Goal: Task Accomplishment & Management: Participate in discussion

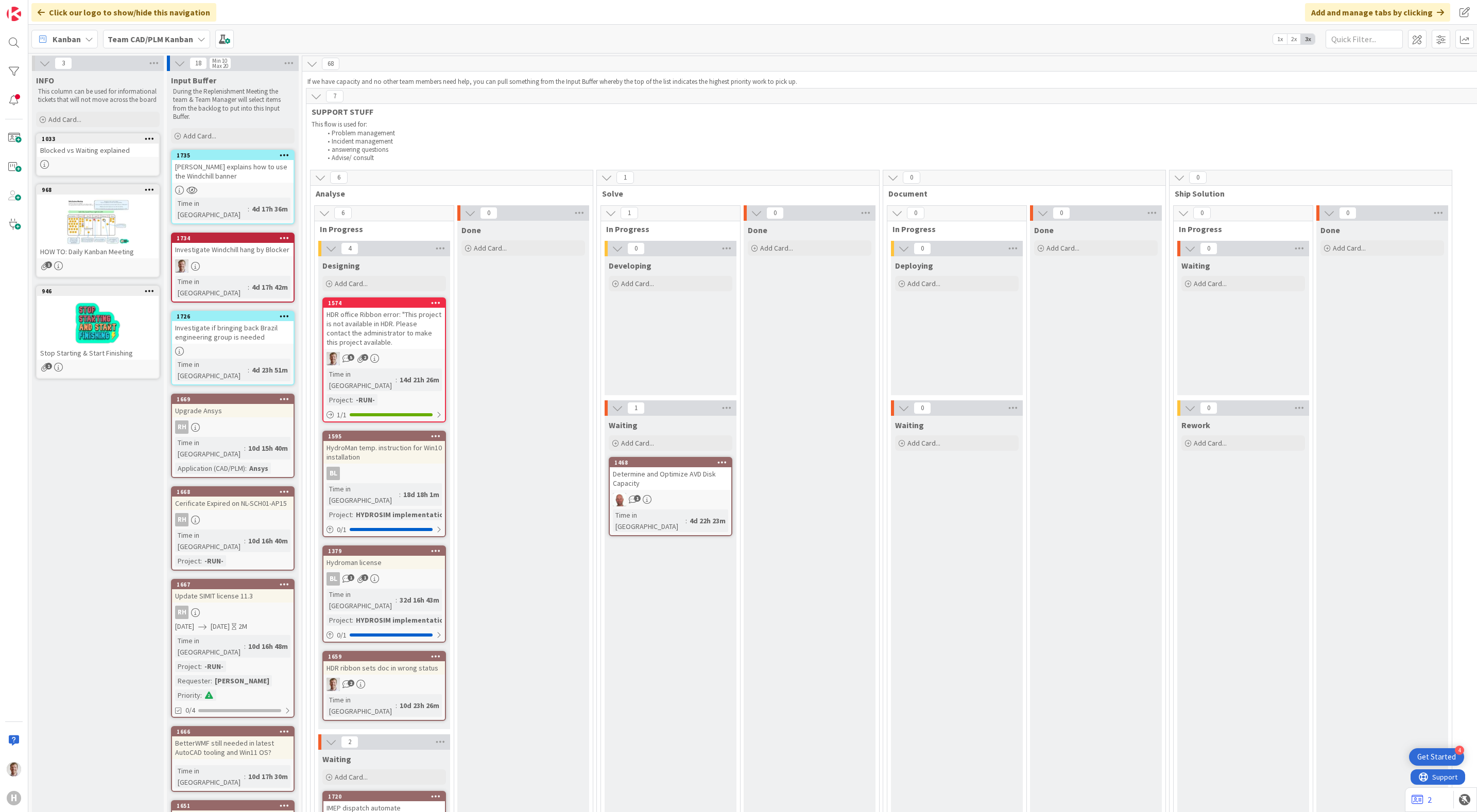
click at [387, 319] on div "HDR office Ribbon error: "This project is not available in HDR. Please contact …" at bounding box center [384, 328] width 122 height 41
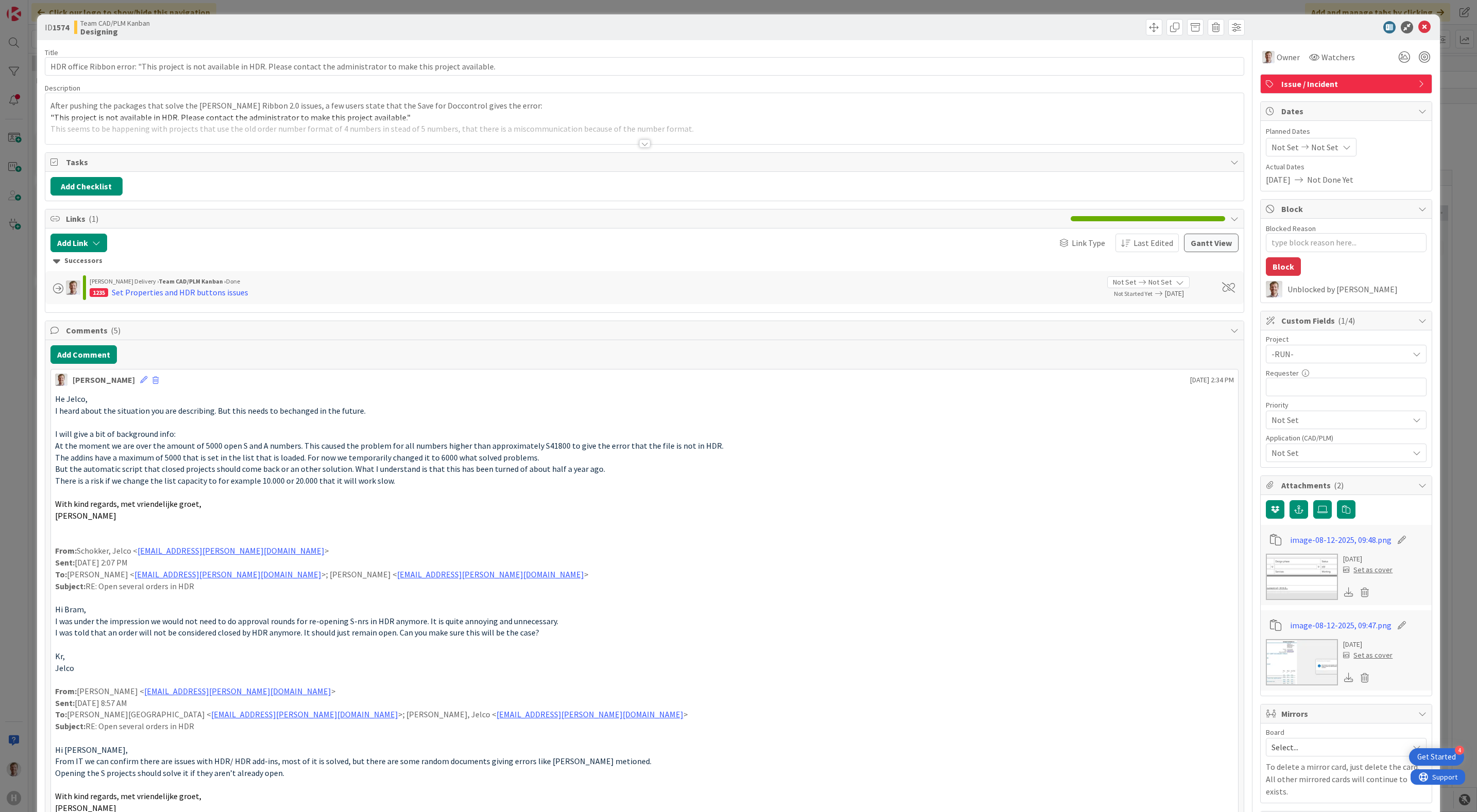
type textarea "x"
click at [639, 142] on div at bounding box center [644, 143] width 12 height 8
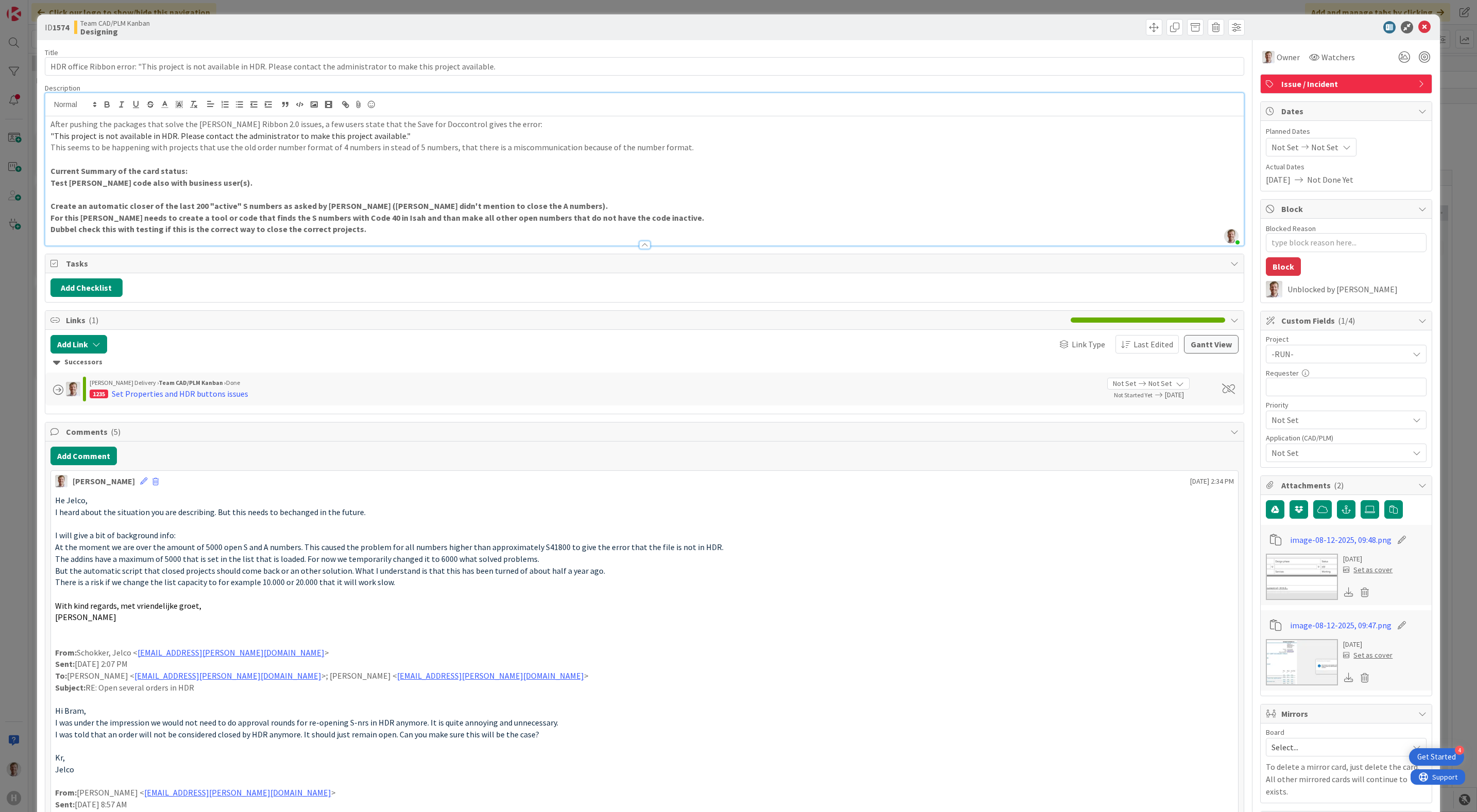
click at [231, 183] on p "Test [PERSON_NAME] code also with business user(s)." at bounding box center [644, 183] width 1188 height 12
click at [644, 183] on p "Test [PERSON_NAME] code also with business user(s). -> testing succesfull, add-…" at bounding box center [644, 183] width 1188 height 12
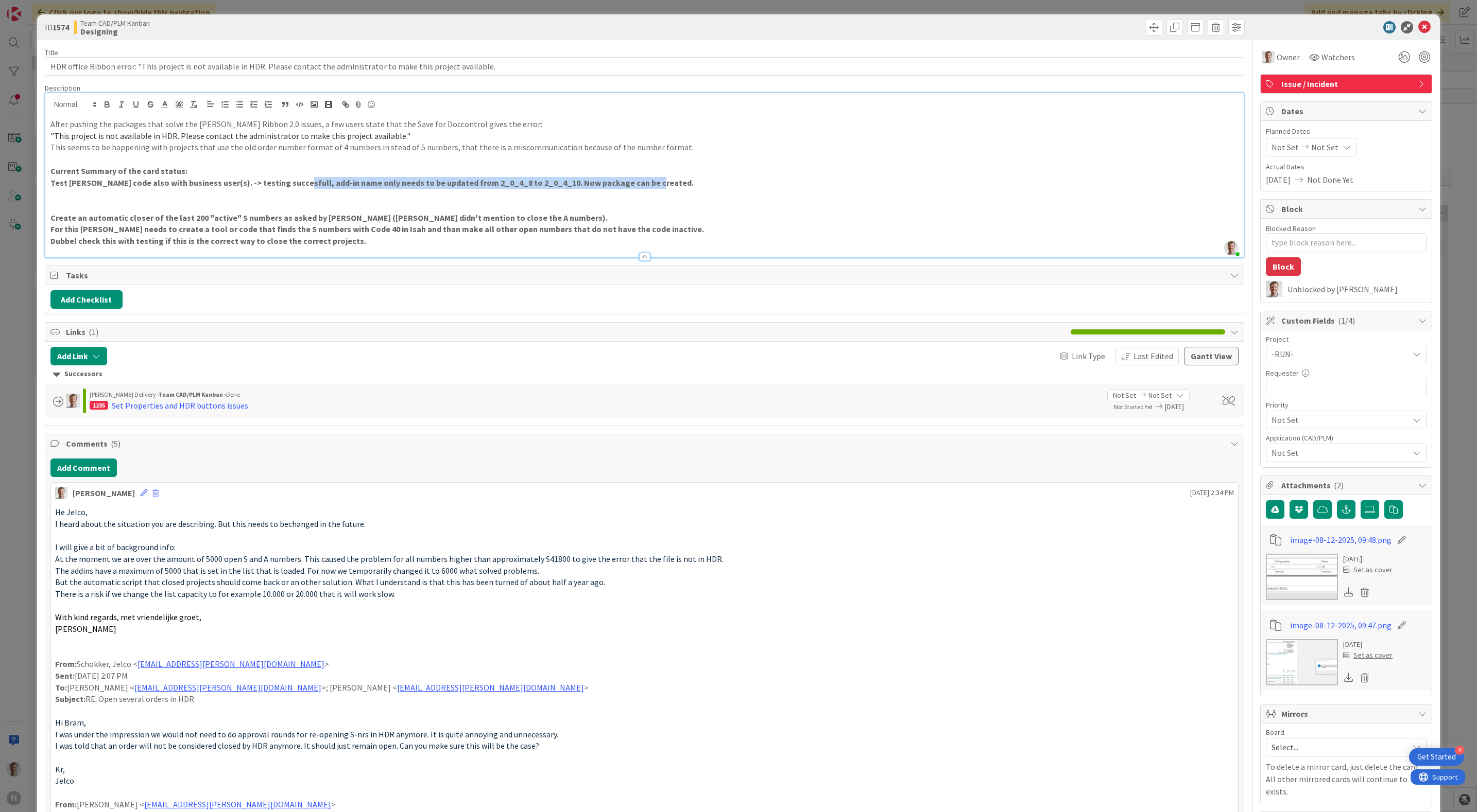
drag, startPoint x: 649, startPoint y: 179, endPoint x: 287, endPoint y: 181, distance: 362.0
click at [287, 181] on p "Test [PERSON_NAME] code also with business user(s). -> testing succesfull, add-…" at bounding box center [644, 183] width 1188 height 12
click at [109, 103] on icon "button" at bounding box center [107, 104] width 9 height 9
click at [310, 195] on p at bounding box center [644, 194] width 1188 height 12
drag, startPoint x: 640, startPoint y: 179, endPoint x: 32, endPoint y: 170, distance: 608.1
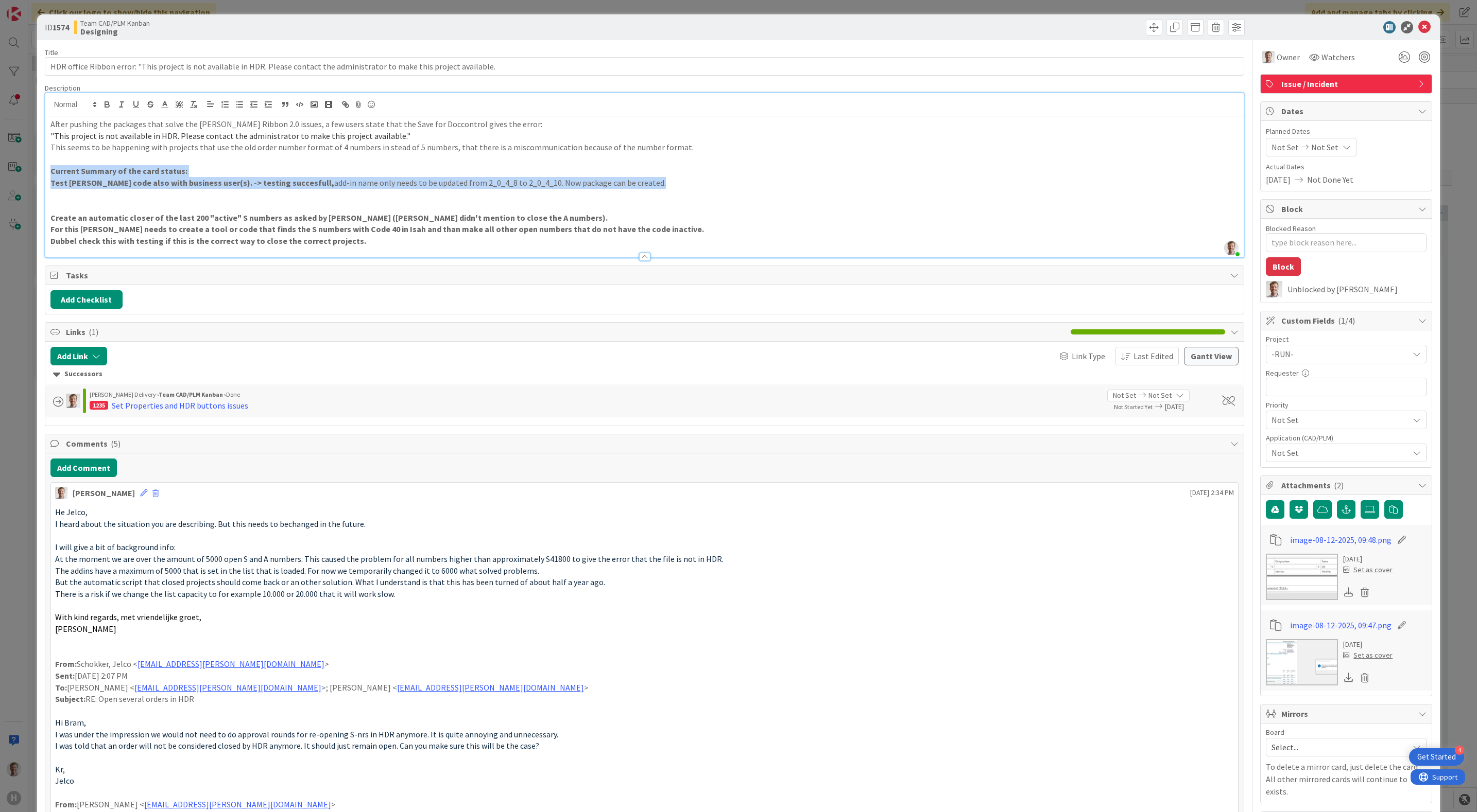
click at [32, 170] on div "ID 1574 Team CAD/PLM Kanban Designing Title 128 / 128 HDR office Ribbon error: …" at bounding box center [738, 406] width 1477 height 812
click at [189, 187] on strong "Test [PERSON_NAME] code also with business user(s). -> testing succesfull," at bounding box center [192, 183] width 283 height 10
drag, startPoint x: 293, startPoint y: 187, endPoint x: 38, endPoint y: 187, distance: 255.0
click at [101, 110] on button "button" at bounding box center [108, 104] width 15 height 12
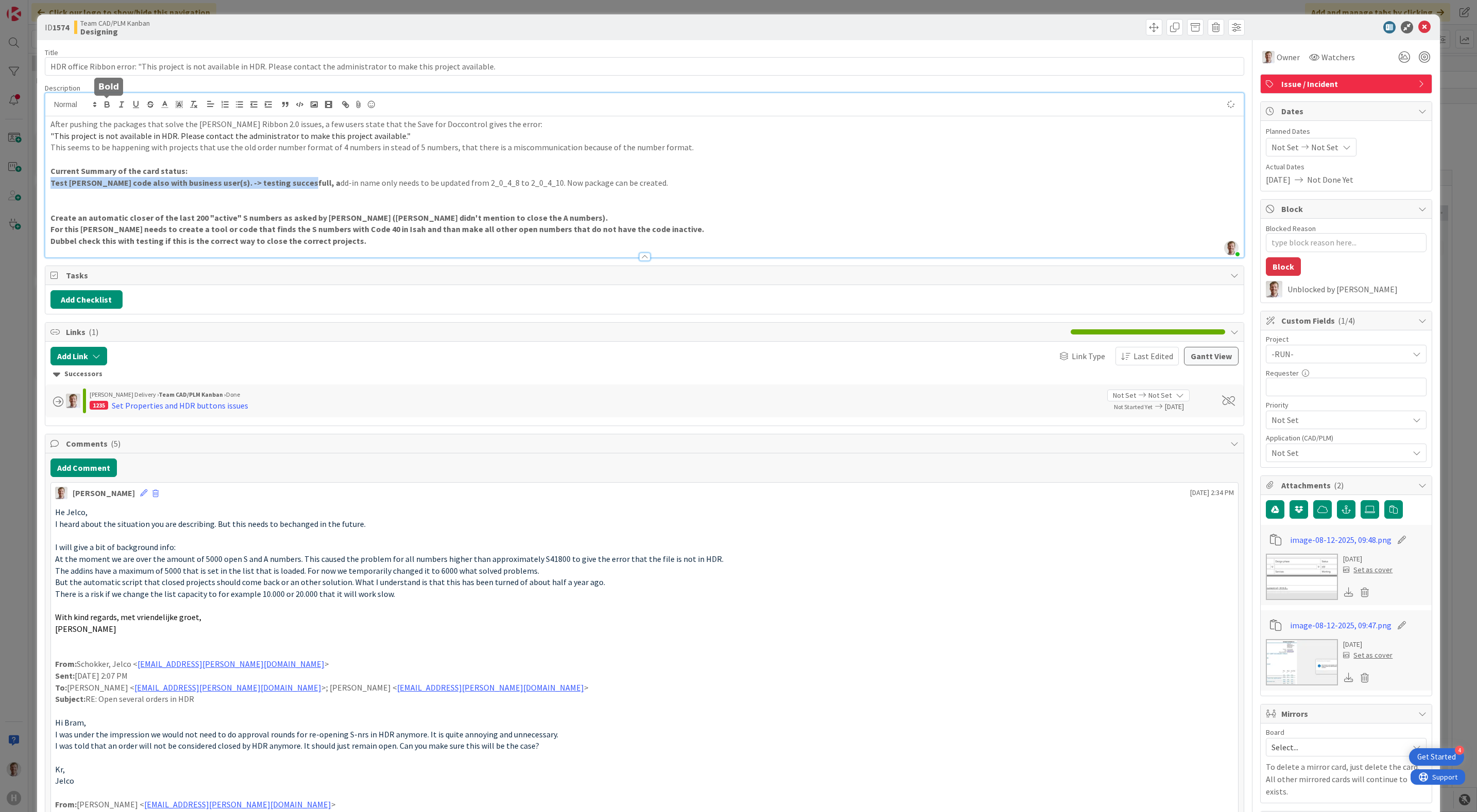
click at [104, 106] on icon "button" at bounding box center [107, 104] width 9 height 9
drag, startPoint x: 480, startPoint y: 208, endPoint x: 519, endPoint y: 201, distance: 39.6
click at [480, 208] on p at bounding box center [644, 206] width 1188 height 12
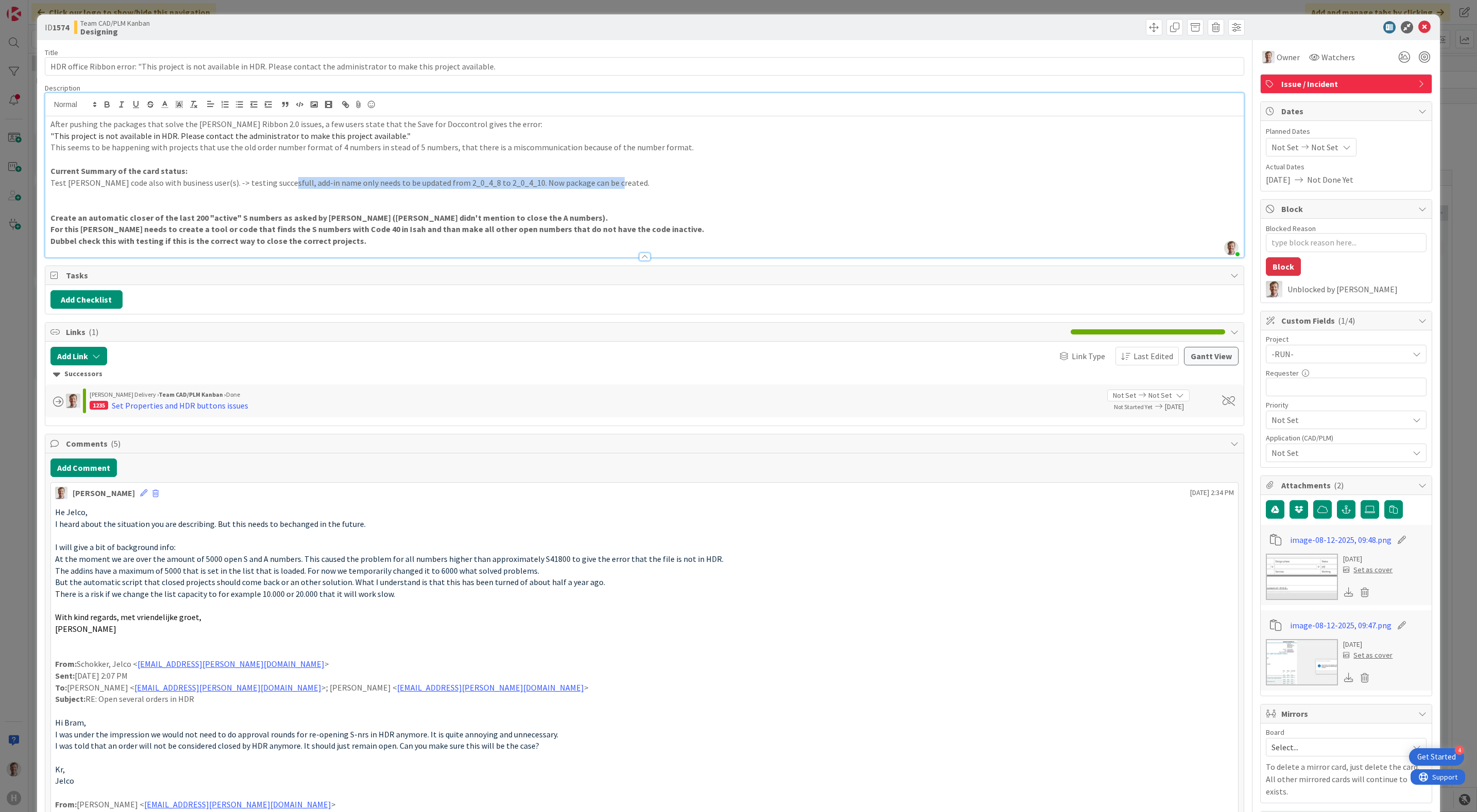
drag, startPoint x: 629, startPoint y: 179, endPoint x: 275, endPoint y: 186, distance: 354.1
click at [275, 186] on p "Test [PERSON_NAME] code also with business user(s). -> testing succesfull, add-…" at bounding box center [644, 183] width 1188 height 12
click at [107, 103] on icon "button" at bounding box center [107, 103] width 4 height 2
click at [651, 203] on p at bounding box center [644, 206] width 1188 height 12
click at [1060, 141] on p ""This project is not available in HDR. Please contact the administrator to make…" at bounding box center [644, 136] width 1188 height 12
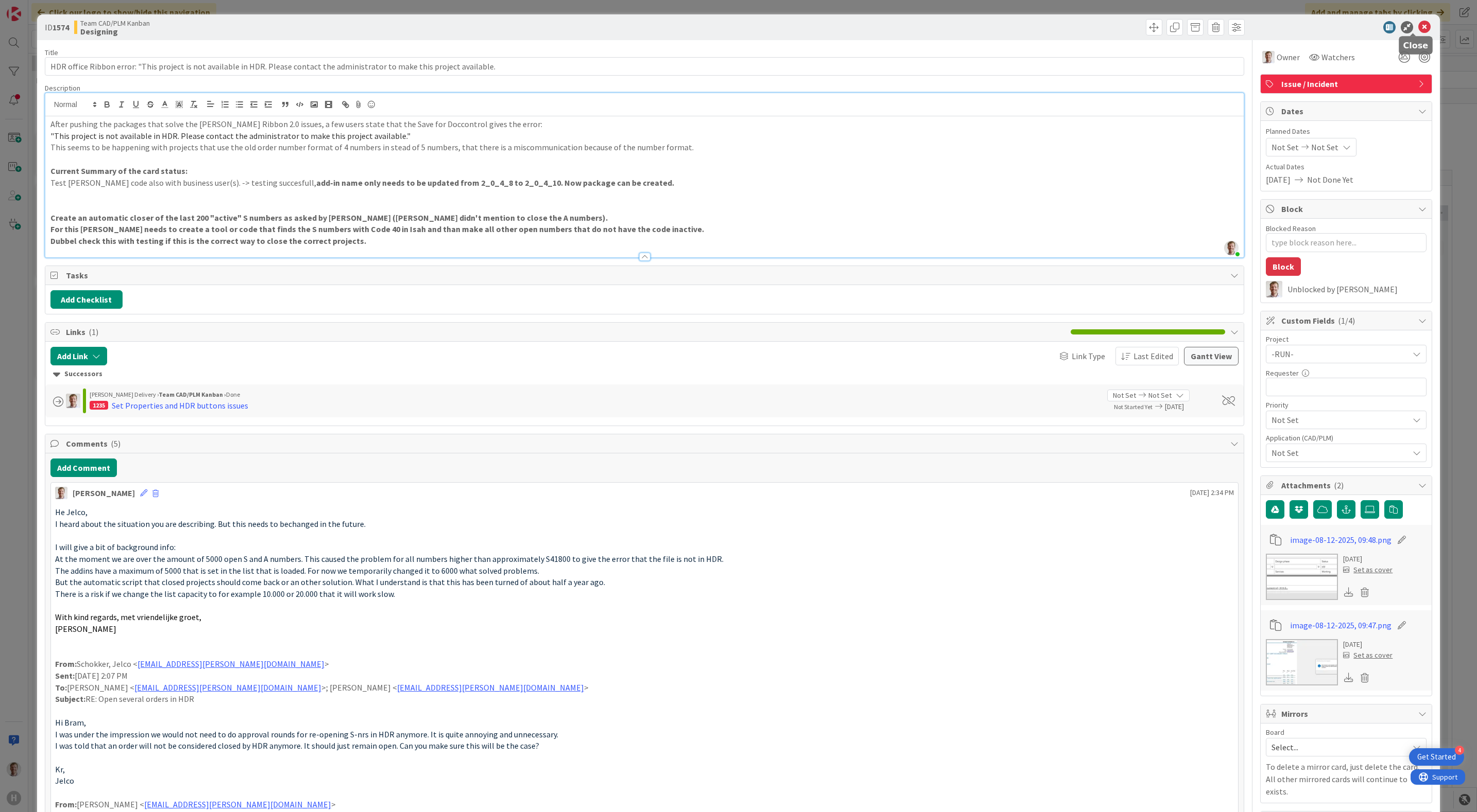
click at [1418, 28] on icon at bounding box center [1424, 27] width 12 height 12
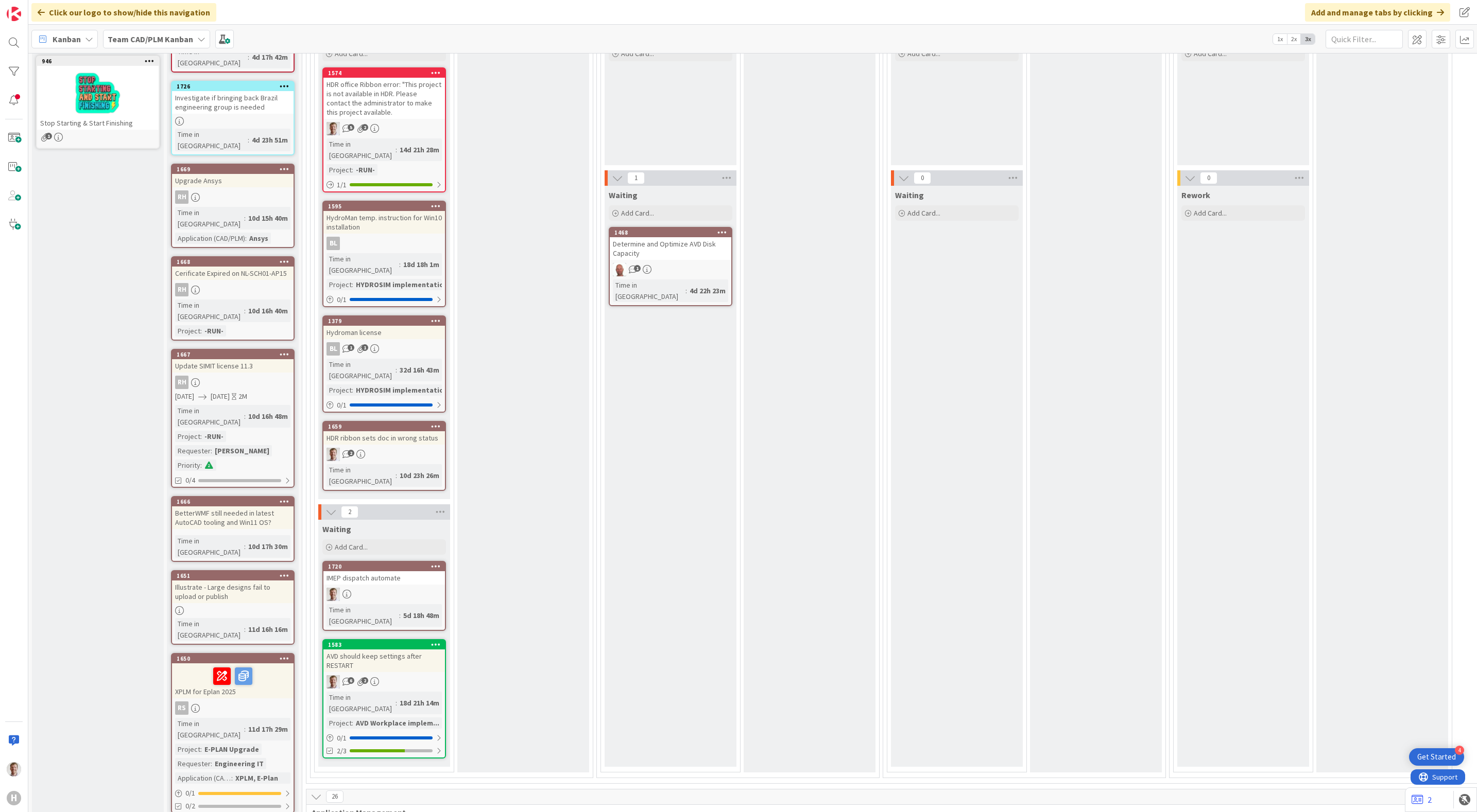
scroll to position [231, 0]
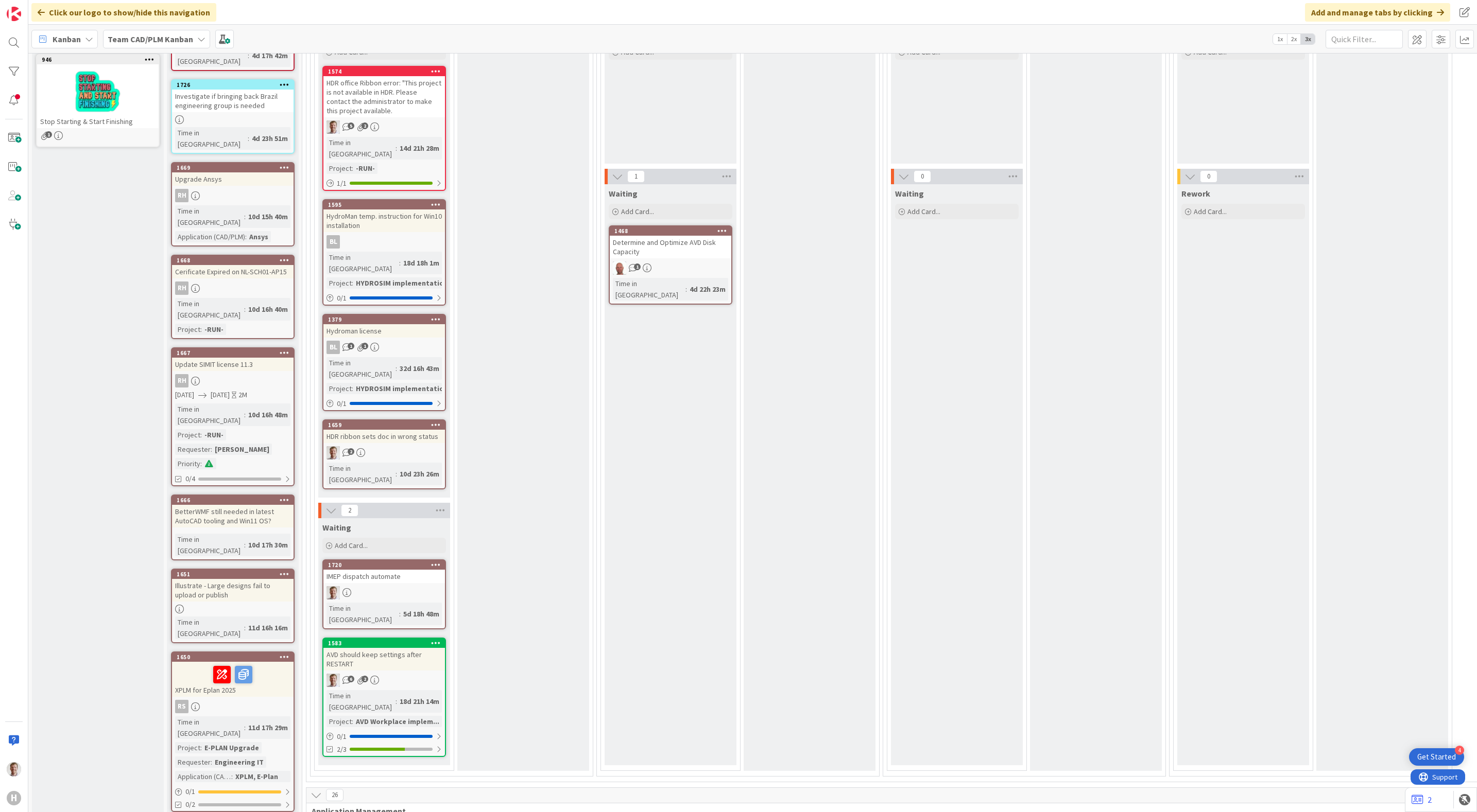
click at [394, 217] on div "HydroMan temp. instruction for Win10 installation" at bounding box center [384, 220] width 122 height 23
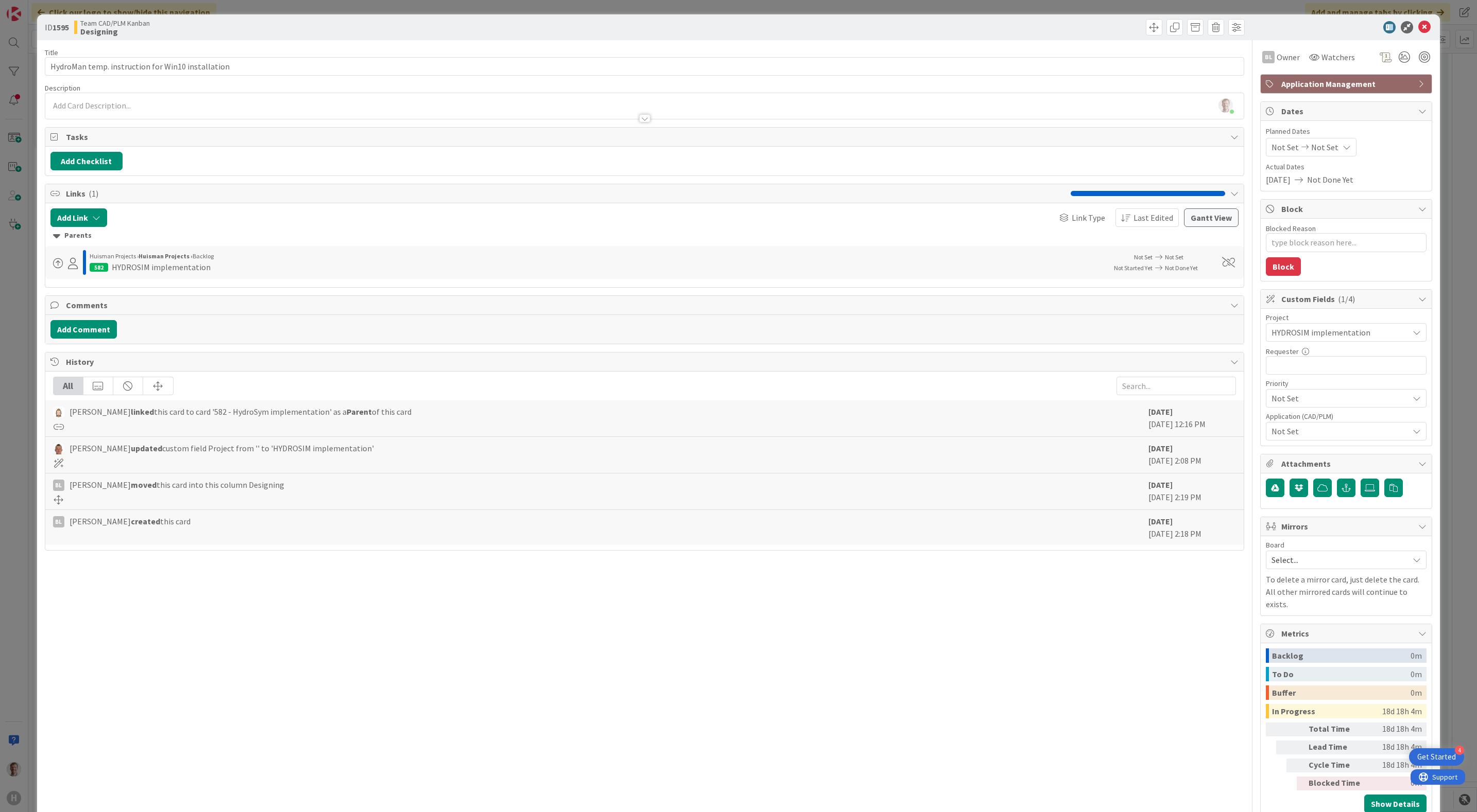
click at [641, 115] on div at bounding box center [644, 118] width 12 height 8
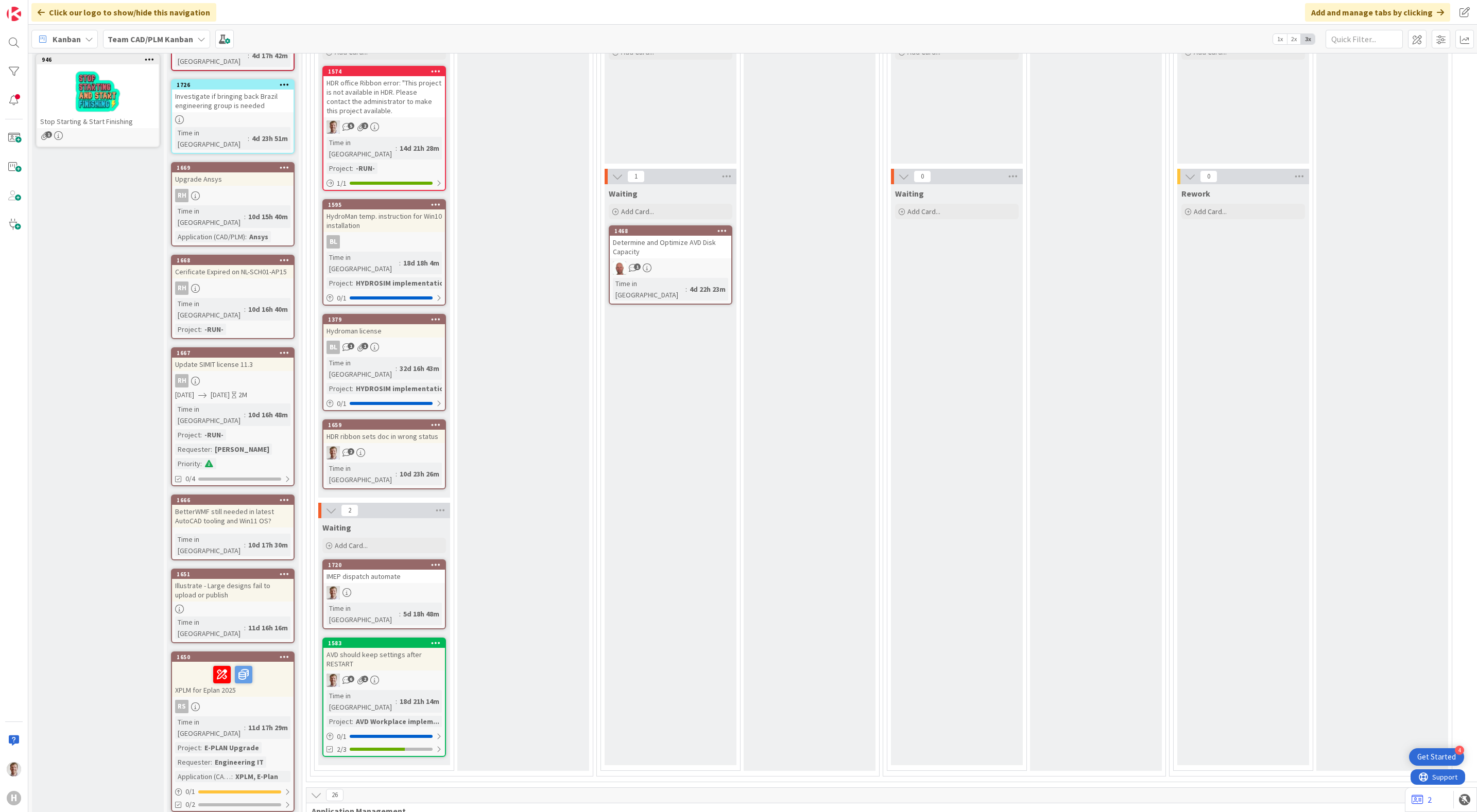
click at [414, 324] on div "Hydroman license" at bounding box center [384, 331] width 122 height 13
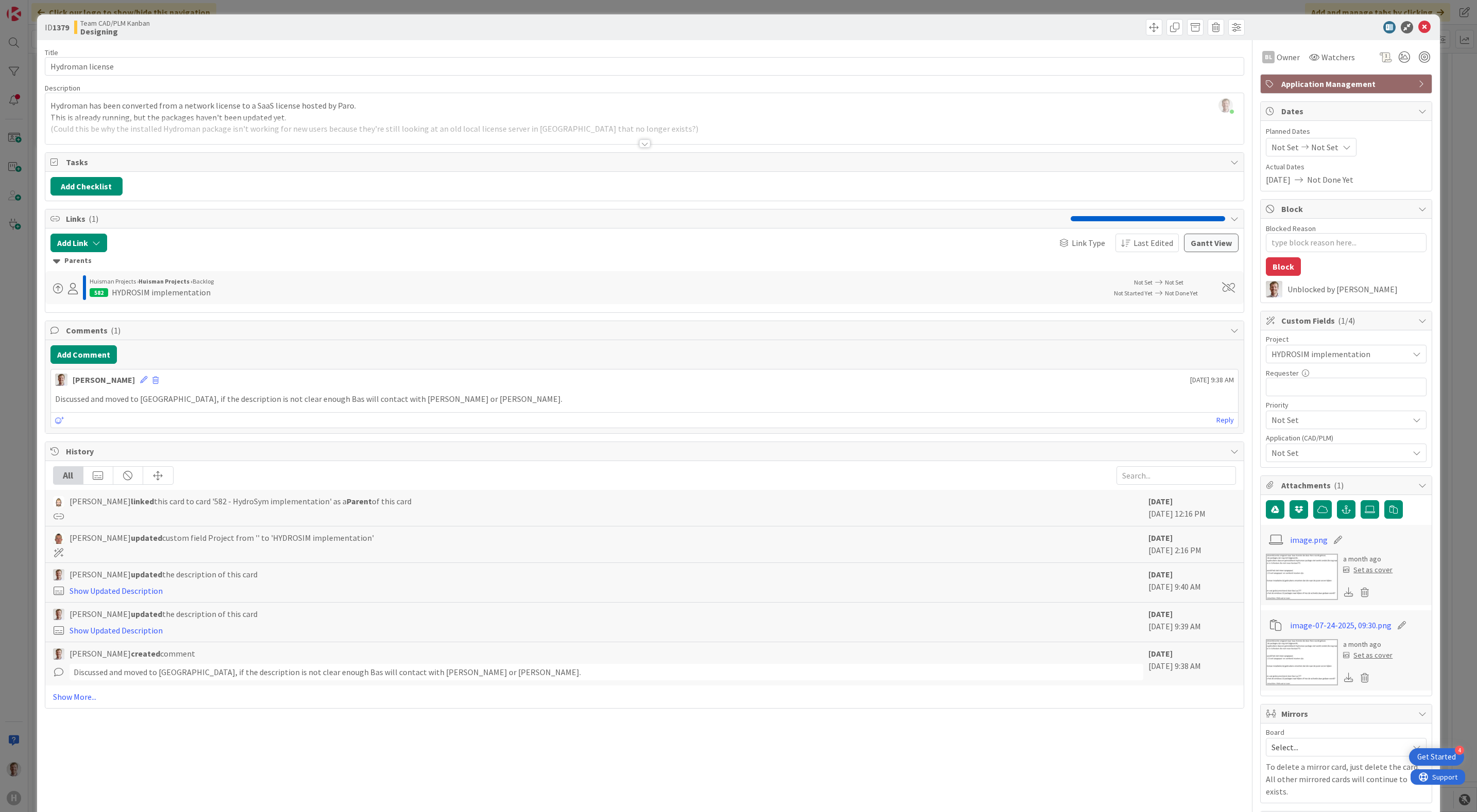
click at [639, 143] on div at bounding box center [644, 143] width 12 height 8
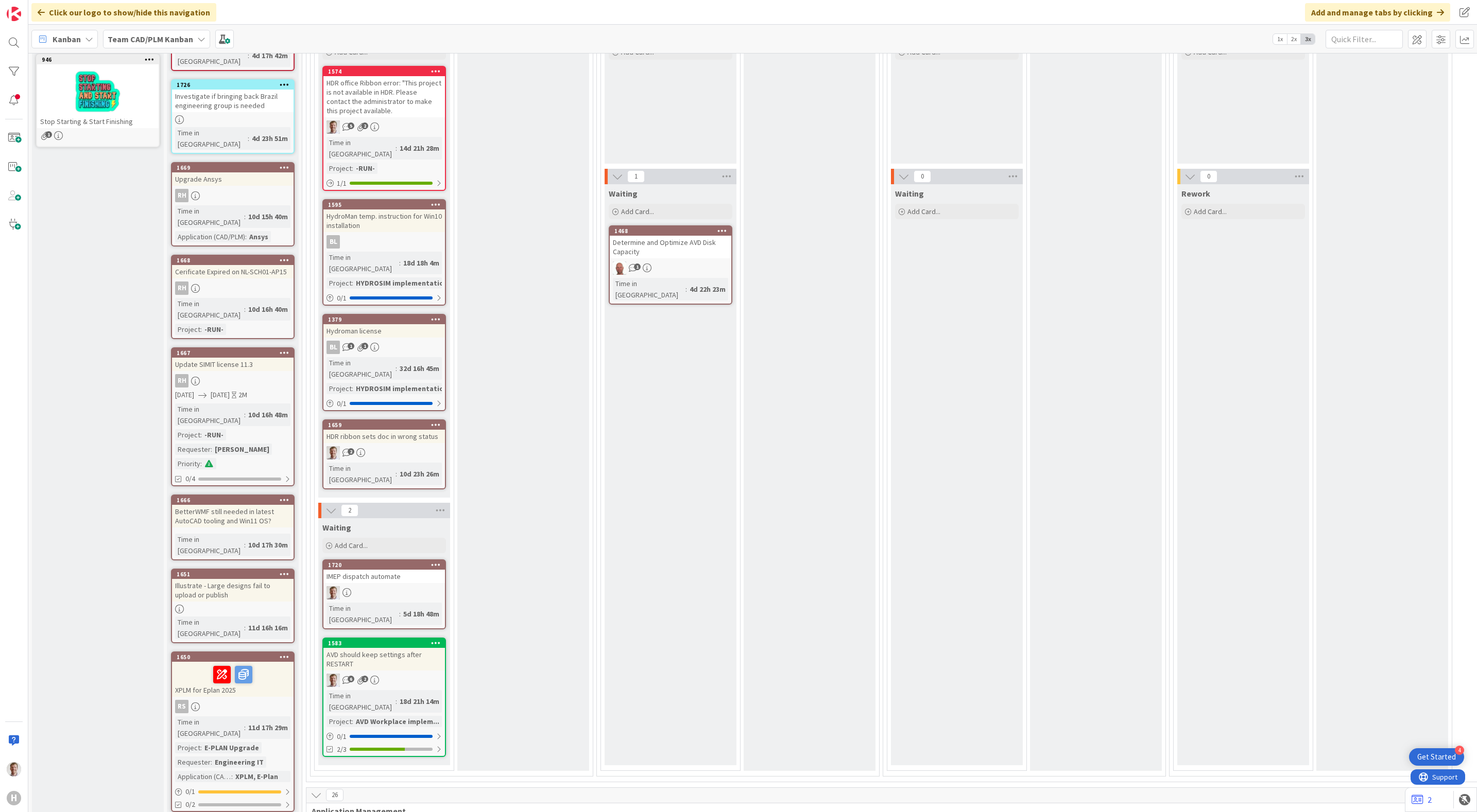
click at [390, 570] on div "IMEP dispatch automate" at bounding box center [384, 576] width 122 height 13
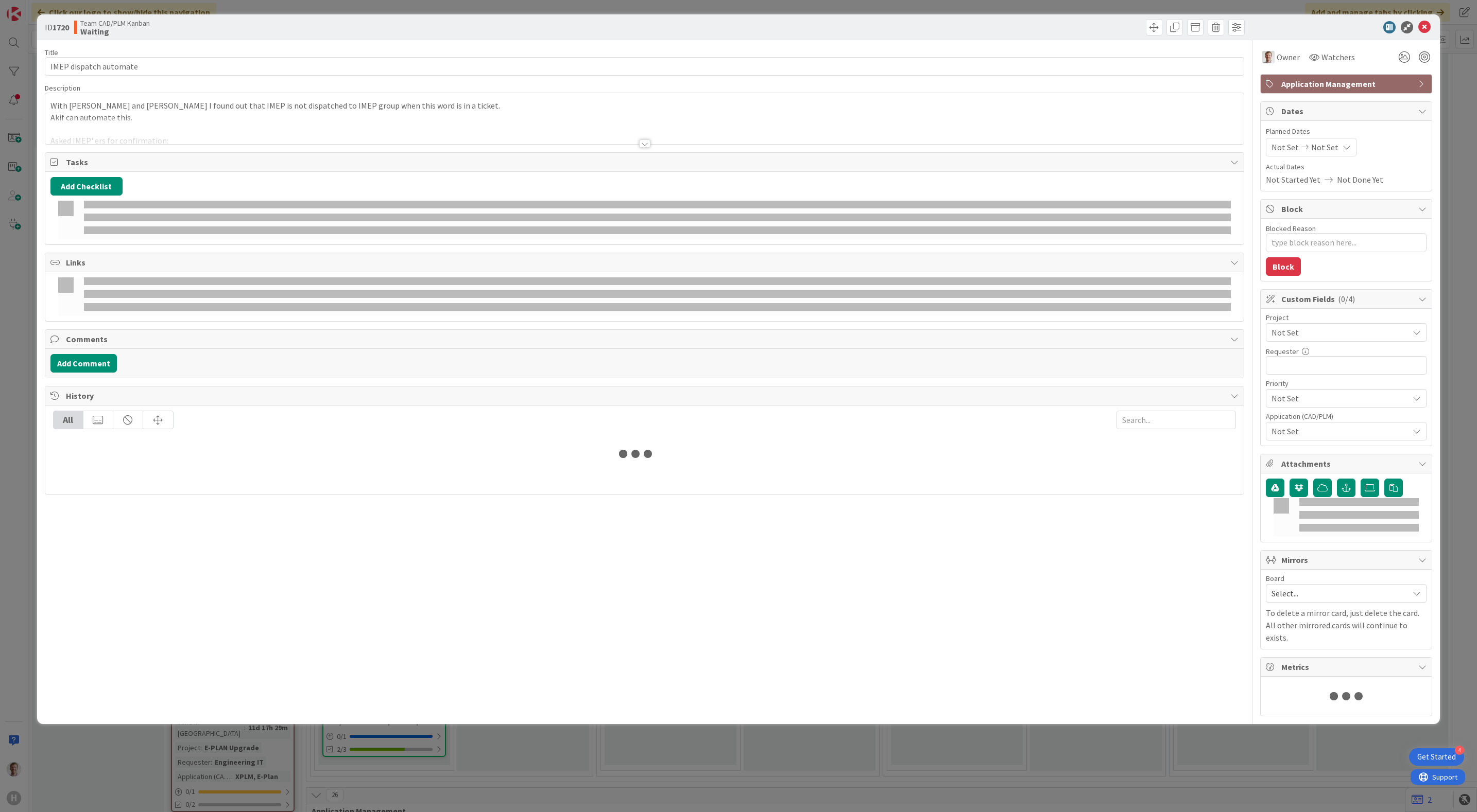
type textarea "x"
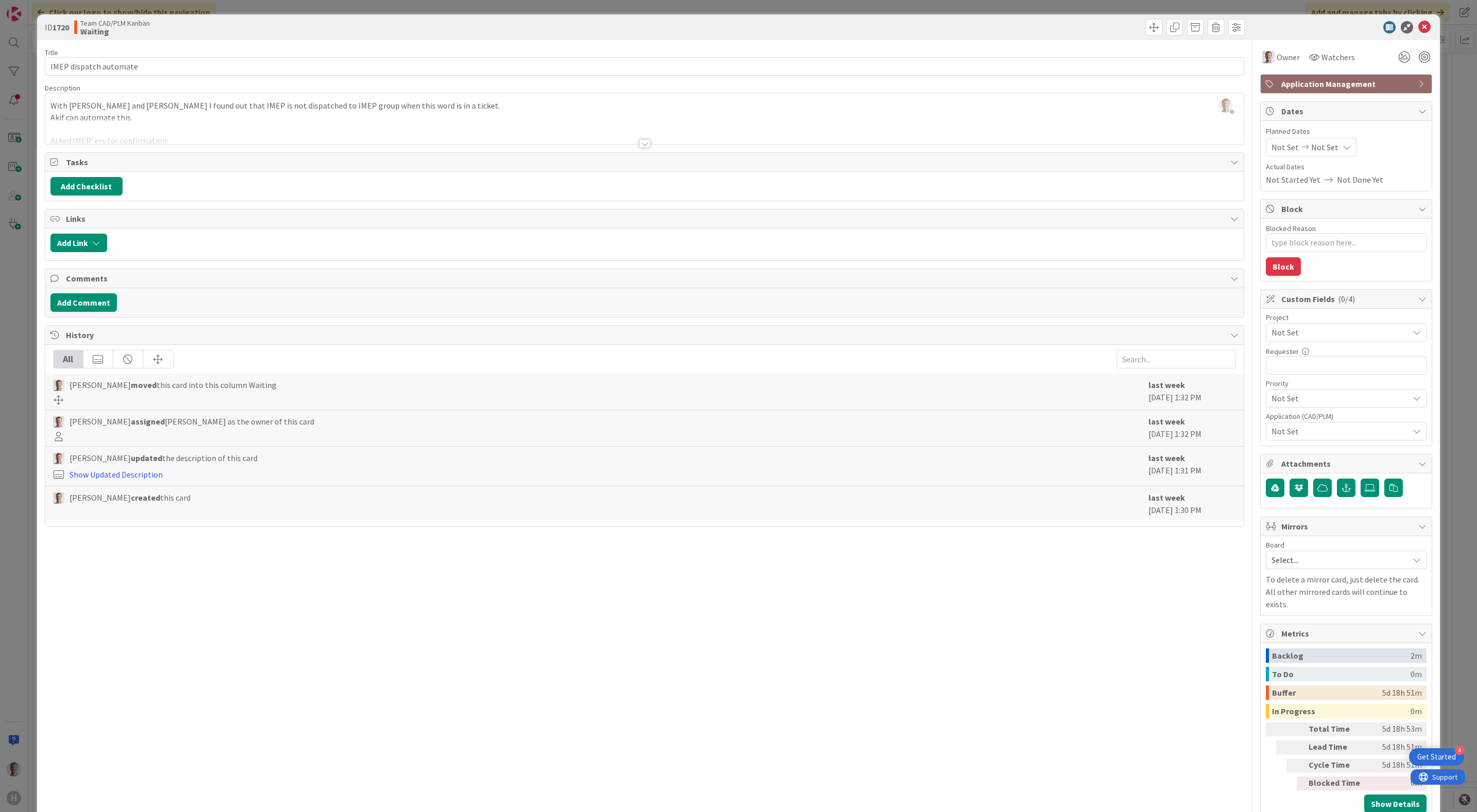
click at [644, 144] on div at bounding box center [644, 131] width 1198 height 26
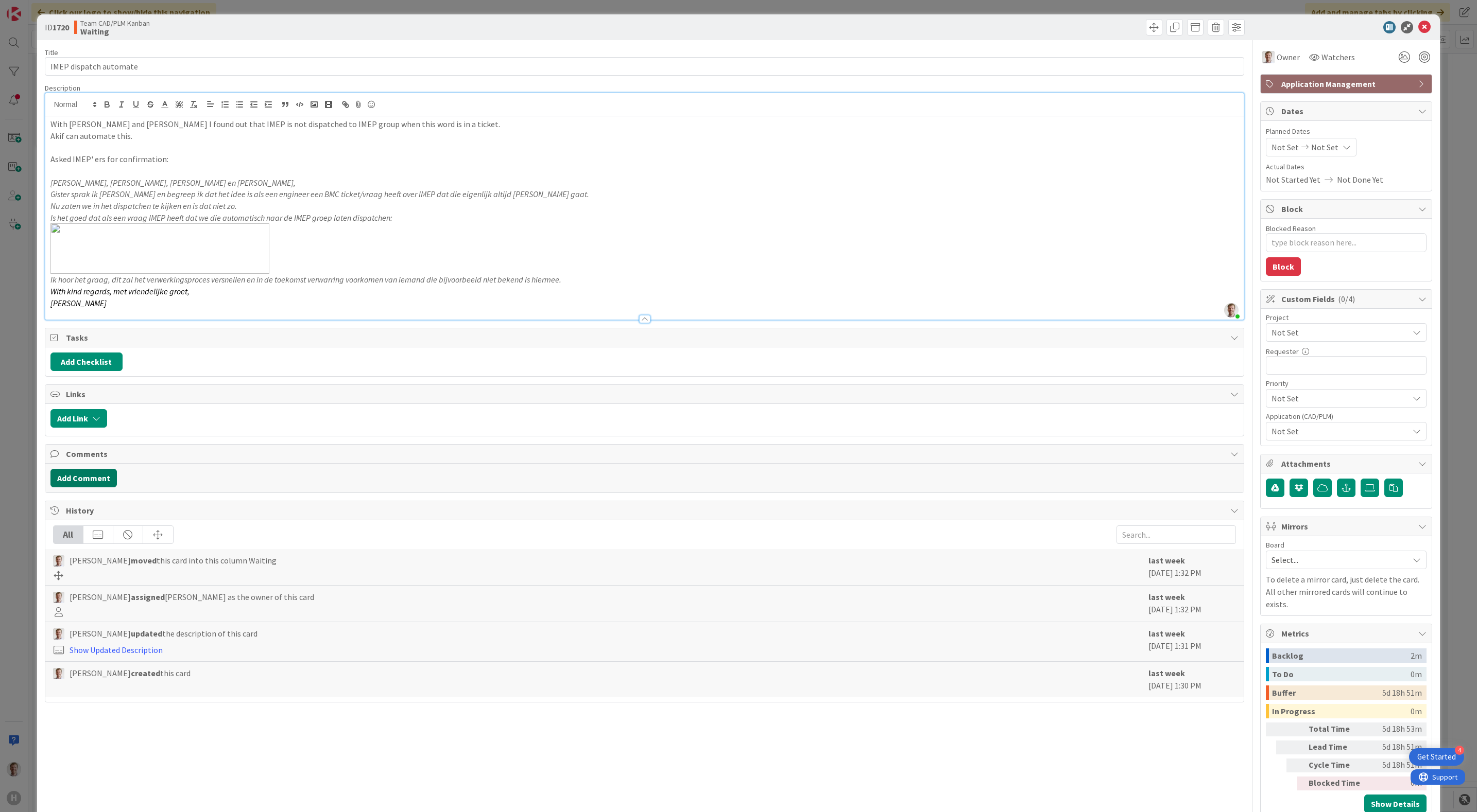
click at [93, 485] on button "Add Comment" at bounding box center [84, 478] width 67 height 18
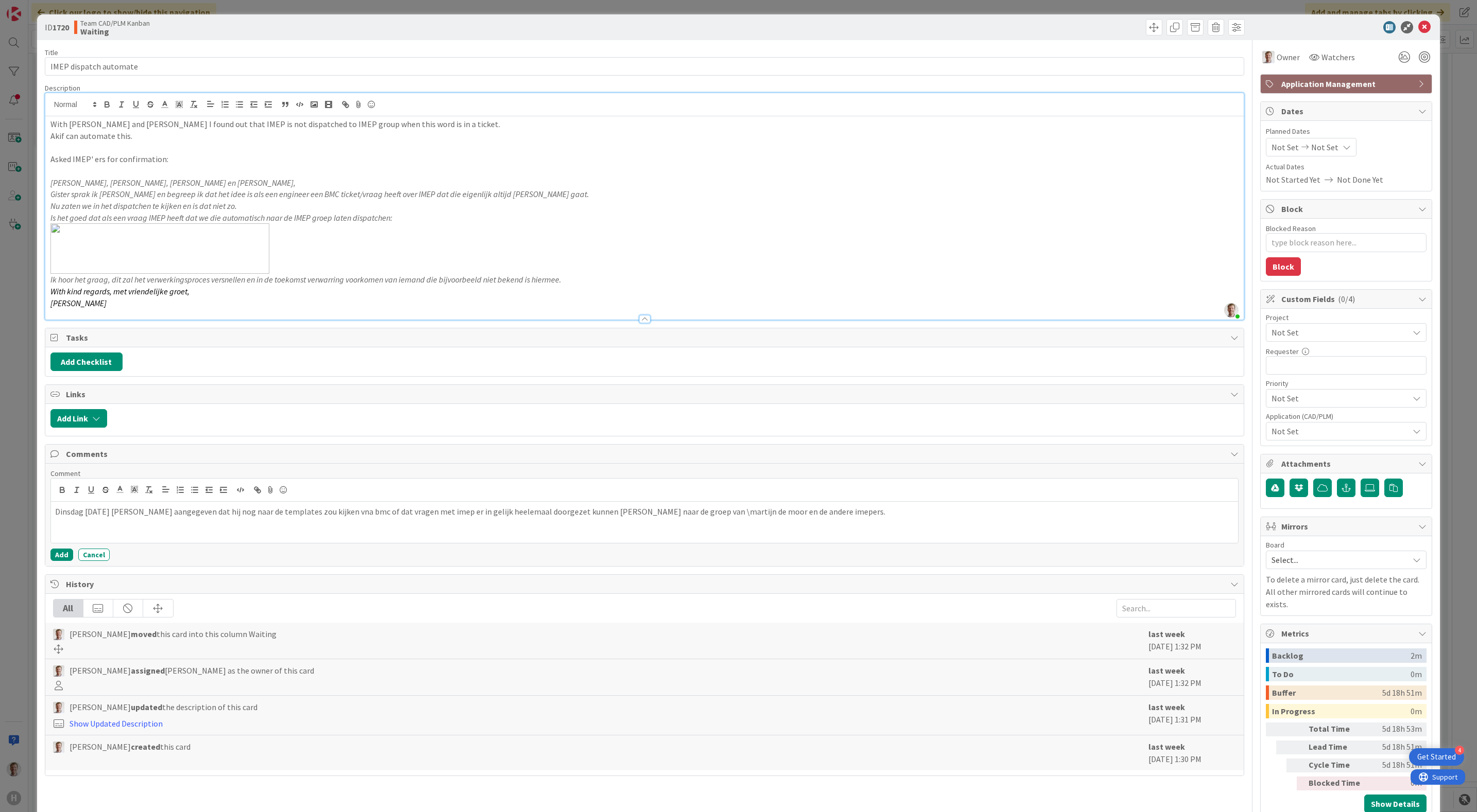
click at [59, 565] on div "Comment Dinsdag [DATE] [PERSON_NAME] aangegeven dat hij nog naar de templates z…" at bounding box center [644, 515] width 1198 height 103
click at [62, 559] on button "Add" at bounding box center [62, 555] width 23 height 12
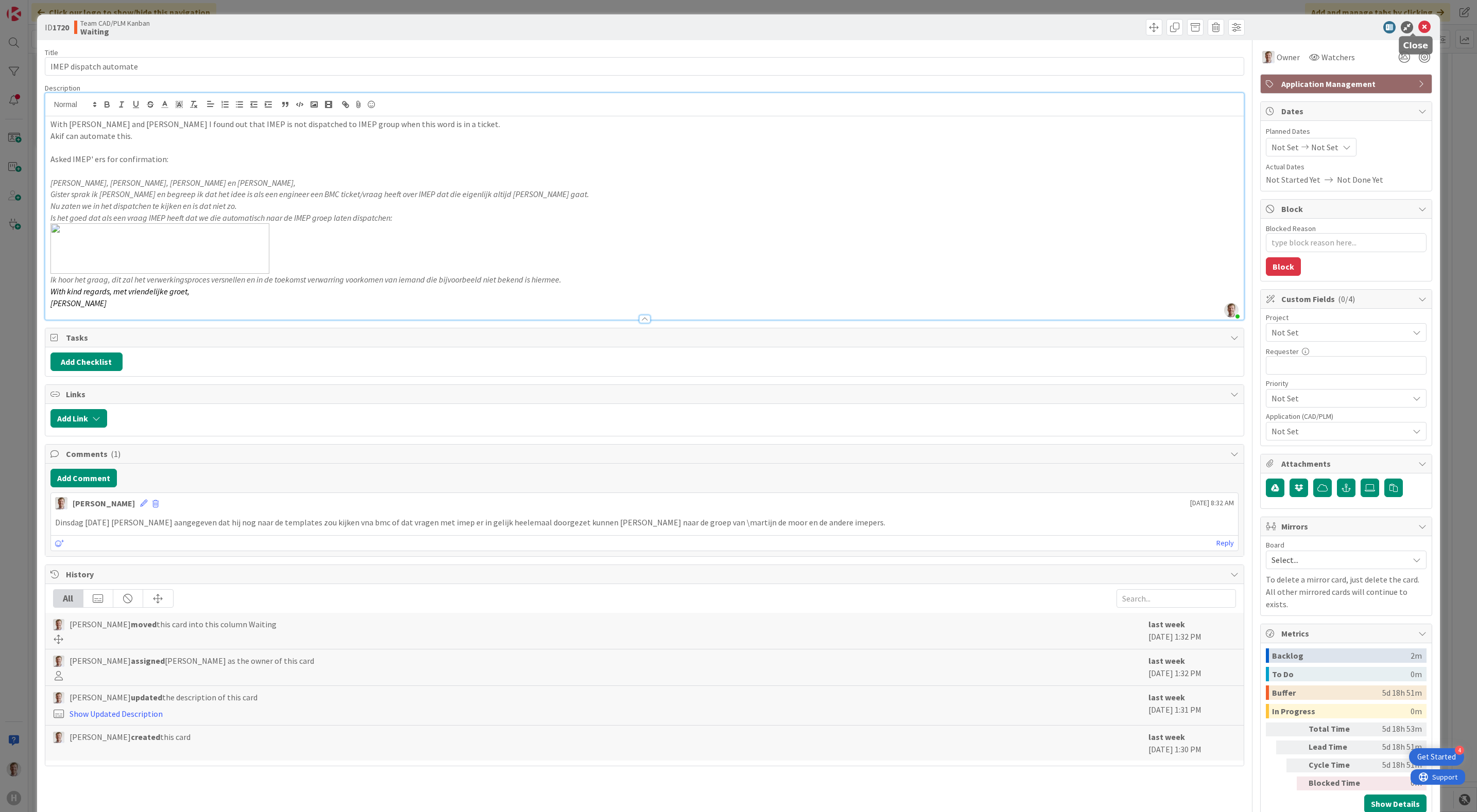
click at [1418, 23] on icon at bounding box center [1424, 27] width 12 height 12
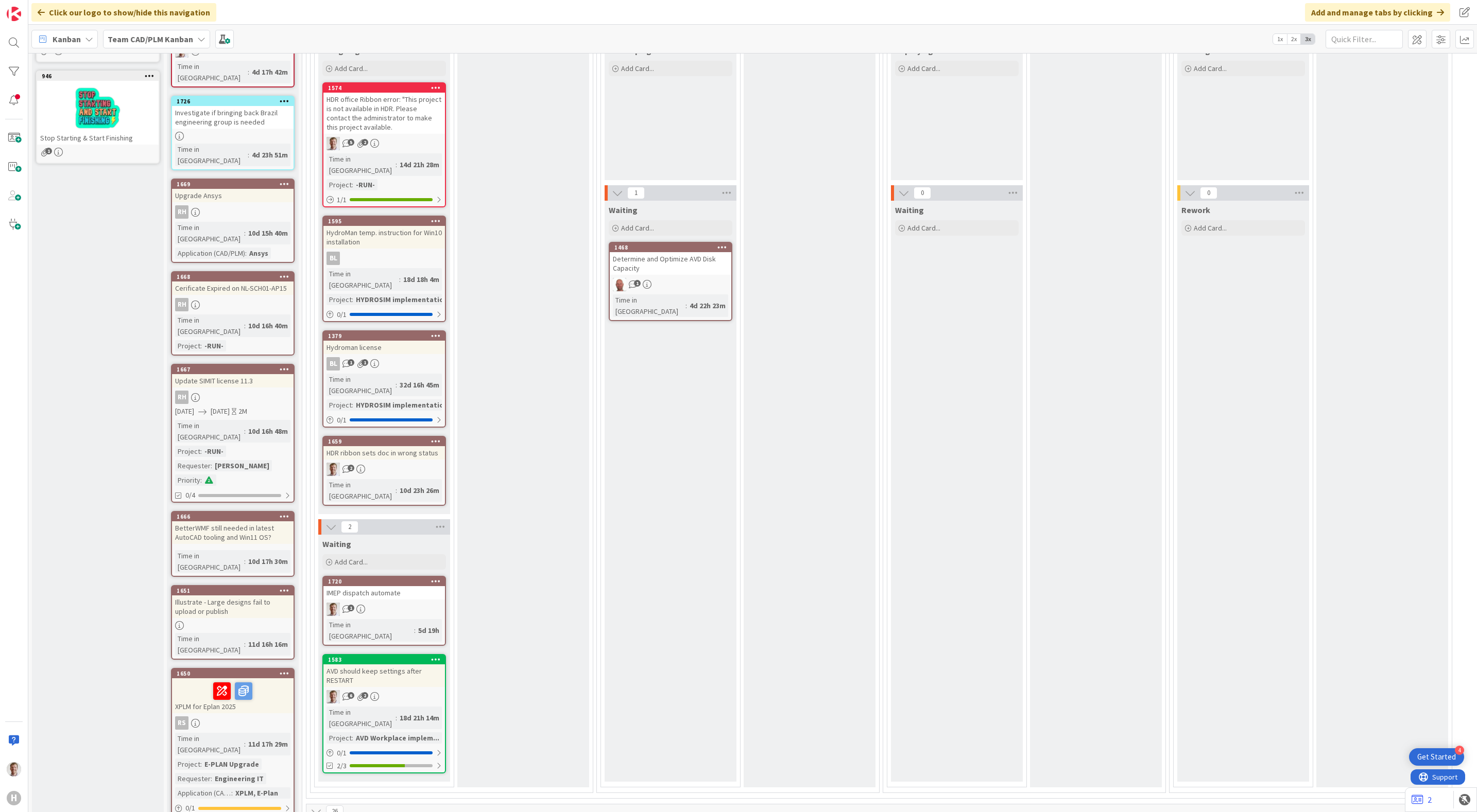
scroll to position [231, 0]
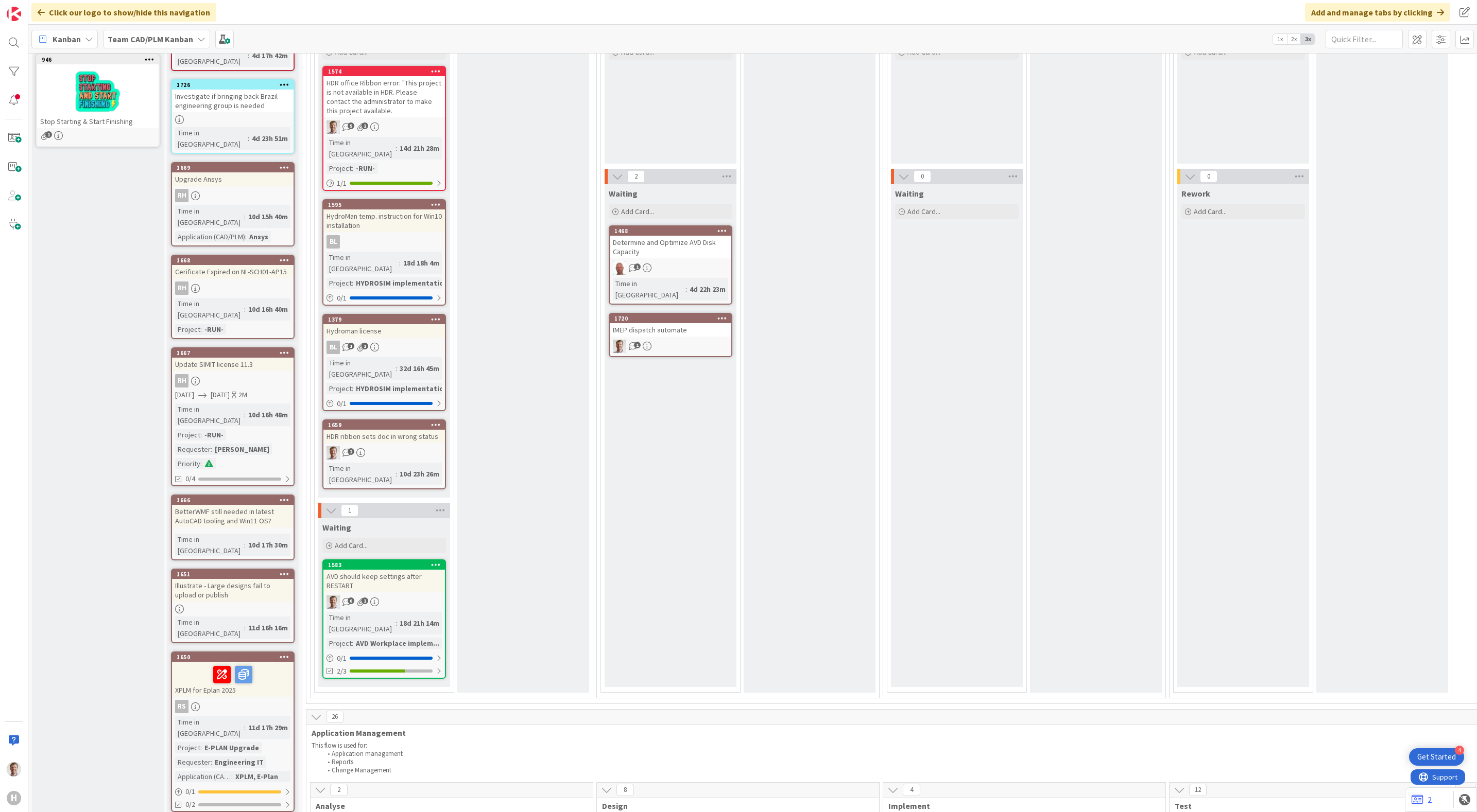
click at [374, 570] on div "AVD should keep settings after RESTART" at bounding box center [384, 581] width 122 height 23
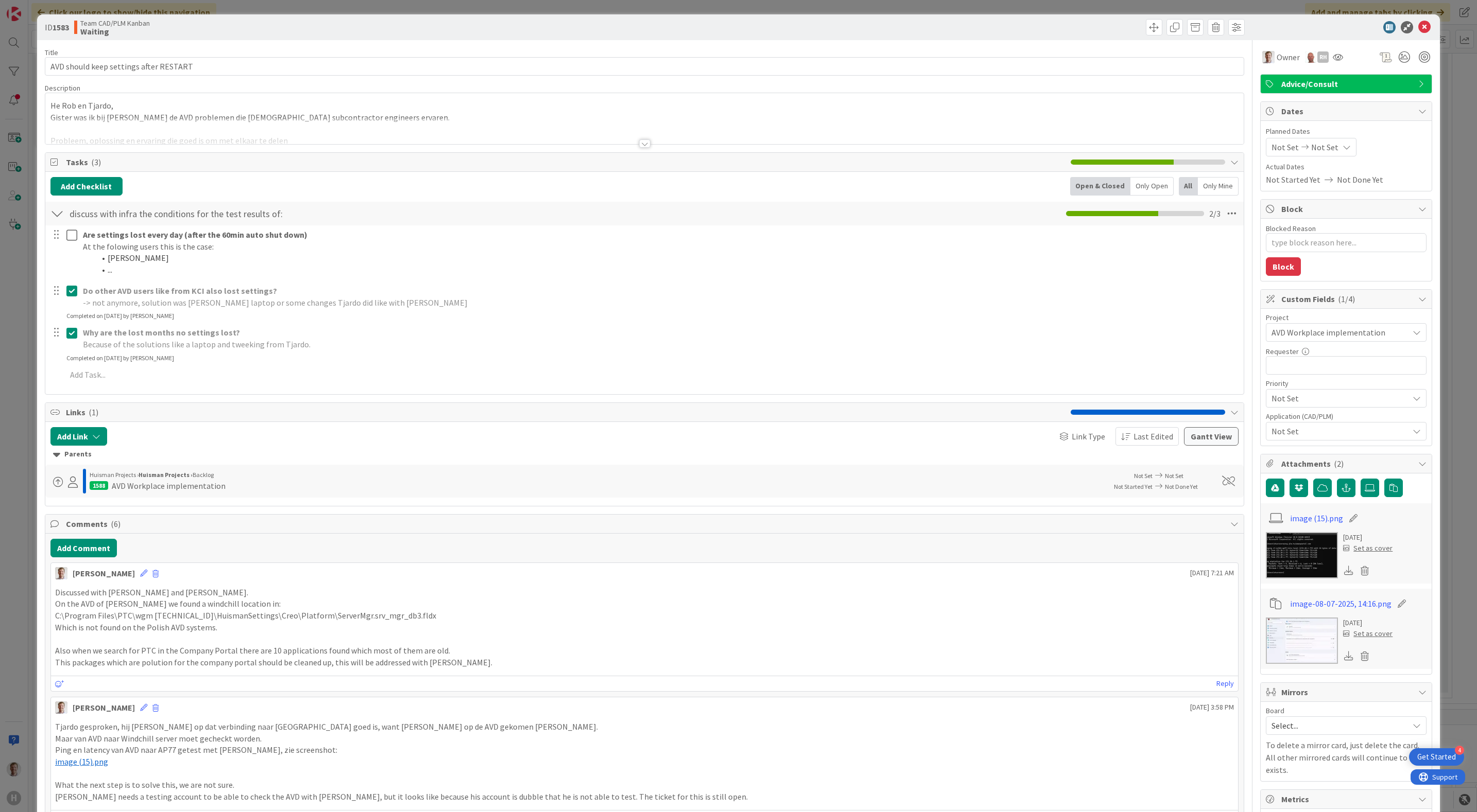
type textarea "x"
click at [90, 553] on button "Add Comment" at bounding box center [84, 548] width 67 height 18
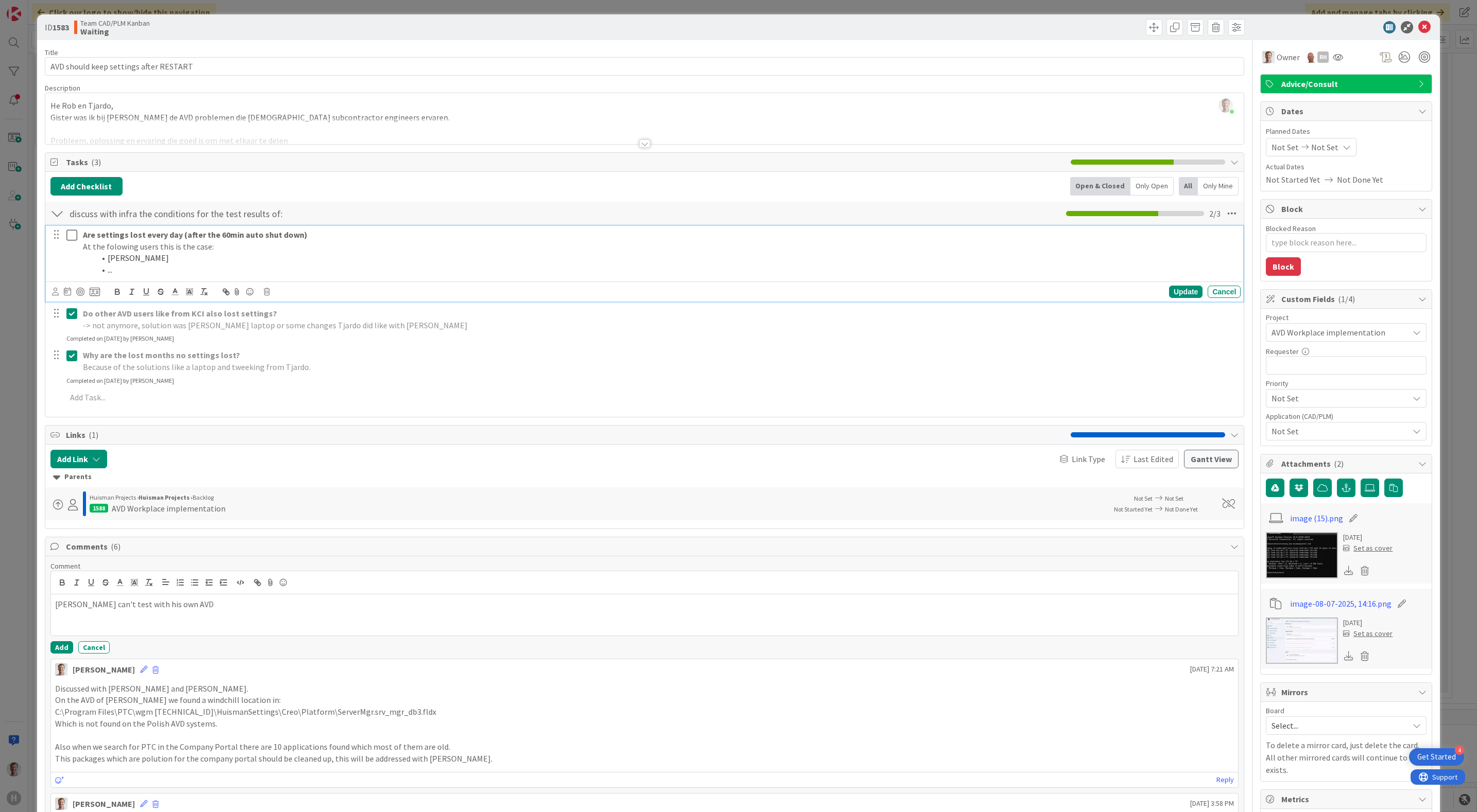
type textarea "x"
click at [147, 270] on li "..." at bounding box center [666, 269] width 1141 height 12
drag, startPoint x: 188, startPoint y: 277, endPoint x: 65, endPoint y: 264, distance: 123.7
click at [65, 264] on div "Are settings lost every day (after the 60min auto shut down) At the folowing us…" at bounding box center [646, 252] width 1191 height 53
copy ol "[PERSON_NAME] [PERSON_NAME]"
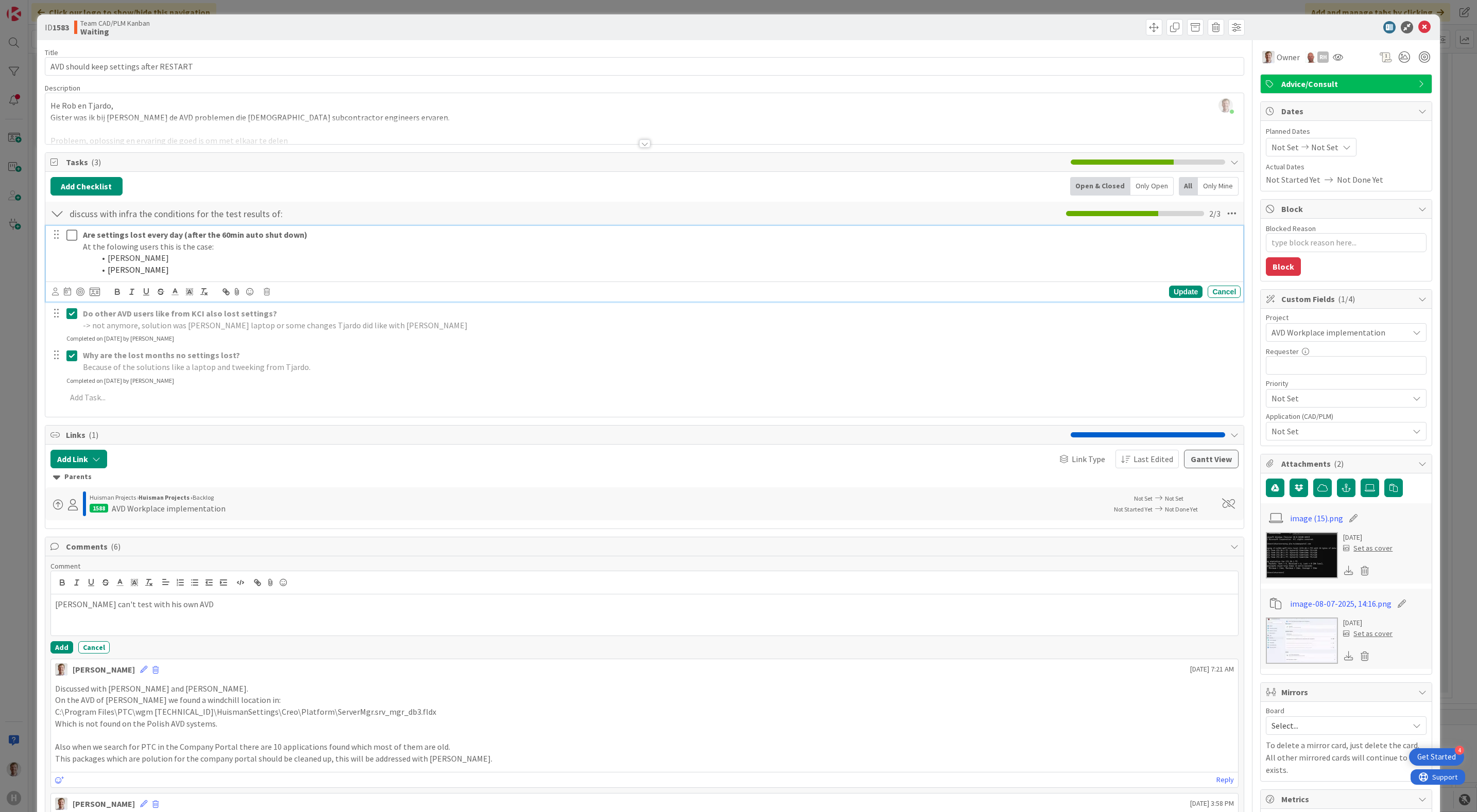
click at [280, 463] on div at bounding box center [346, 459] width 469 height 18
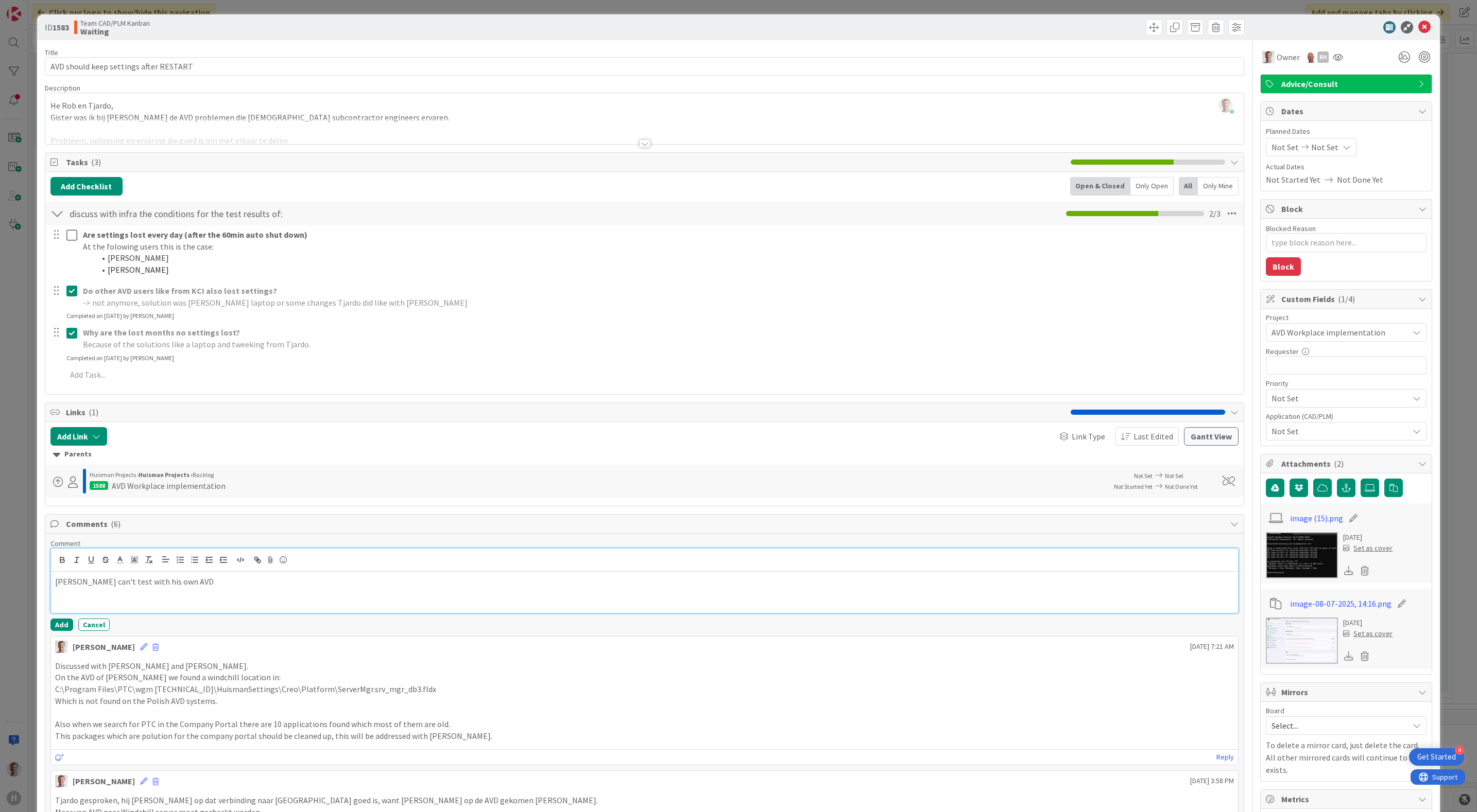
click at [278, 595] on div "[PERSON_NAME] can't test with his own AVD" at bounding box center [644, 592] width 1187 height 41
click at [244, 595] on div "[PERSON_NAME] can't test with his own AVD" at bounding box center [644, 592] width 1187 height 41
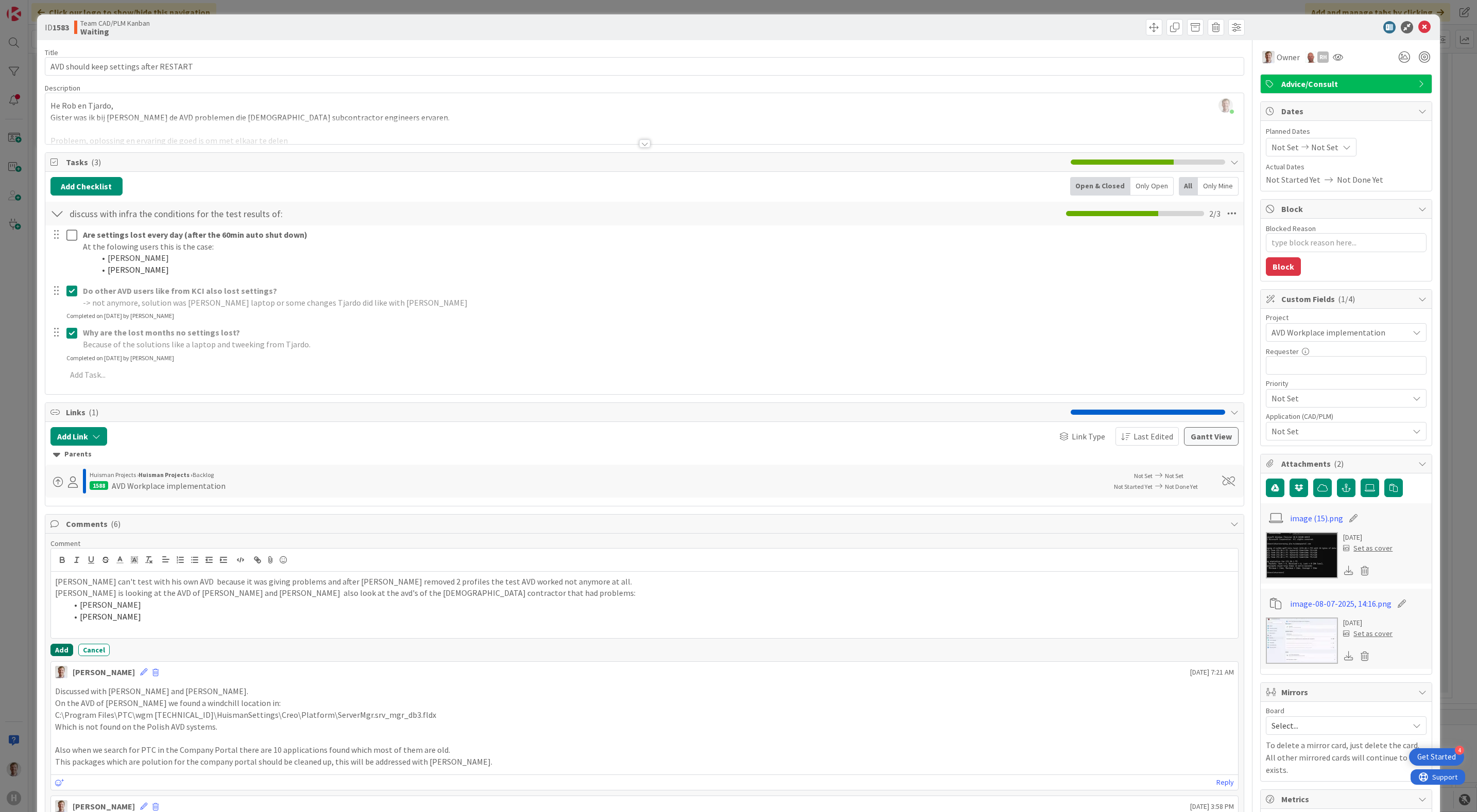
click at [54, 654] on button "Add" at bounding box center [62, 650] width 23 height 12
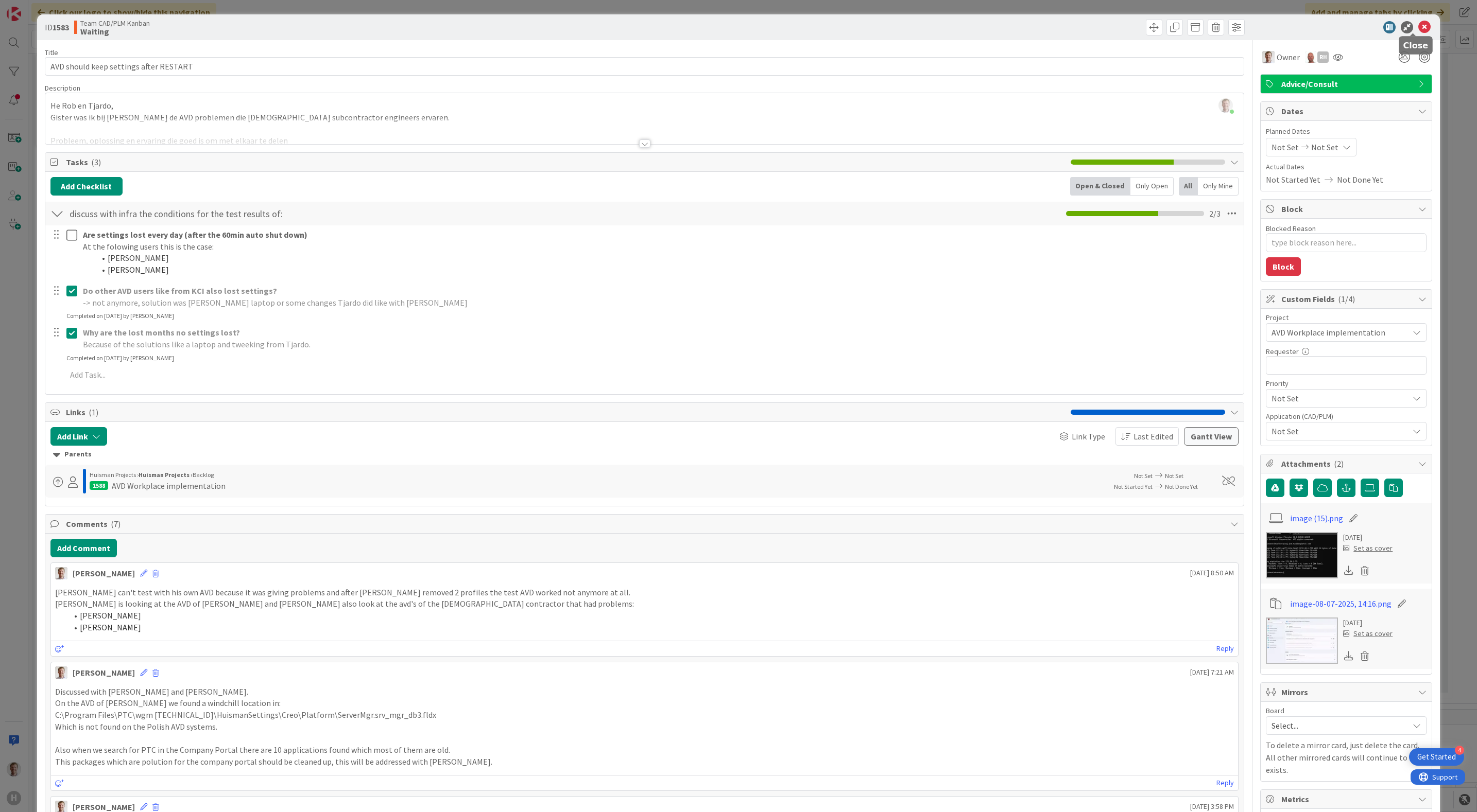
click at [1418, 25] on icon at bounding box center [1424, 27] width 12 height 12
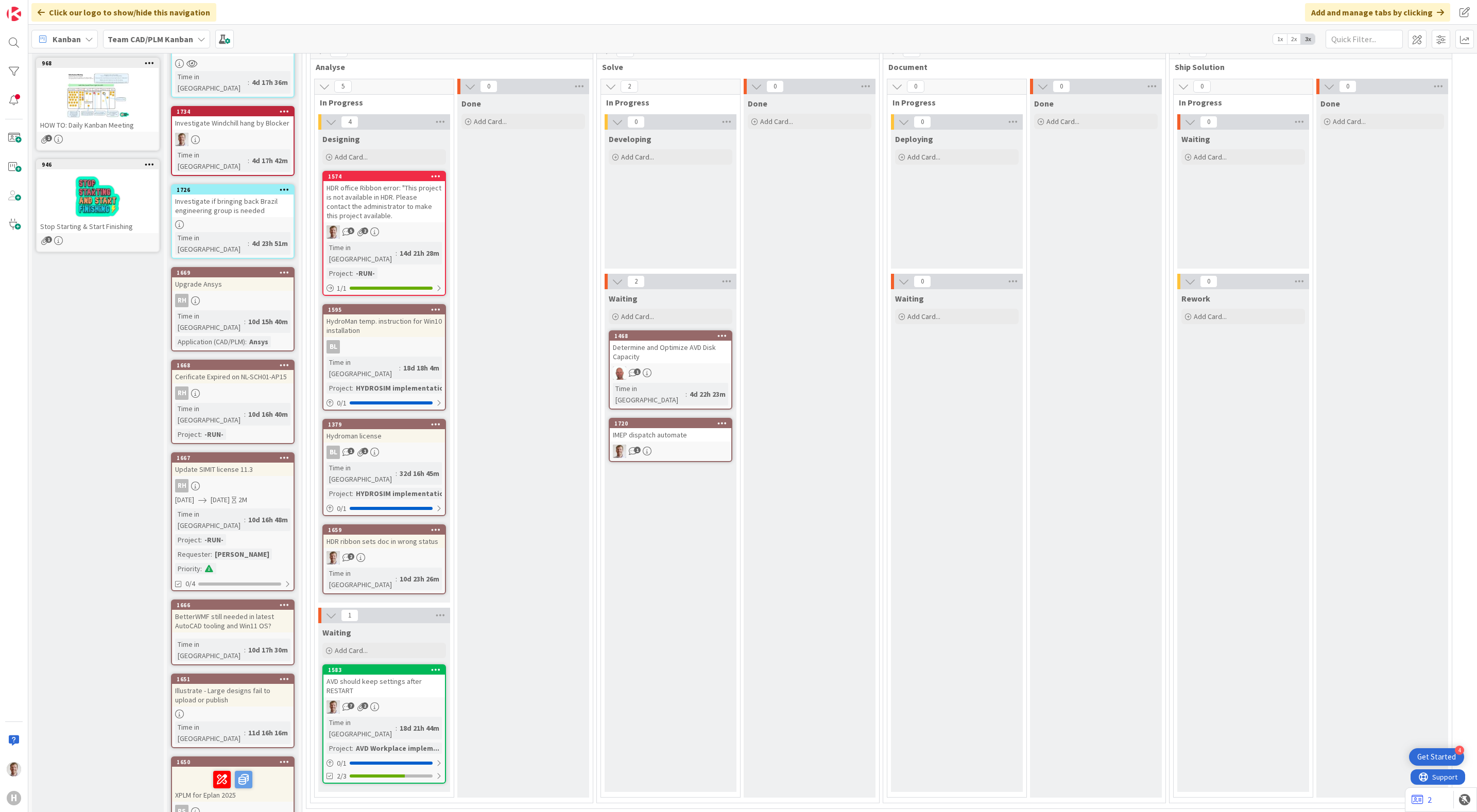
scroll to position [154, 0]
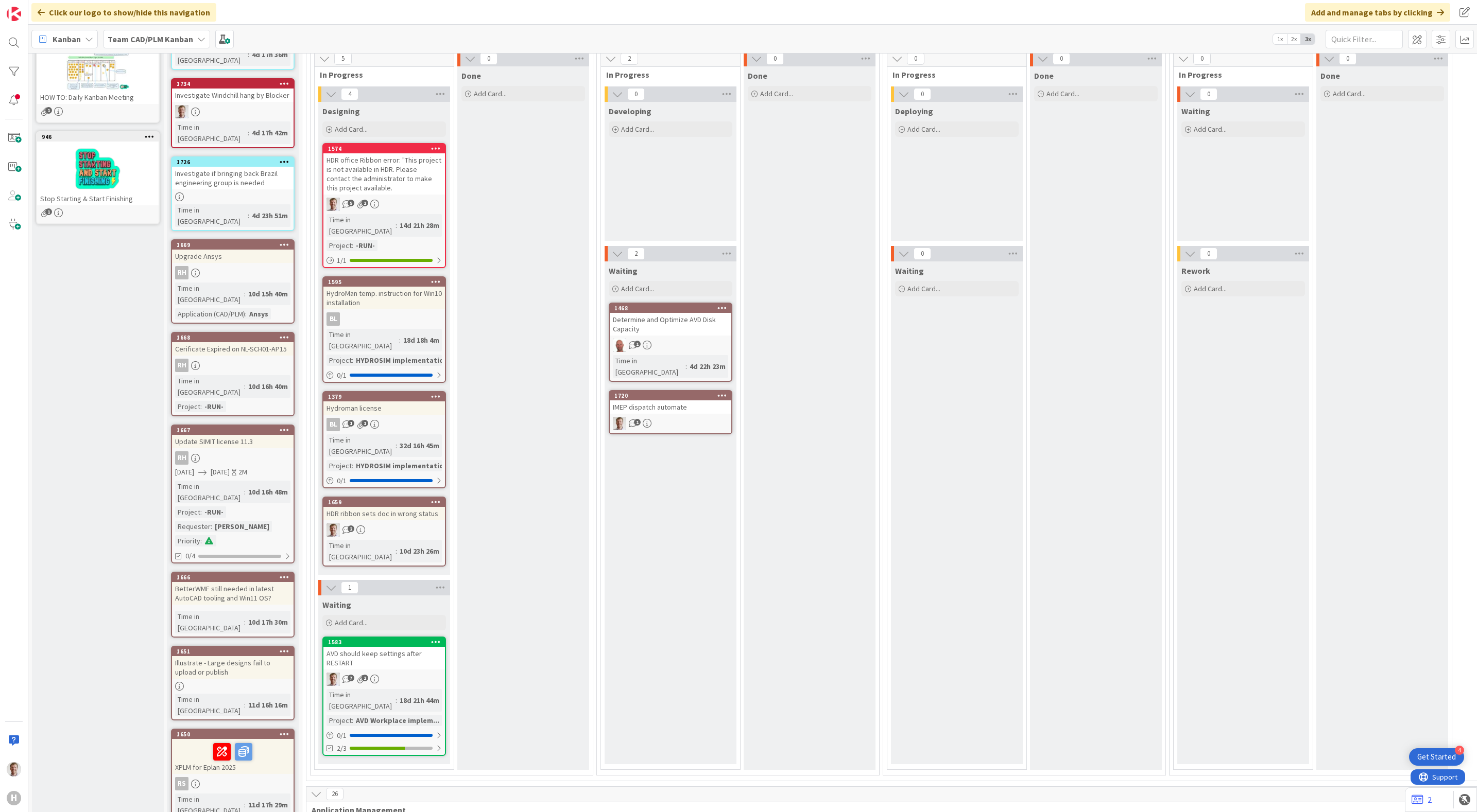
click at [400, 523] on div "2" at bounding box center [384, 530] width 122 height 13
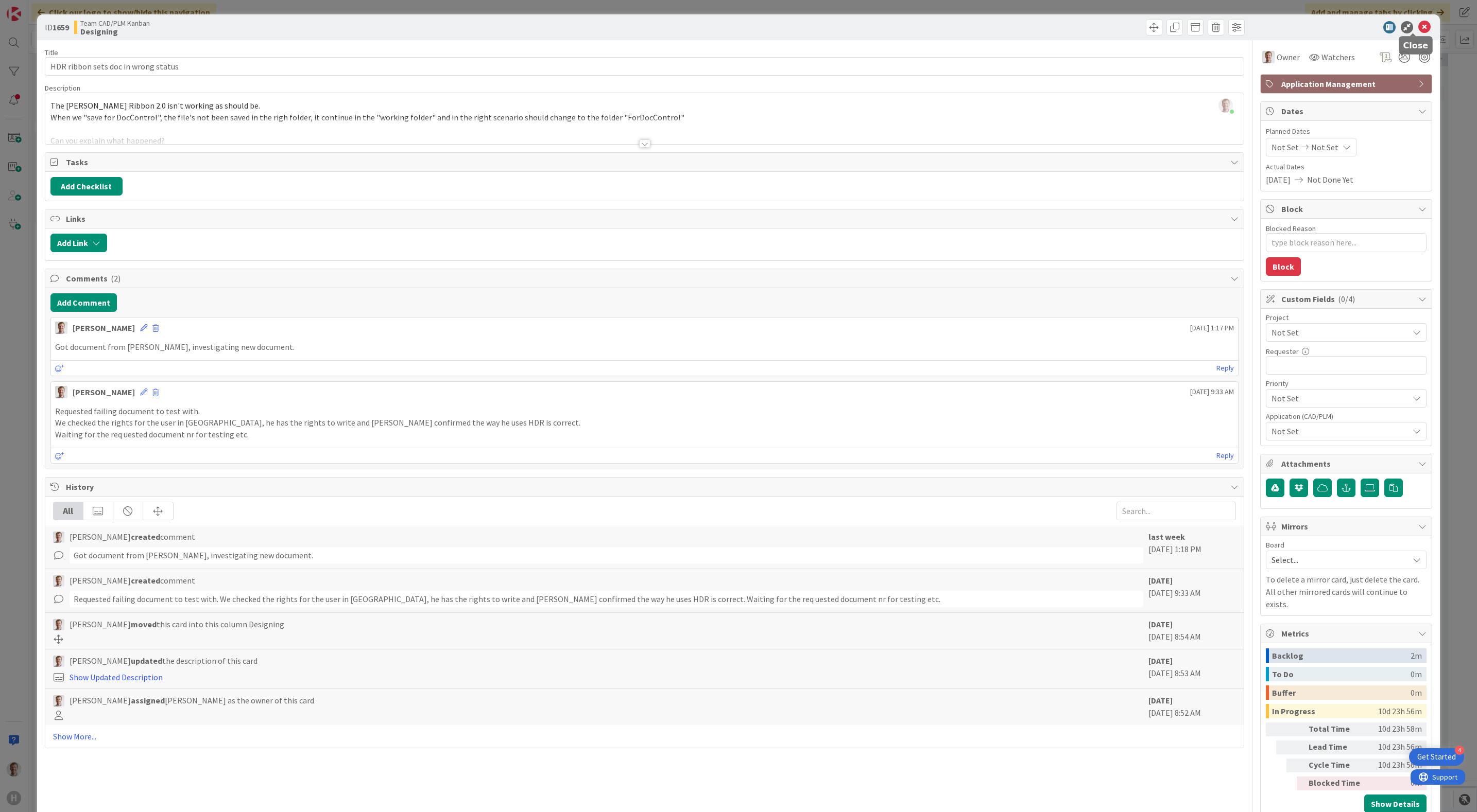
click at [1418, 25] on icon at bounding box center [1424, 27] width 12 height 12
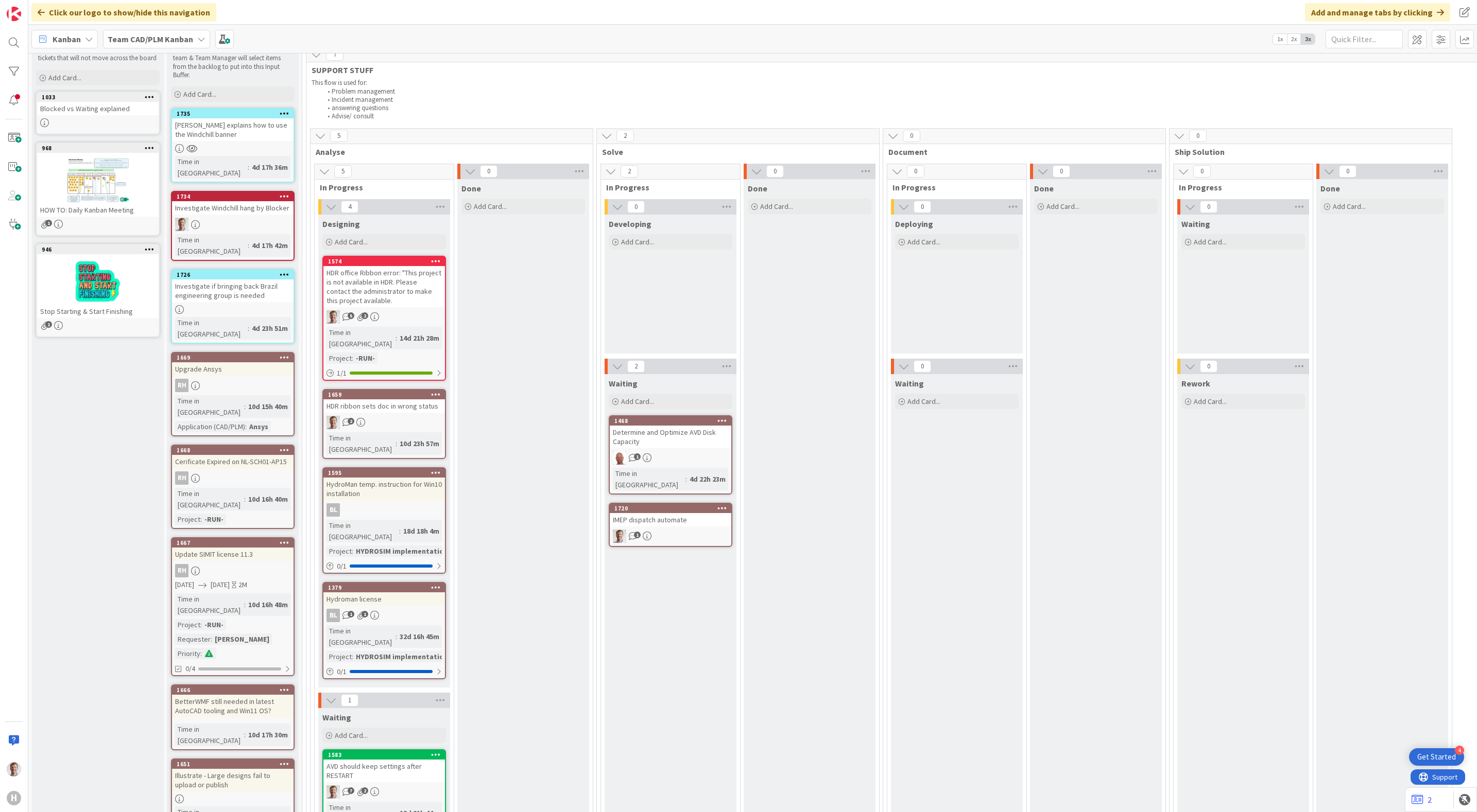
scroll to position [77, 0]
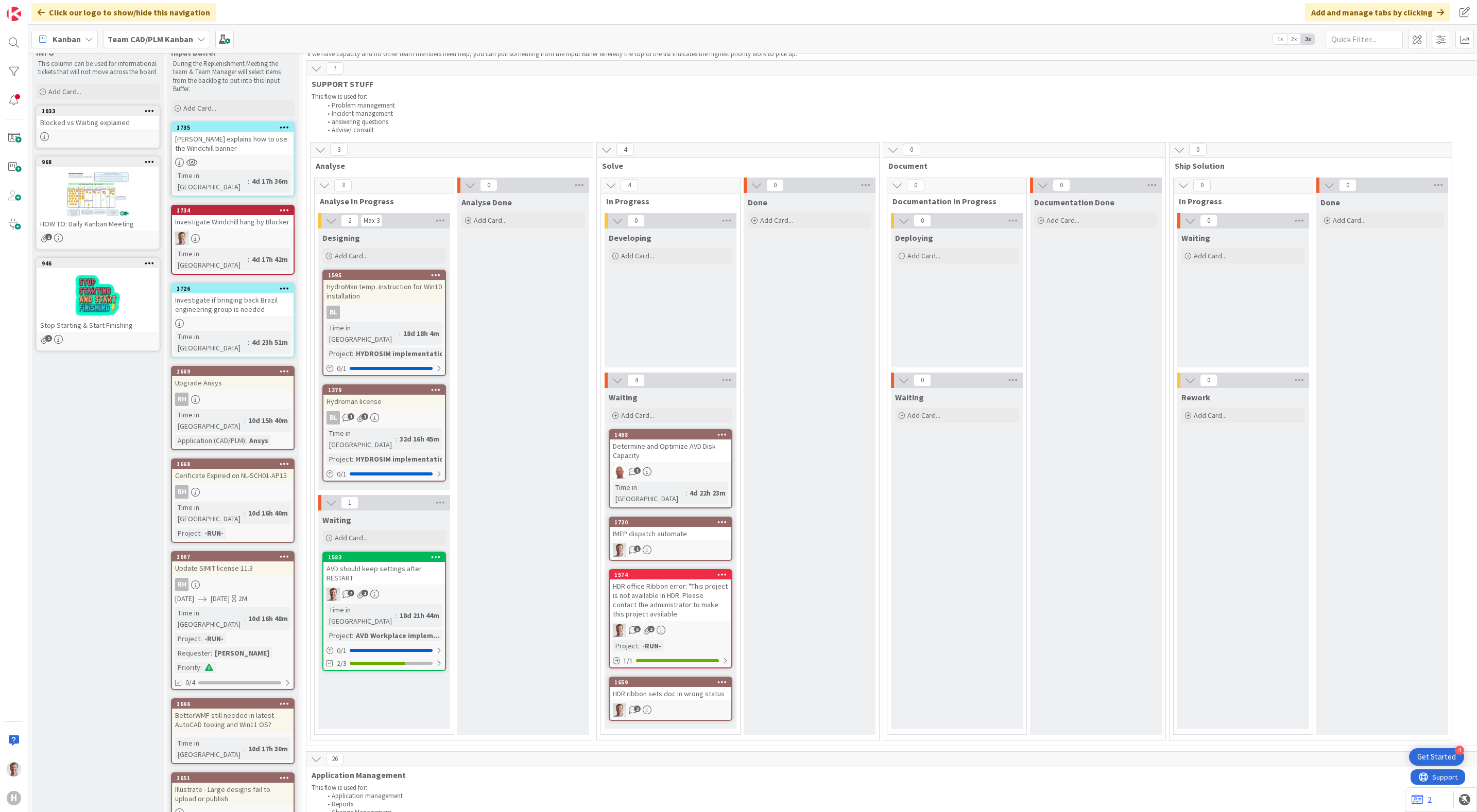
scroll to position [0, 0]
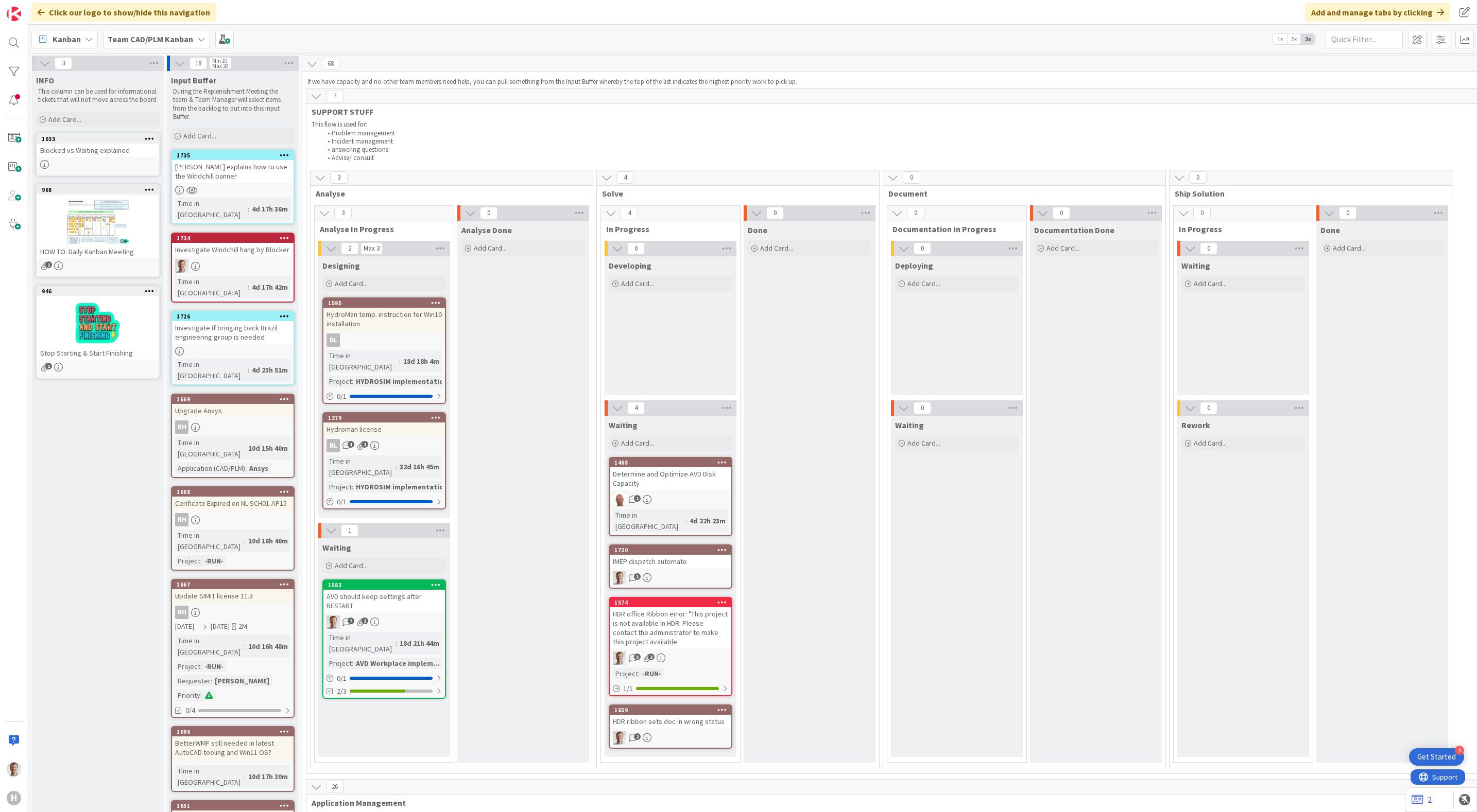
click at [624, 143] on li "Incident management" at bounding box center [1125, 141] width 1607 height 8
click at [314, 21] on div "Click our logo to show/hide this navigation Add and manage tabs by clicking" at bounding box center [752, 12] width 1448 height 24
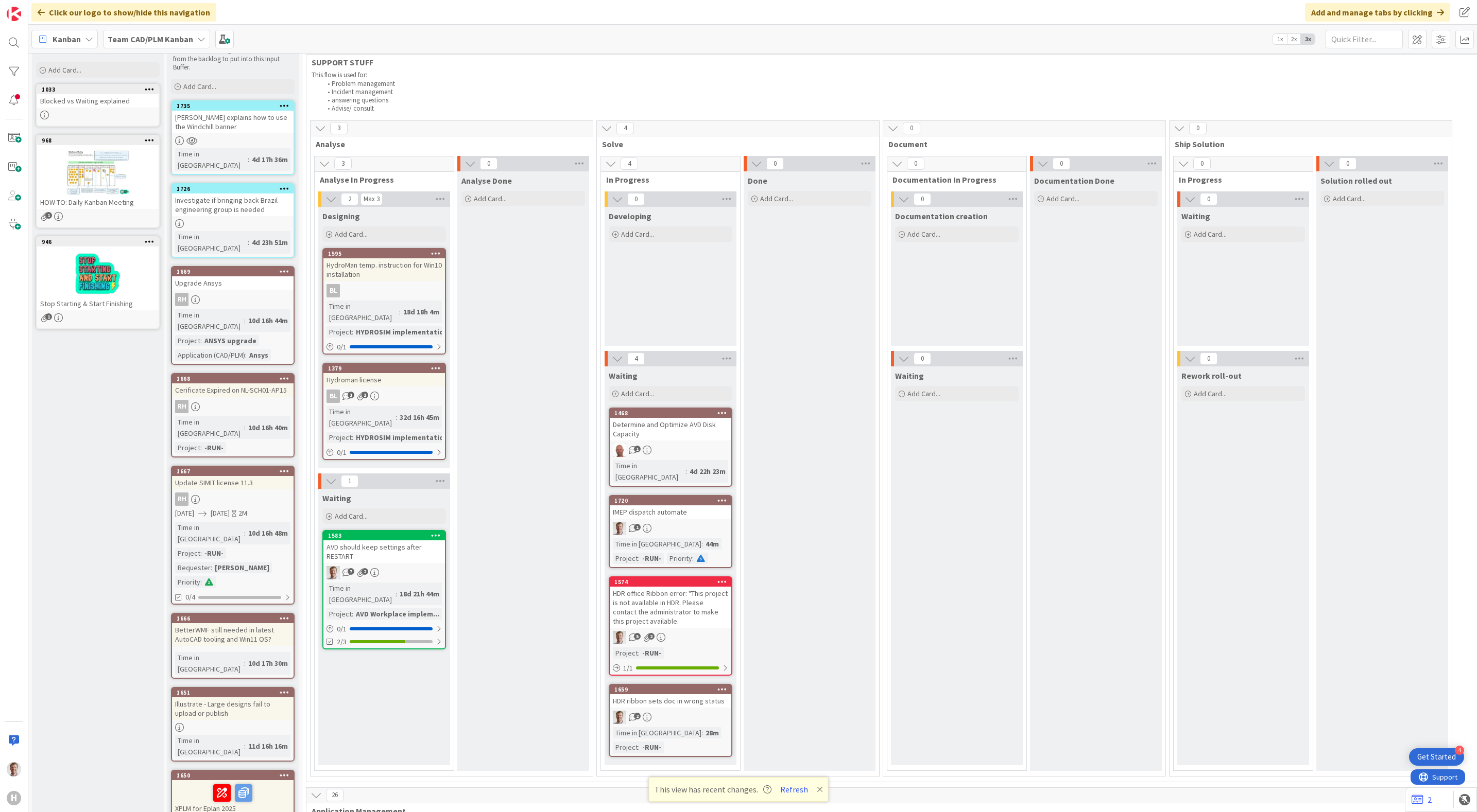
scroll to position [77, 0]
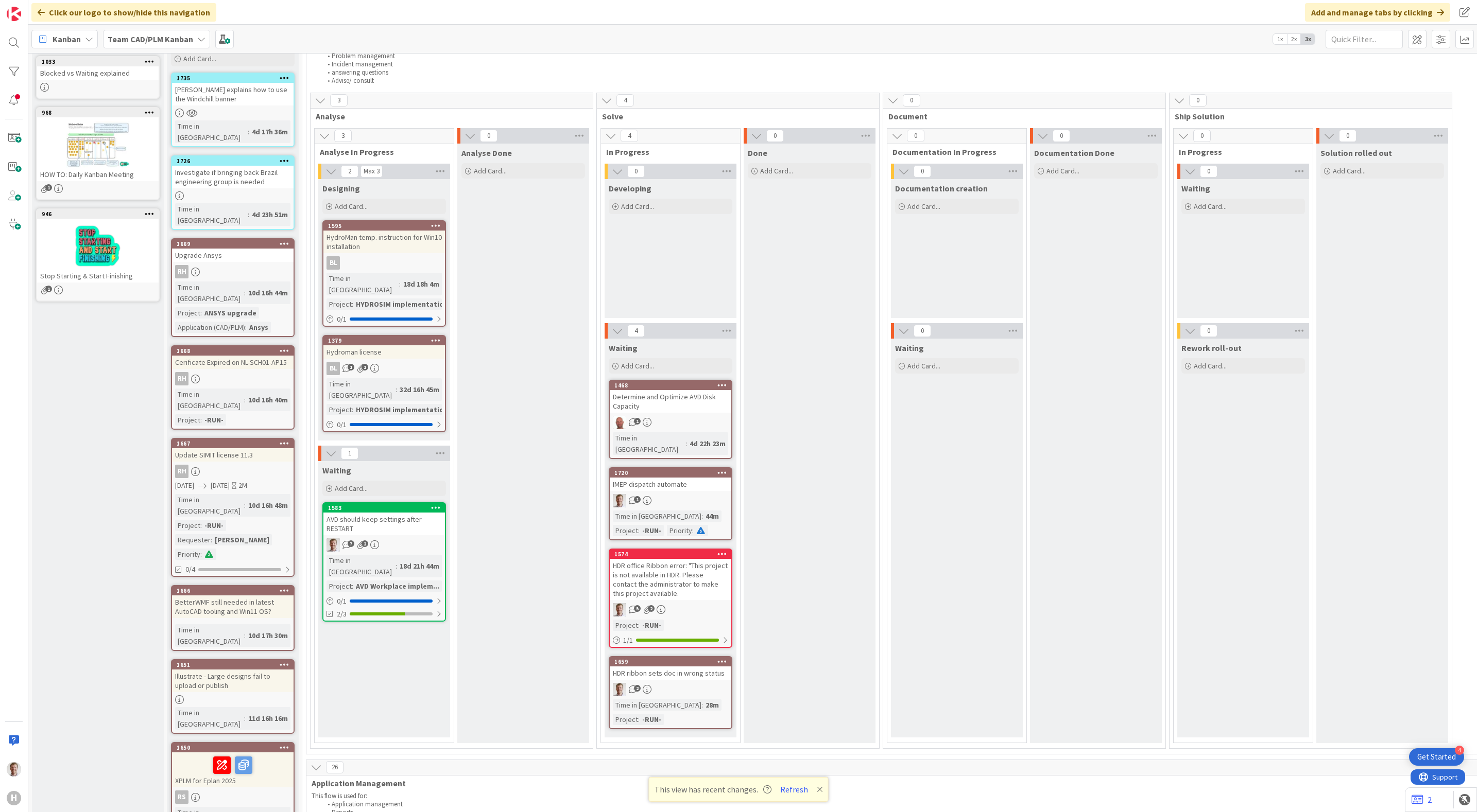
click at [690, 683] on div "2" at bounding box center [670, 690] width 122 height 13
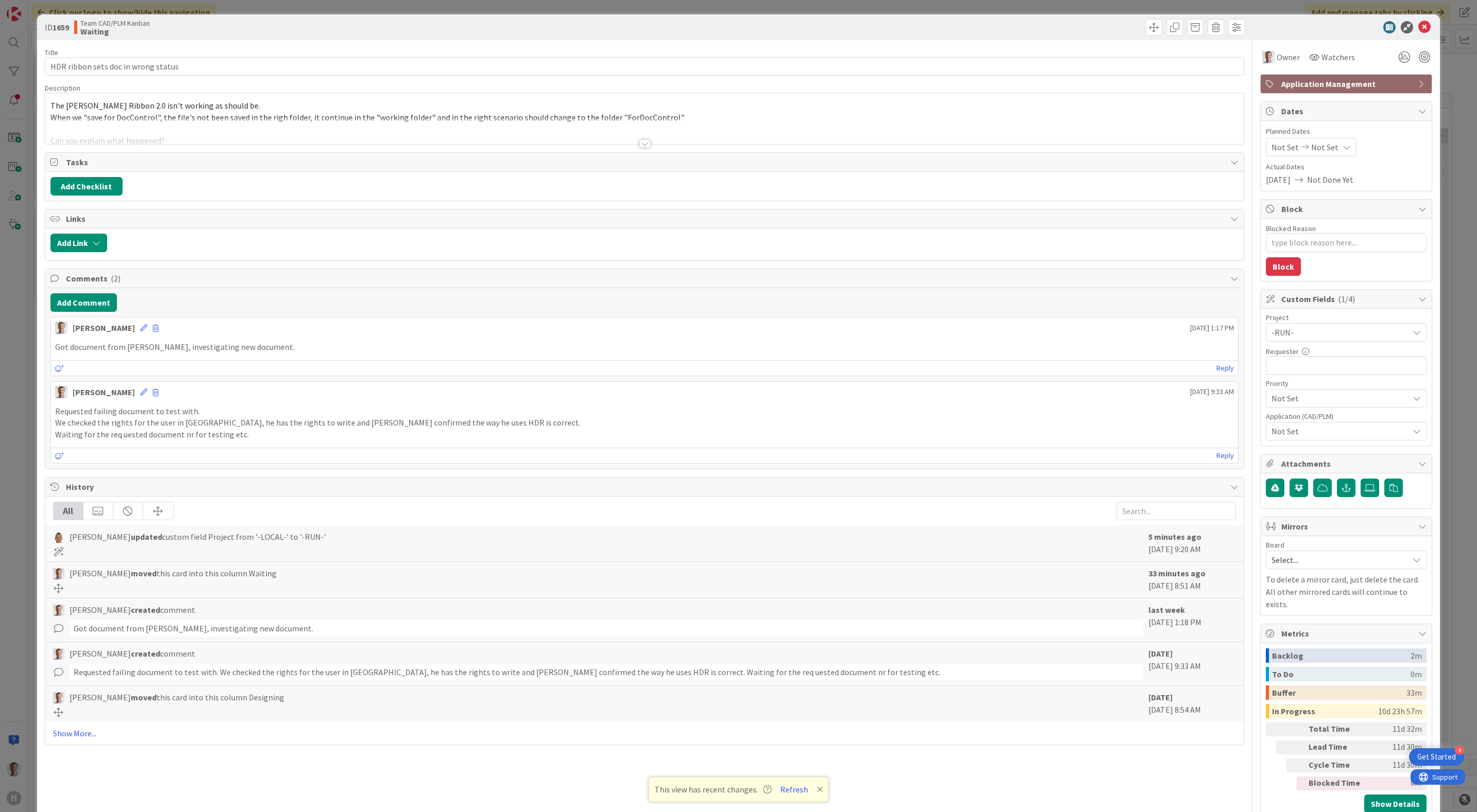
type textarea "x"
click at [88, 301] on button "Add Comment" at bounding box center [84, 302] width 67 height 18
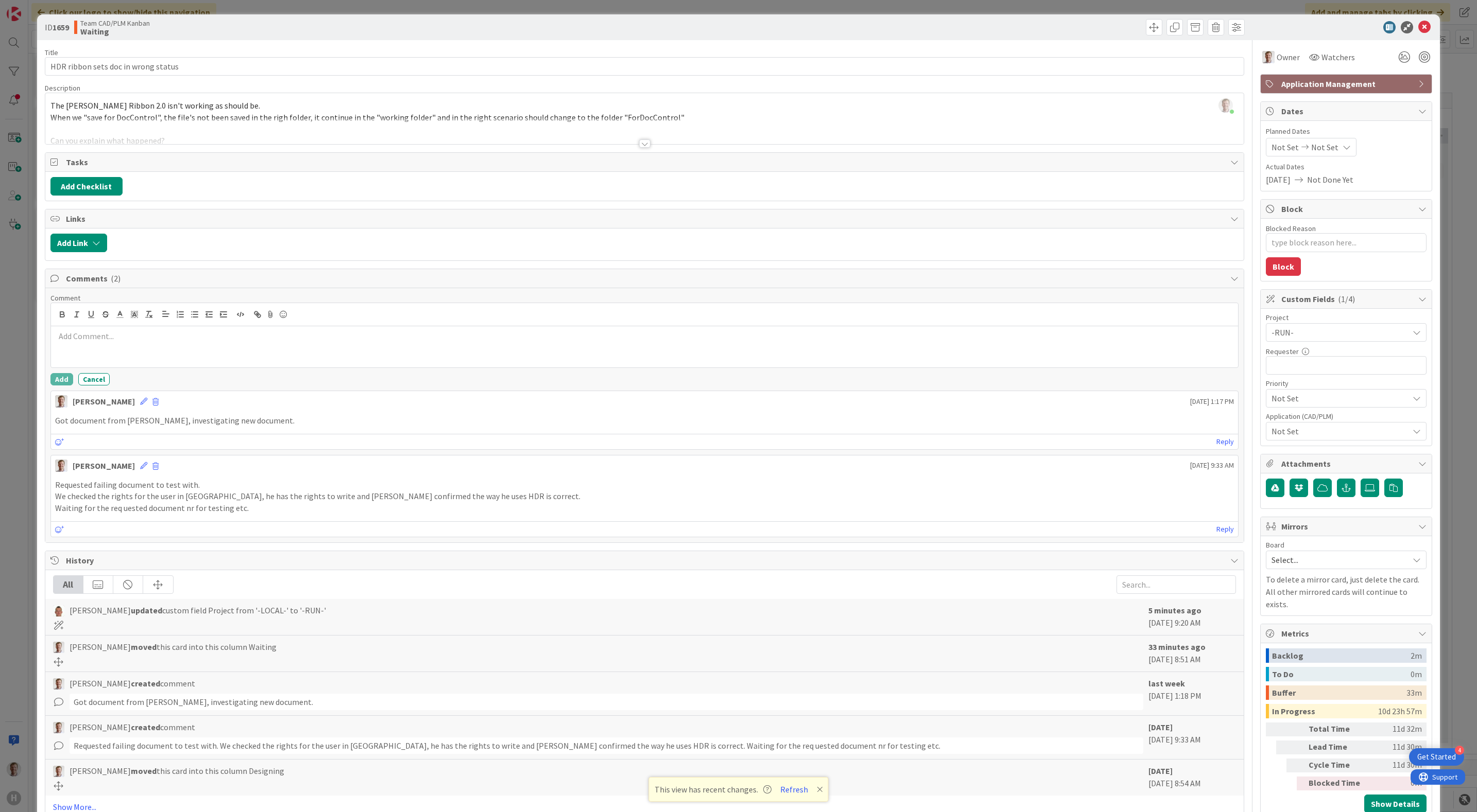
click at [213, 352] on div at bounding box center [644, 346] width 1187 height 41
click at [79, 243] on button "Add Link" at bounding box center [79, 243] width 57 height 18
click at [250, 360] on p "BMC Helix ITSM [DATE] | Work Order" at bounding box center [644, 359] width 1179 height 12
drag, startPoint x: 250, startPoint y: 365, endPoint x: 39, endPoint y: 355, distance: 211.2
click at [39, 355] on div "ID 1659 Team CAD/PLM Kanban Waiting Title 35 / 128 HDR ribbon sets doc in wrong…" at bounding box center [738, 422] width 1403 height 814
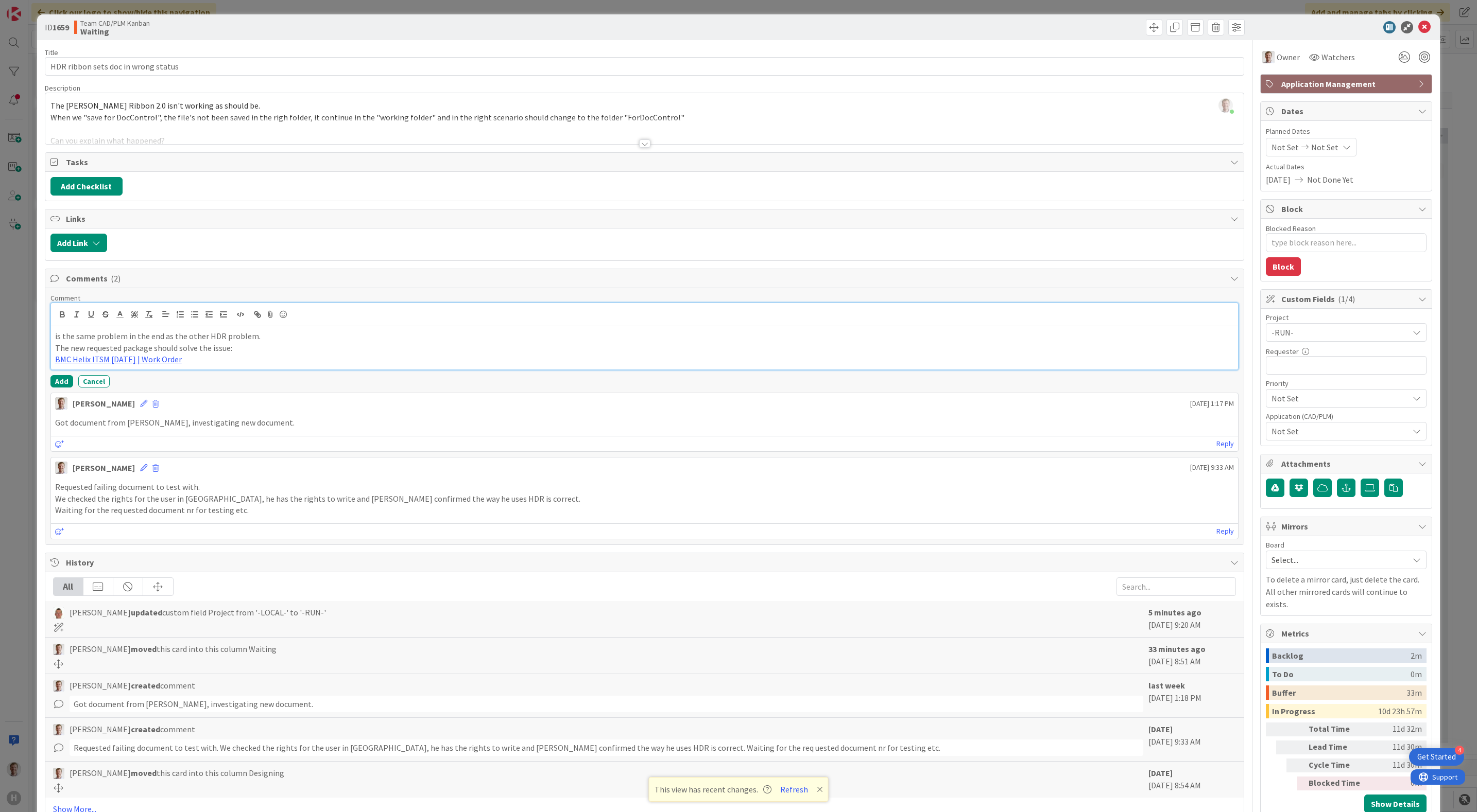
copy div "The new requested package should solve the issue: BMC Helix ITSM [DATE] | Work …"
click at [1418, 24] on icon at bounding box center [1424, 27] width 12 height 12
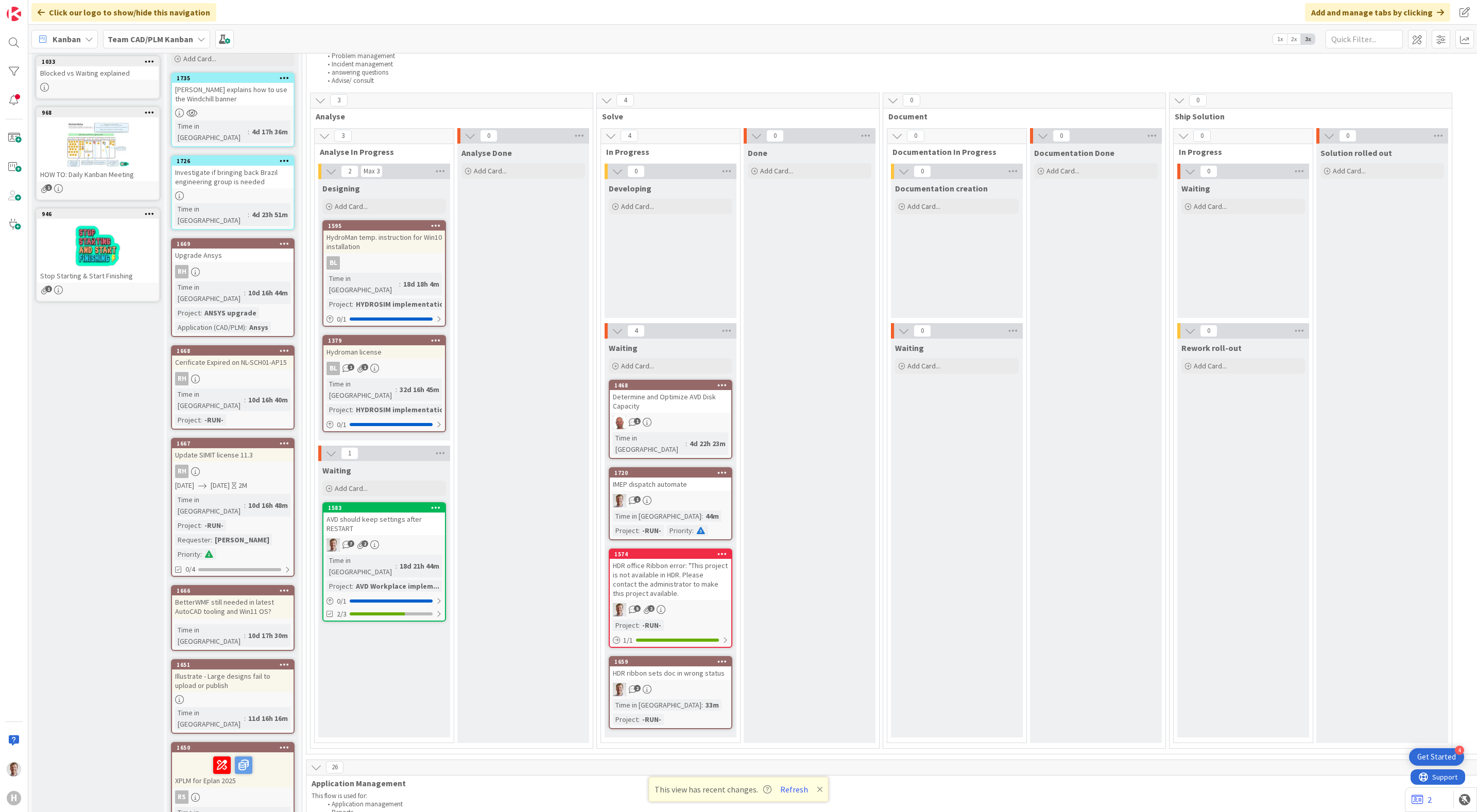
click at [516, 537] on div "Analyse Done Add Card..." at bounding box center [523, 443] width 132 height 600
click at [708, 562] on div "HDR office Ribbon error: "This project is not available in HDR. Please contact …" at bounding box center [670, 579] width 122 height 41
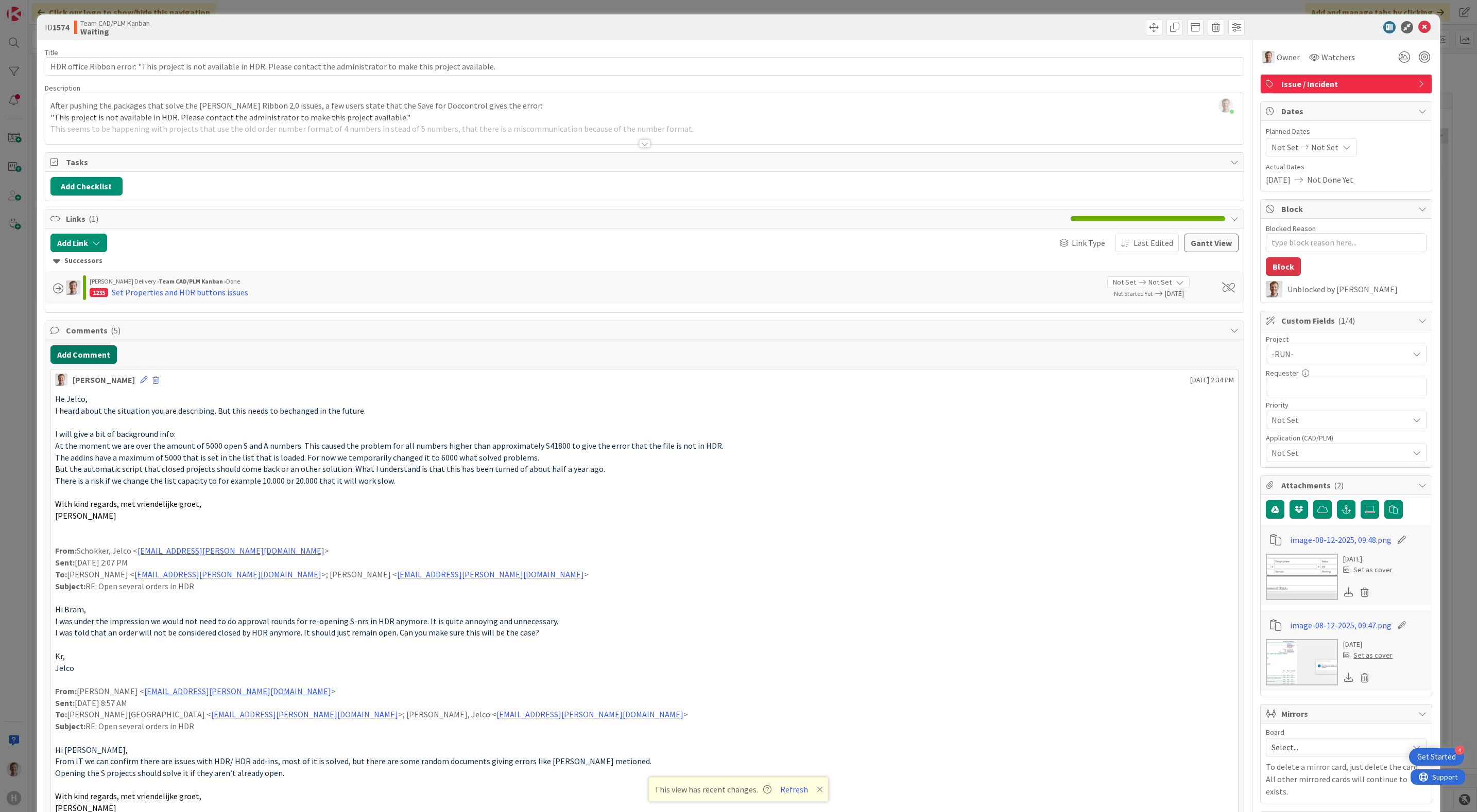
click at [89, 363] on button "Add Comment" at bounding box center [84, 355] width 67 height 18
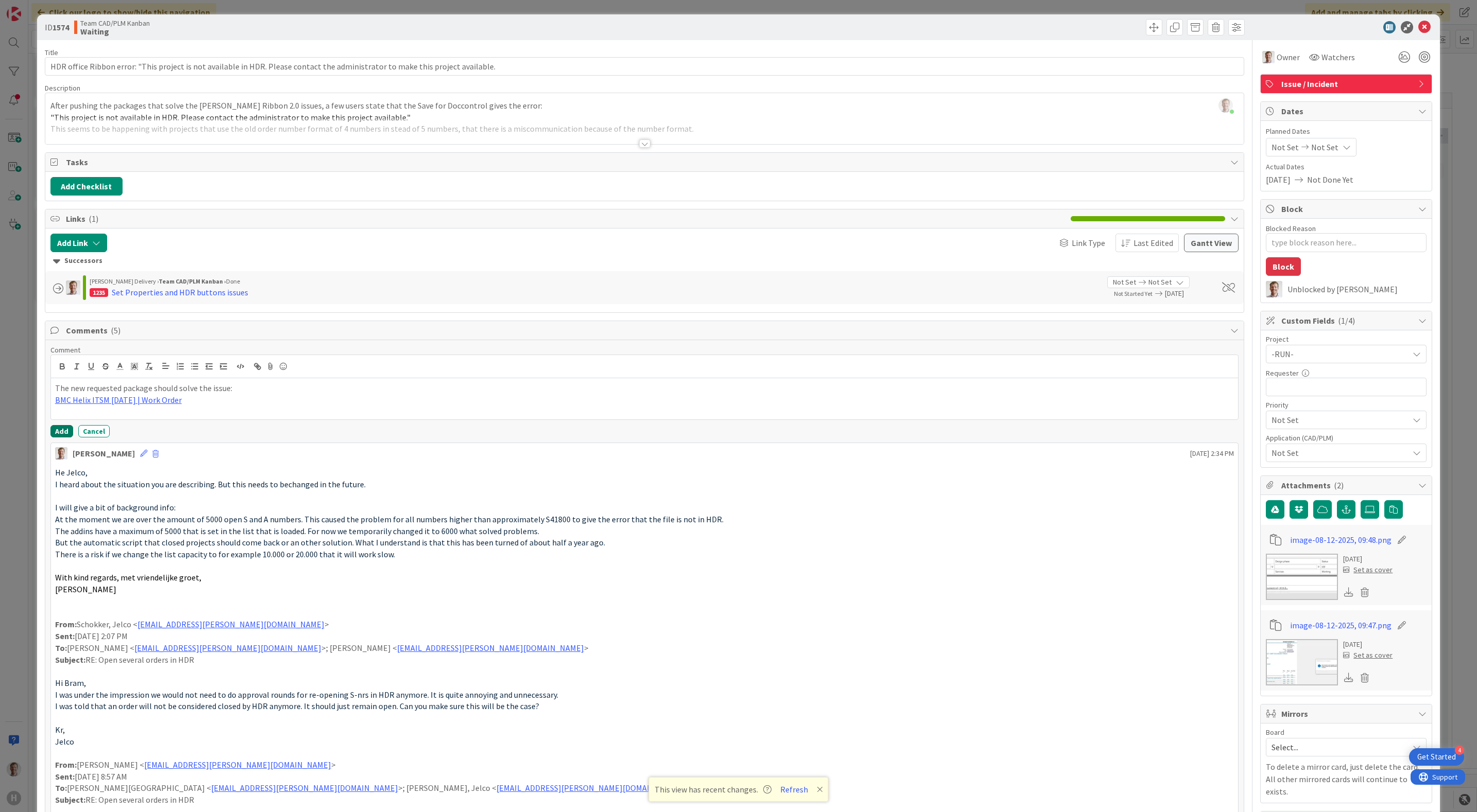
click at [62, 435] on button "Add" at bounding box center [62, 431] width 23 height 12
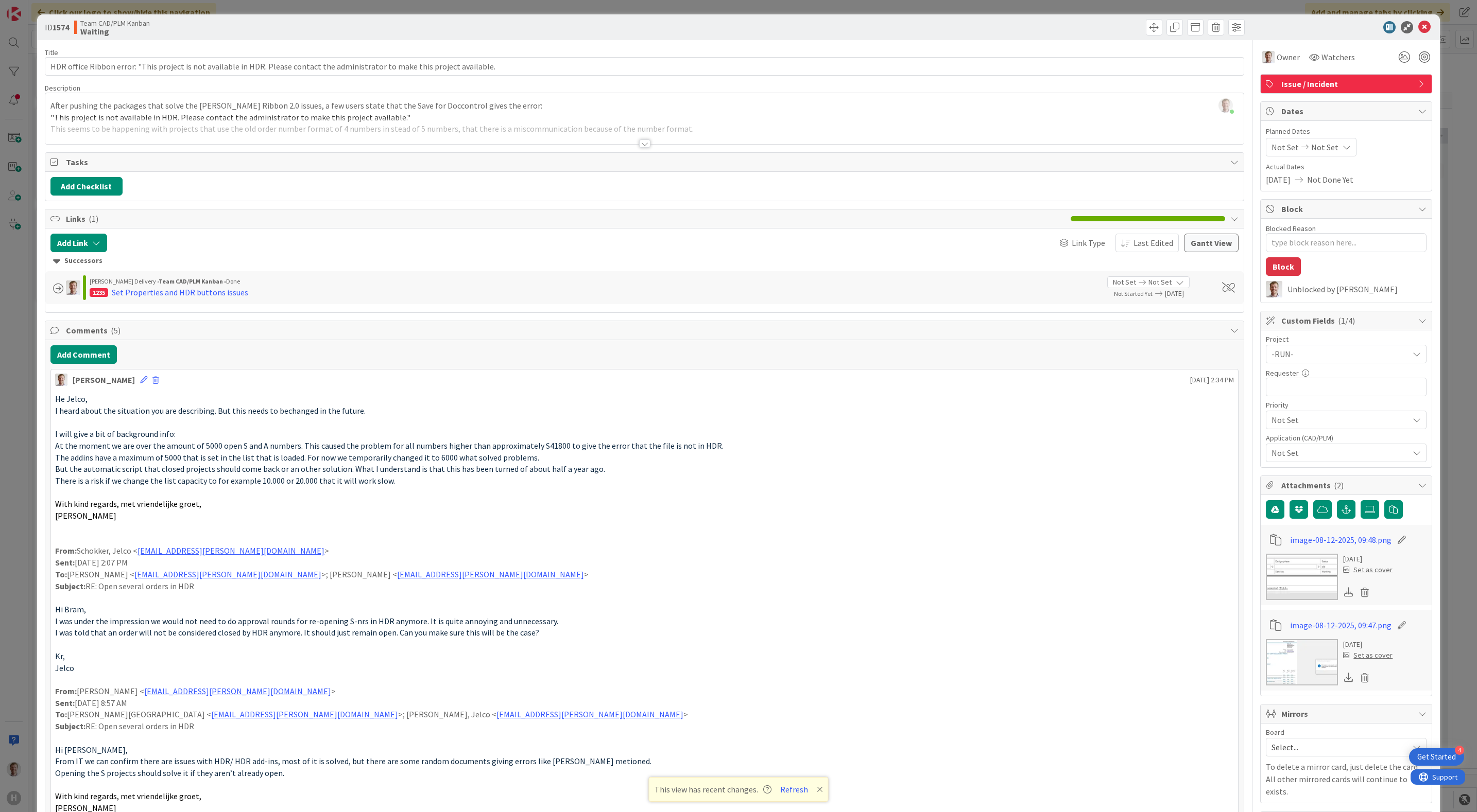
type textarea "x"
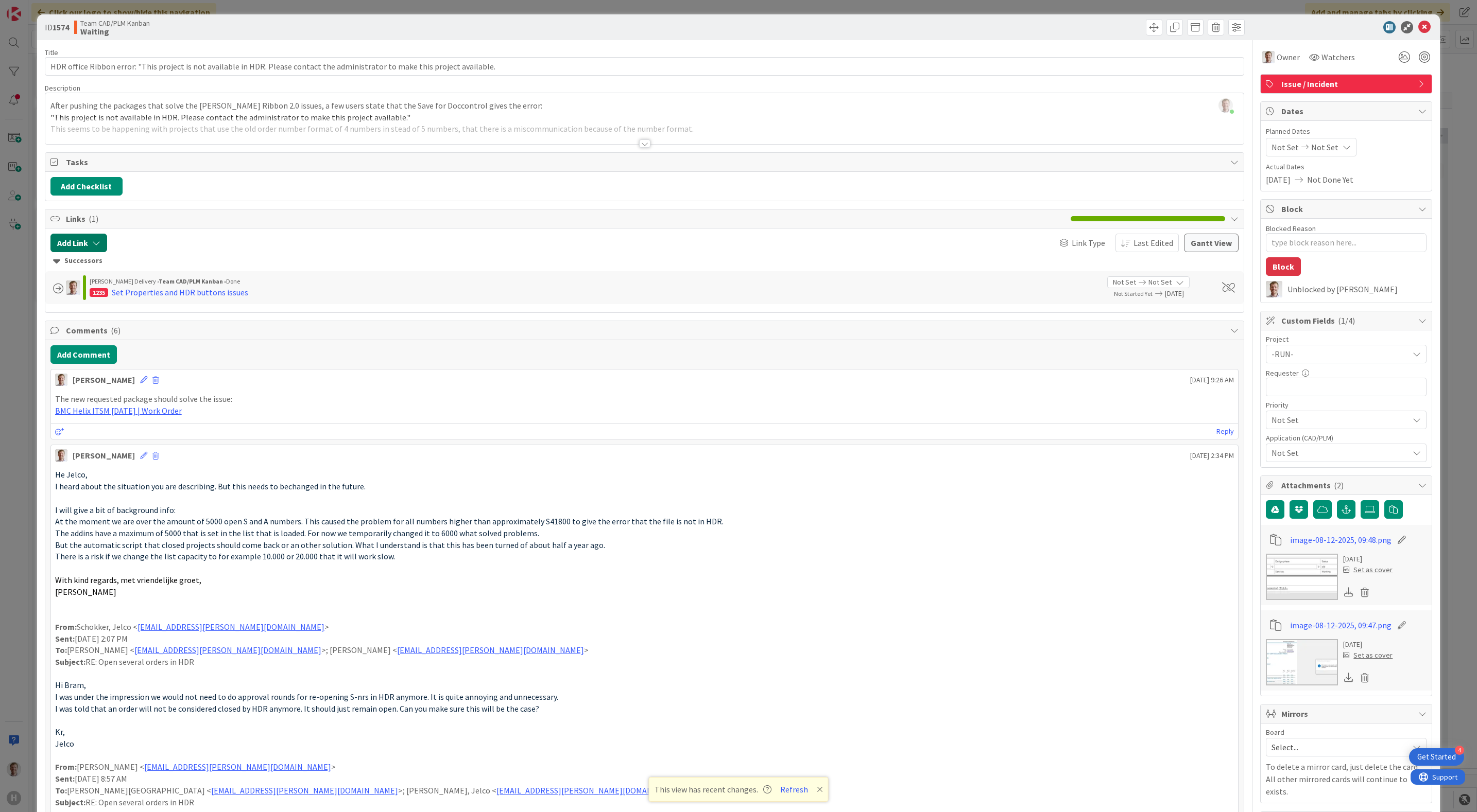
click at [84, 241] on button "Add Link" at bounding box center [79, 243] width 57 height 18
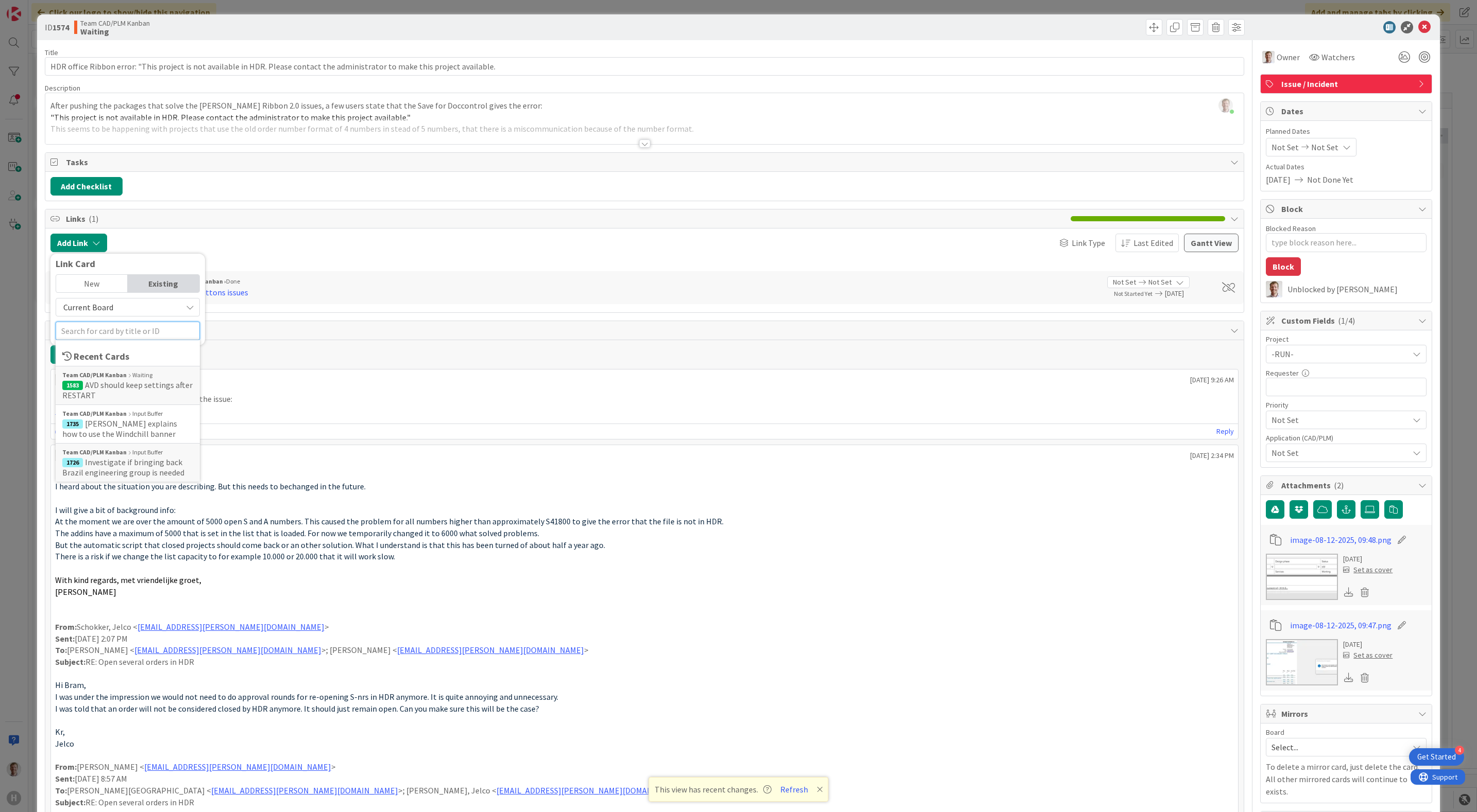
click at [107, 333] on input "text" at bounding box center [128, 331] width 144 height 18
type input "1659"
click at [114, 380] on b "Team CAD/PLM Kanban" at bounding box center [94, 375] width 64 height 9
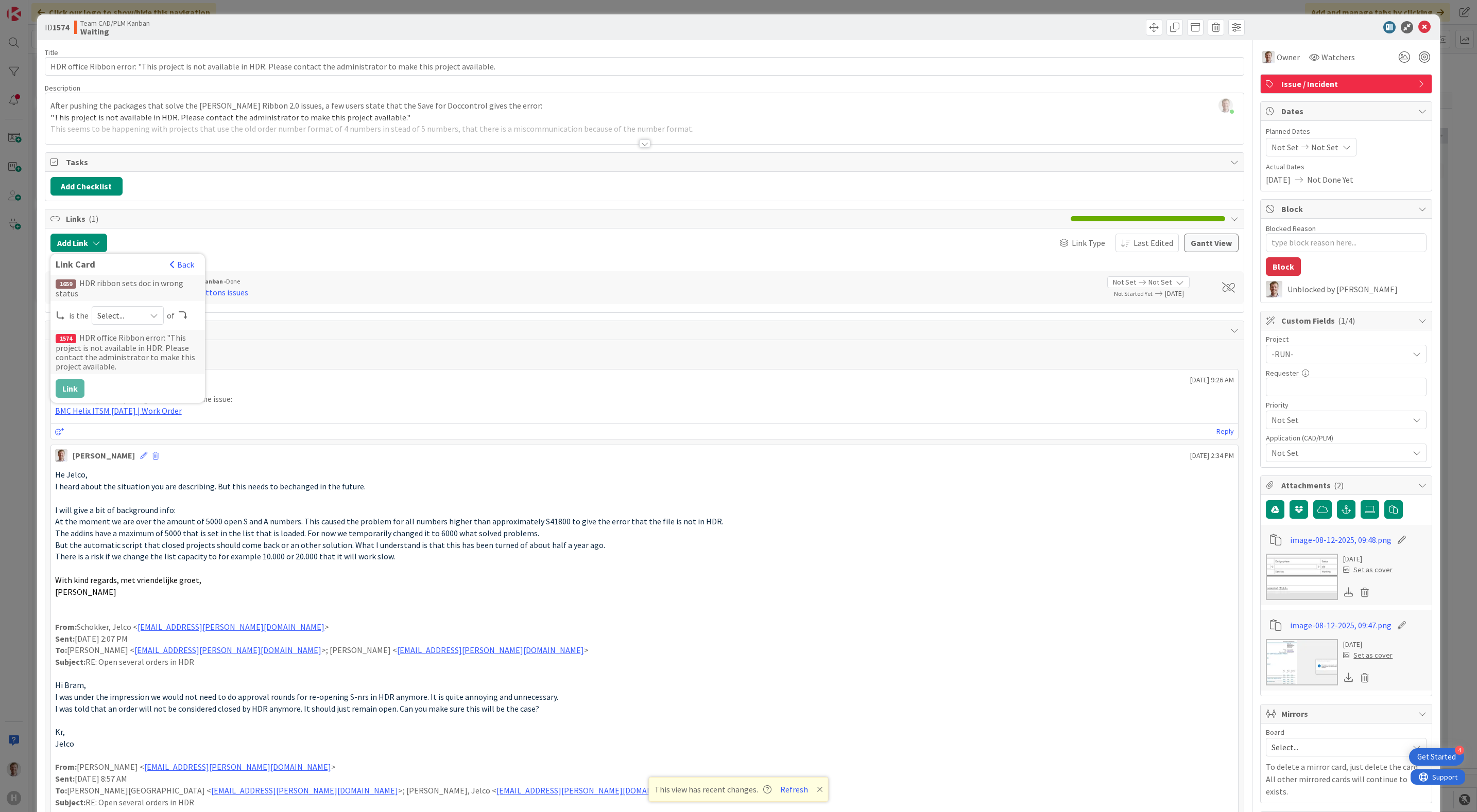
click at [138, 313] on span "Select..." at bounding box center [119, 316] width 43 height 15
click at [111, 359] on span at bounding box center [114, 358] width 8 height 8
click at [71, 386] on button "Link" at bounding box center [70, 388] width 29 height 18
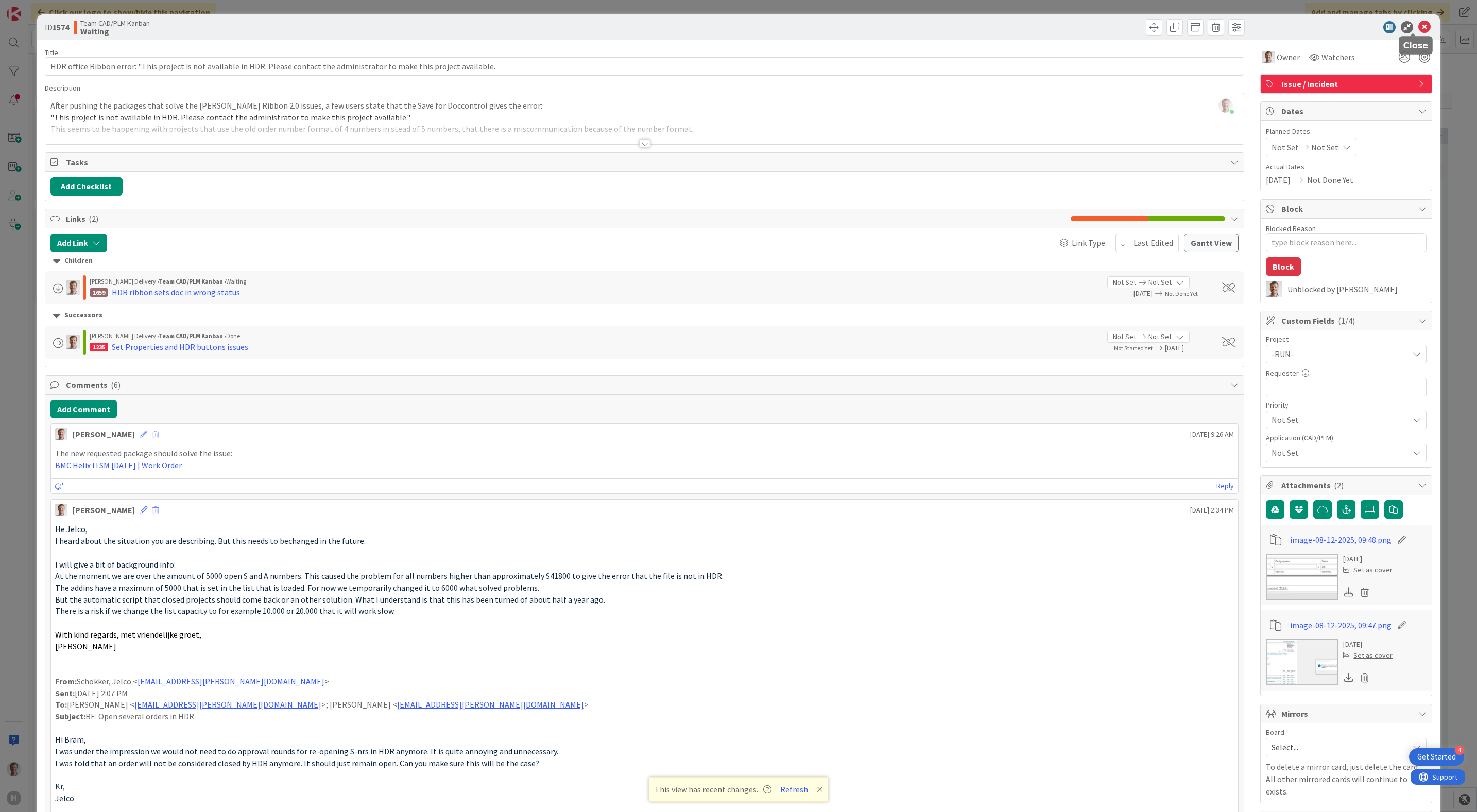
click at [1418, 24] on icon at bounding box center [1424, 27] width 12 height 12
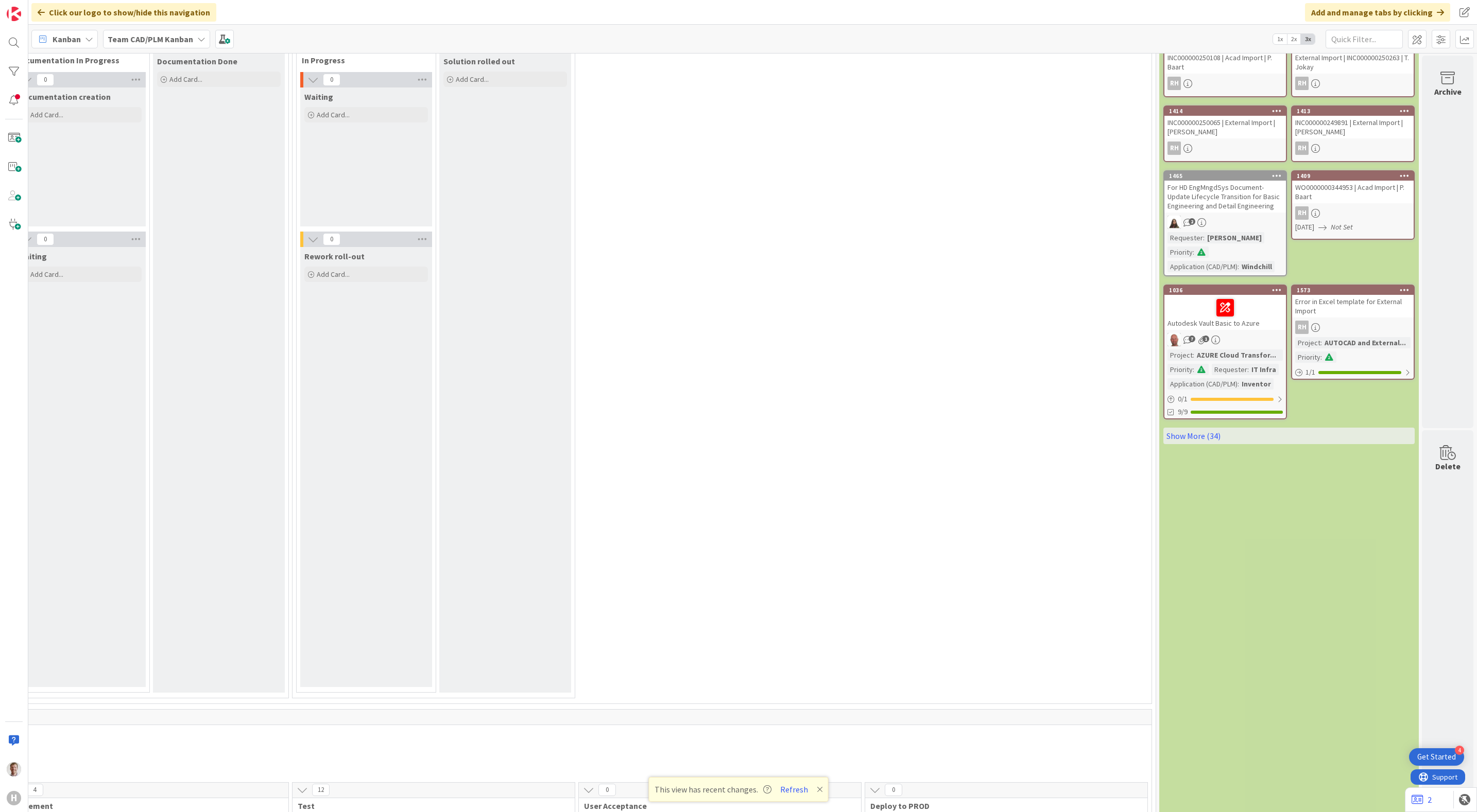
scroll to position [0, 895]
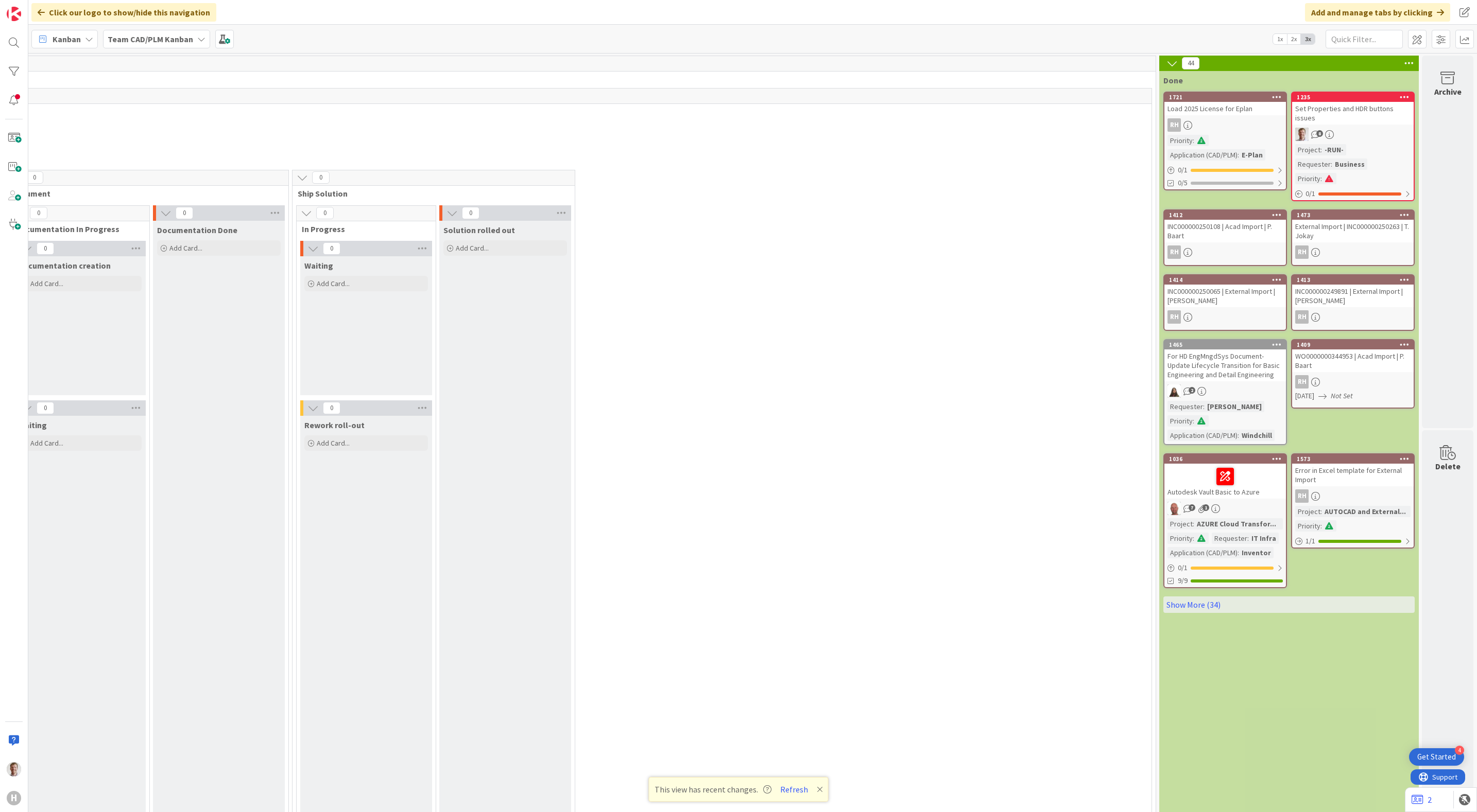
click at [1372, 128] on div "8" at bounding box center [1352, 134] width 122 height 13
drag, startPoint x: 638, startPoint y: 769, endPoint x: 655, endPoint y: 785, distance: 23.3
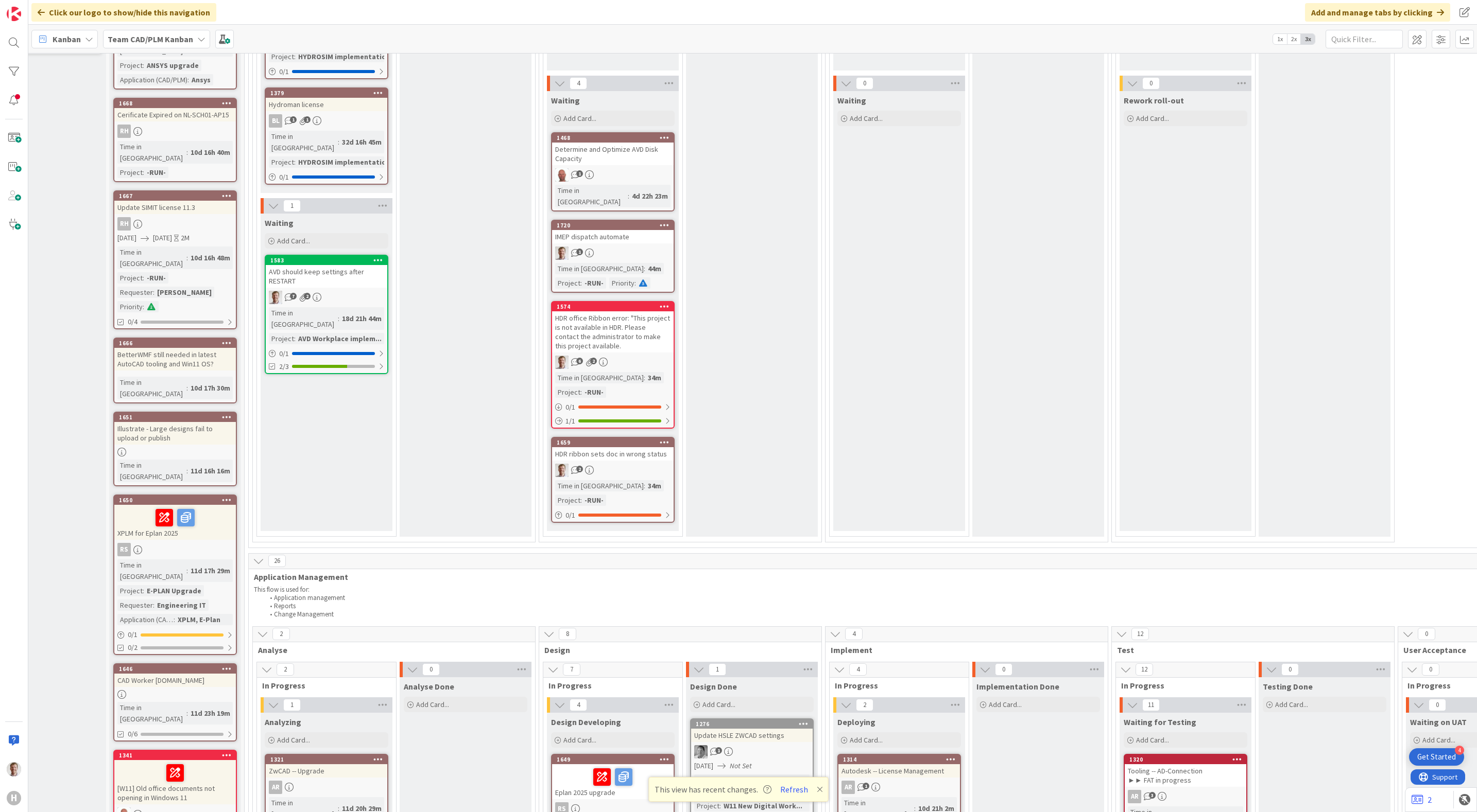
scroll to position [231, 57]
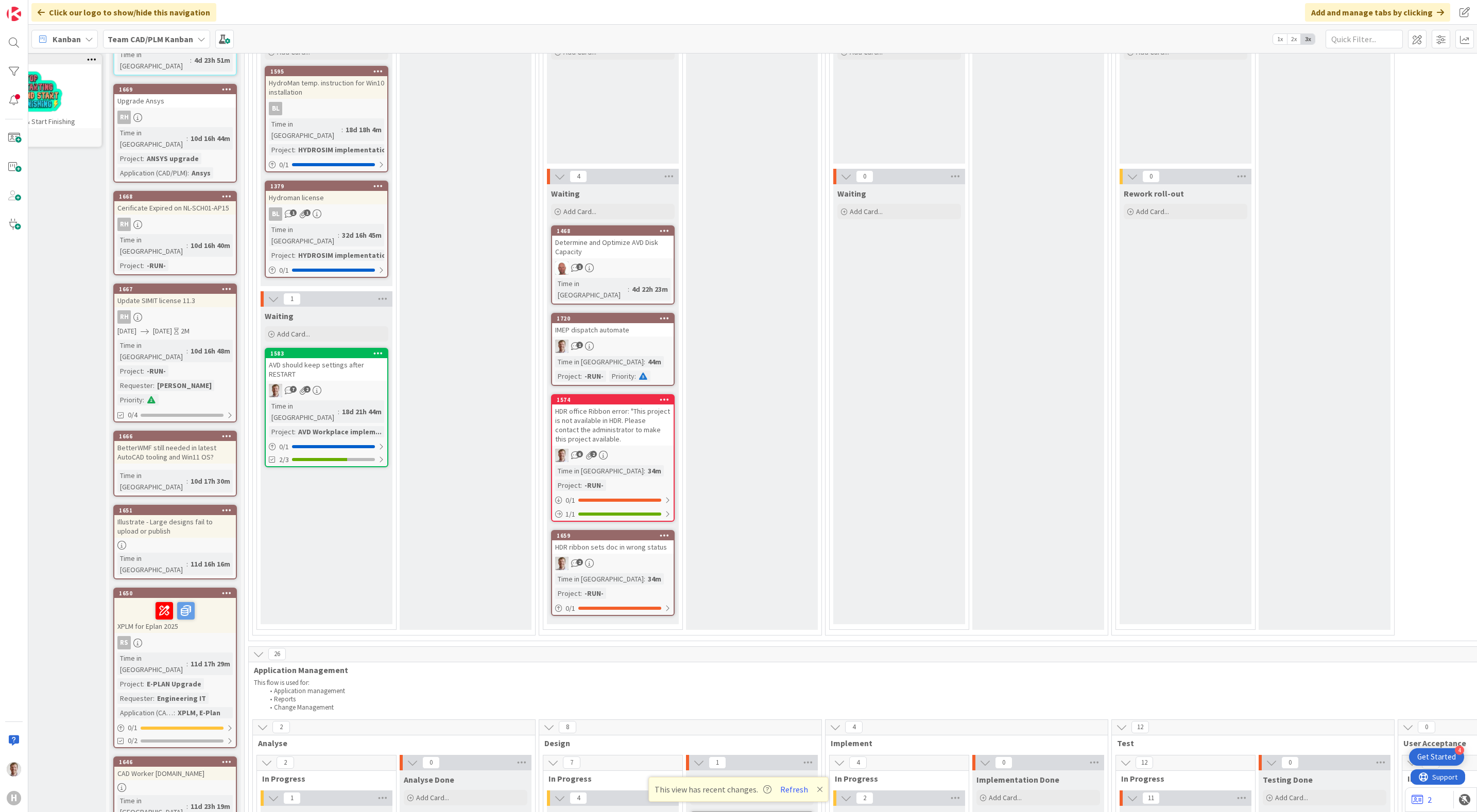
click at [616, 410] on div "HDR office Ribbon error: "This project is not available in HDR. Please contact …" at bounding box center [613, 425] width 122 height 41
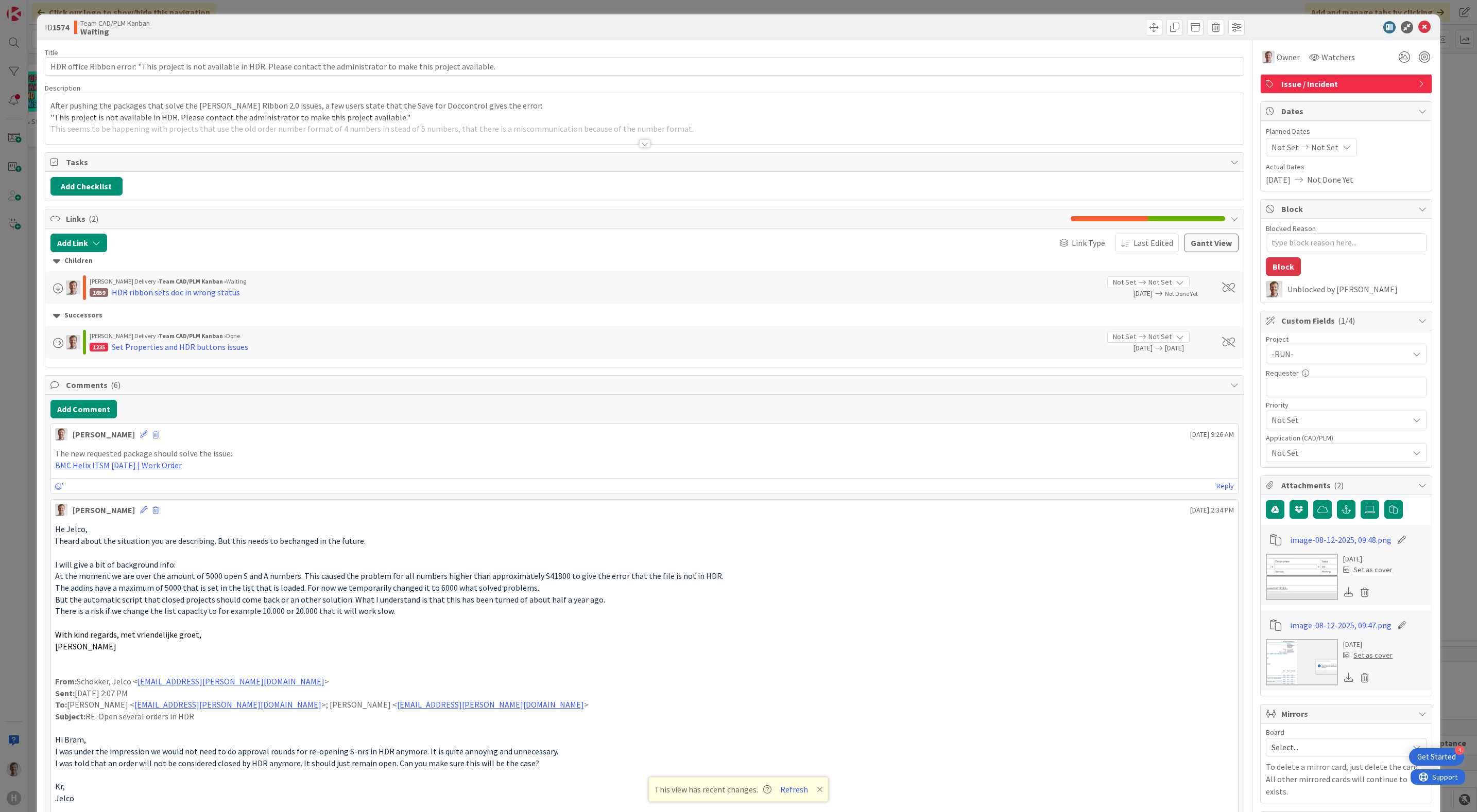
type textarea "x"
click at [64, 70] on input "HDR office Ribbon error: "This project is not available in HDR. Please contact …" at bounding box center [644, 67] width 1200 height 18
click at [64, 65] on input "HDR office Ribbon error: "This project is not available in HDR. Please contact …" at bounding box center [644, 67] width 1200 height 18
drag, startPoint x: 416, startPoint y: 68, endPoint x: 522, endPoint y: 65, distance: 106.0
click at [519, 65] on input "HDR office Ribbon error: "This project is not available in HDR. Please contact …" at bounding box center [644, 67] width 1200 height 18
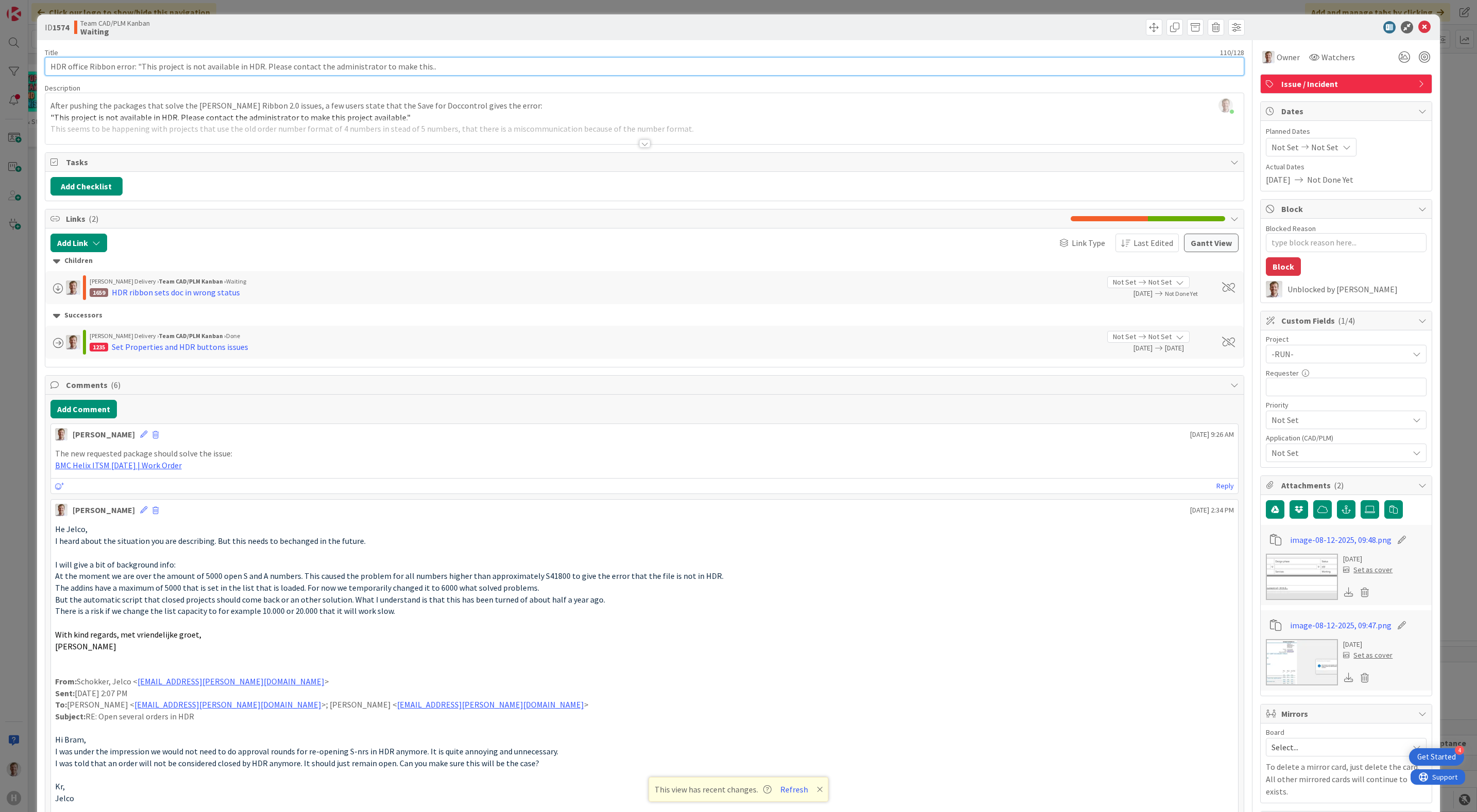
type input "HDR office Ribbon error: "This project is not available in HDR. Please contact …"
type textarea "x"
drag, startPoint x: 67, startPoint y: 67, endPoint x: 76, endPoint y: 68, distance: 9.1
click at [68, 67] on input "HDR office Ribbon error: "This project is not available in HDR. Please contact …" at bounding box center [644, 67] width 1200 height 18
type input "HDR/ office Ribbon error: "This project is not available in HDR. Please contact…"
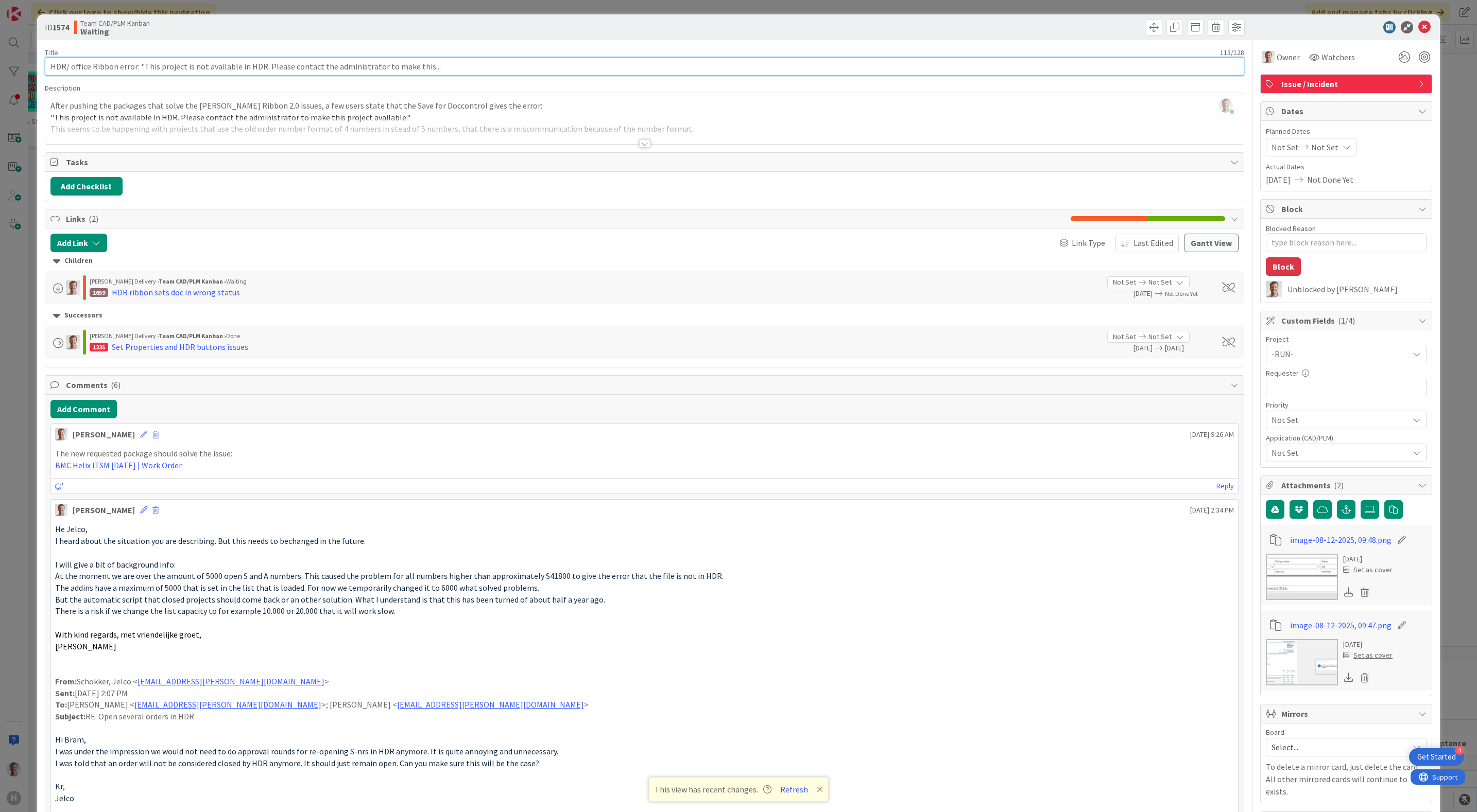
type textarea "x"
type input "HDR/C office Ribbon error: "This project is not available in HDR. Please contac…"
type textarea "x"
type input "HDR/CFDC office Ribbon error: "This project is not available in HDR. Please con…"
type textarea "x"
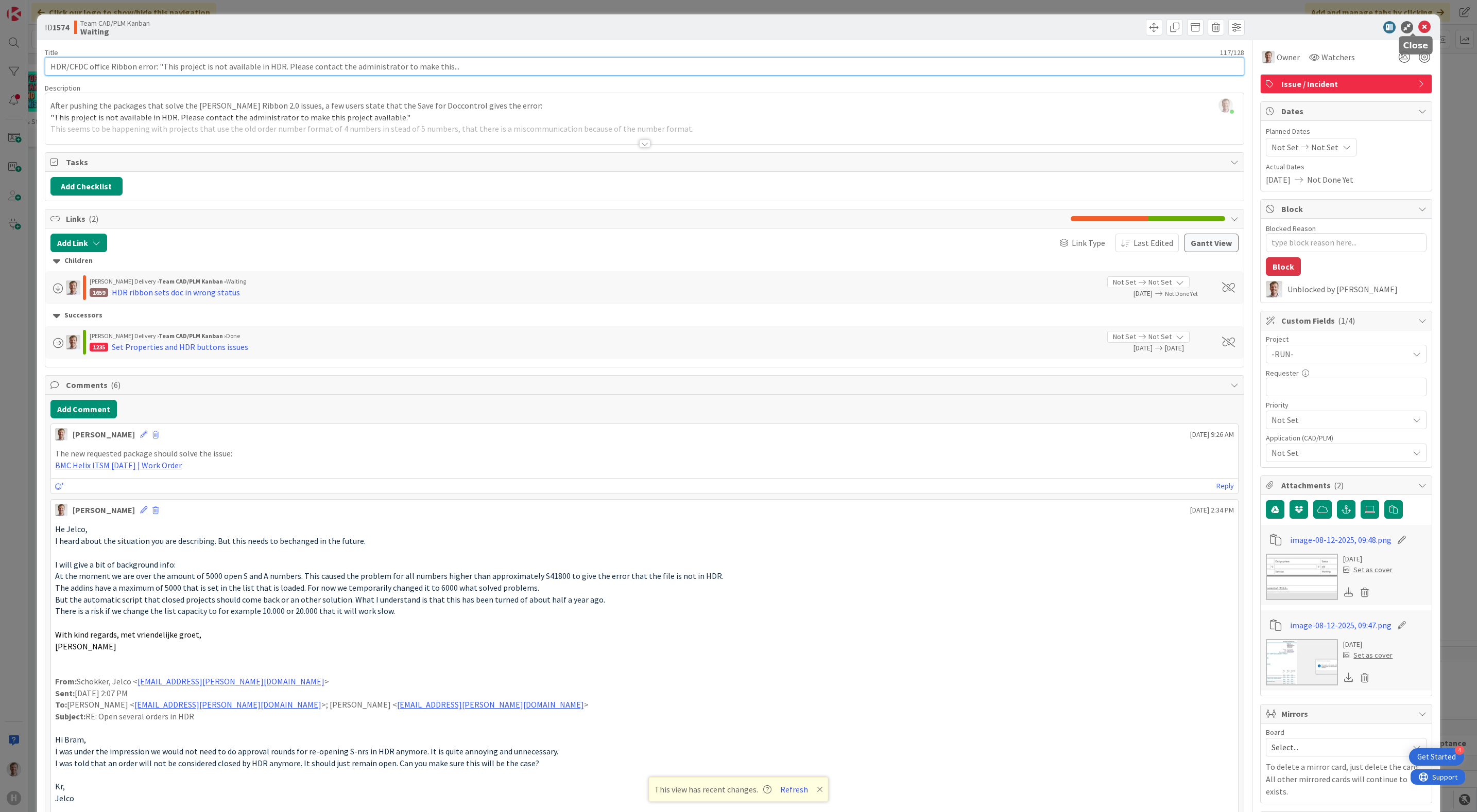
type input "HDR/CFDC office Ribbon error: "This project is not available in HDR. Please con…"
click at [1418, 26] on icon at bounding box center [1424, 27] width 12 height 12
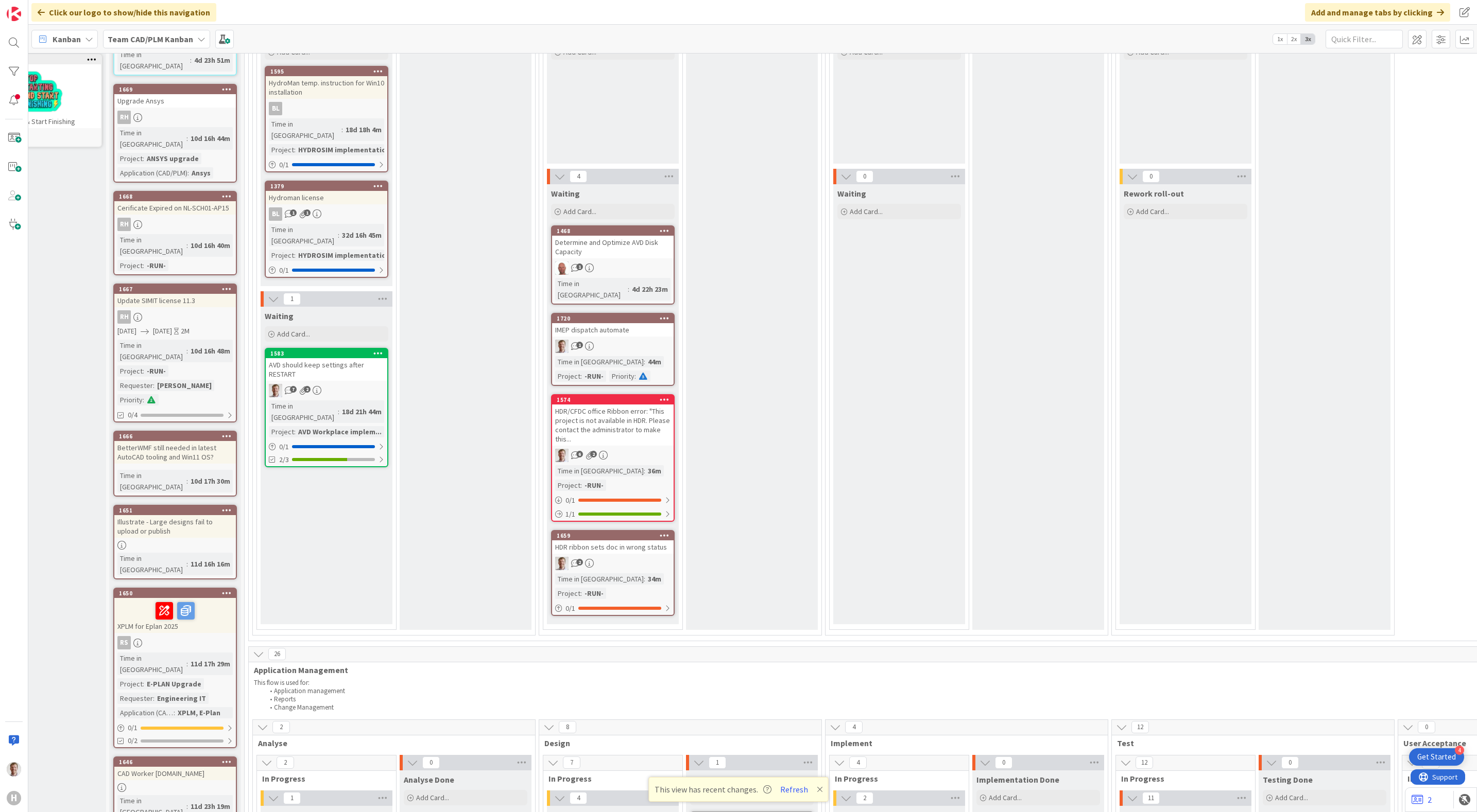
click at [628, 540] on div "HDR ribbon sets doc in wrong status" at bounding box center [613, 547] width 122 height 13
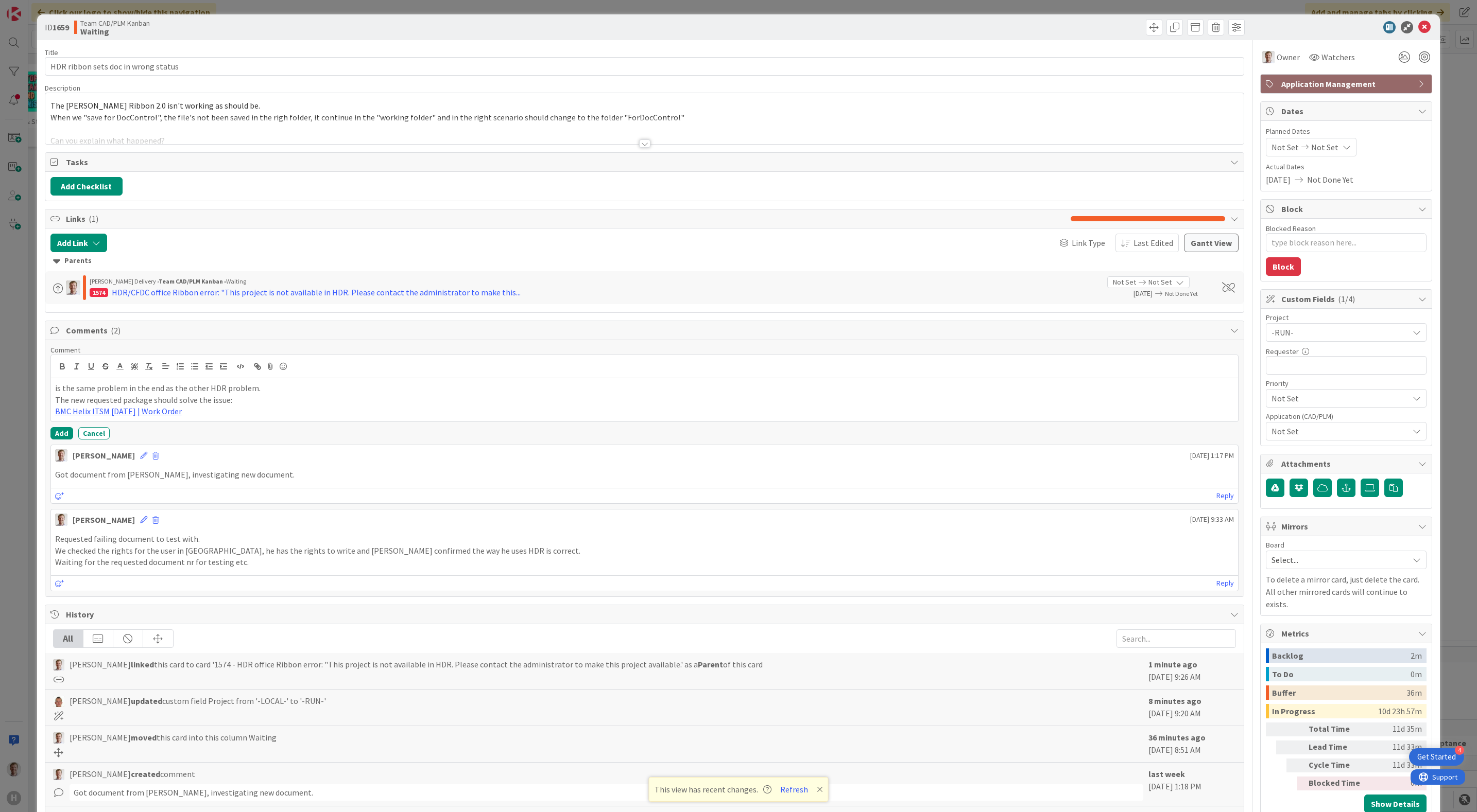
type textarea "x"
click at [64, 62] on input "HDR ribbon sets doc in wrong status" at bounding box center [644, 67] width 1200 height 18
type input "HDR/ ribbon sets doc in wrong status"
type textarea "x"
type input "HDR/C ribbon sets doc in wrong status"
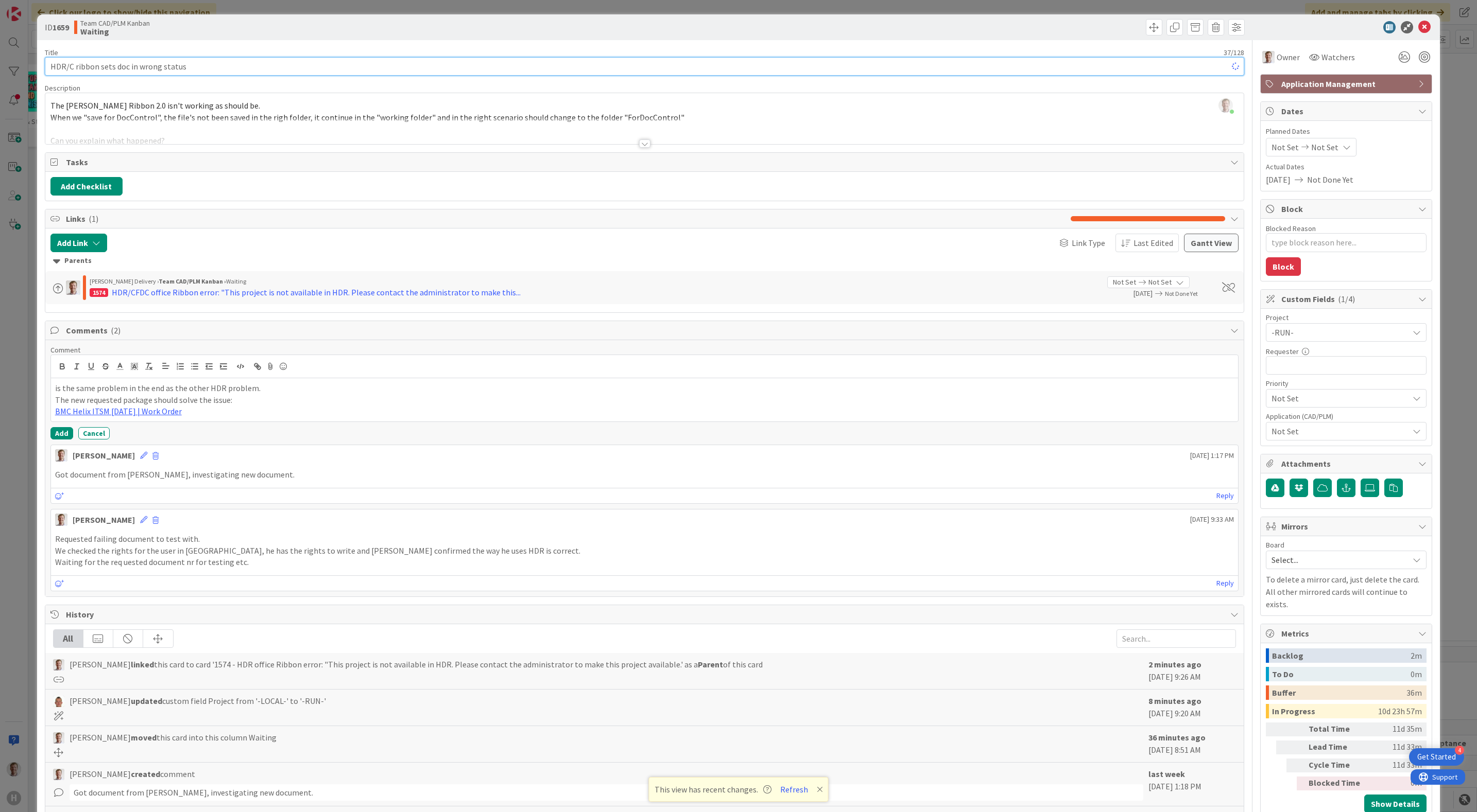
type textarea "x"
type input "HDR/CFDC ribbon sets doc in wrong status"
type textarea "x"
type input "HDR/CFDC ribbon sets doc in wrong status"
click at [1418, 28] on icon at bounding box center [1424, 27] width 12 height 12
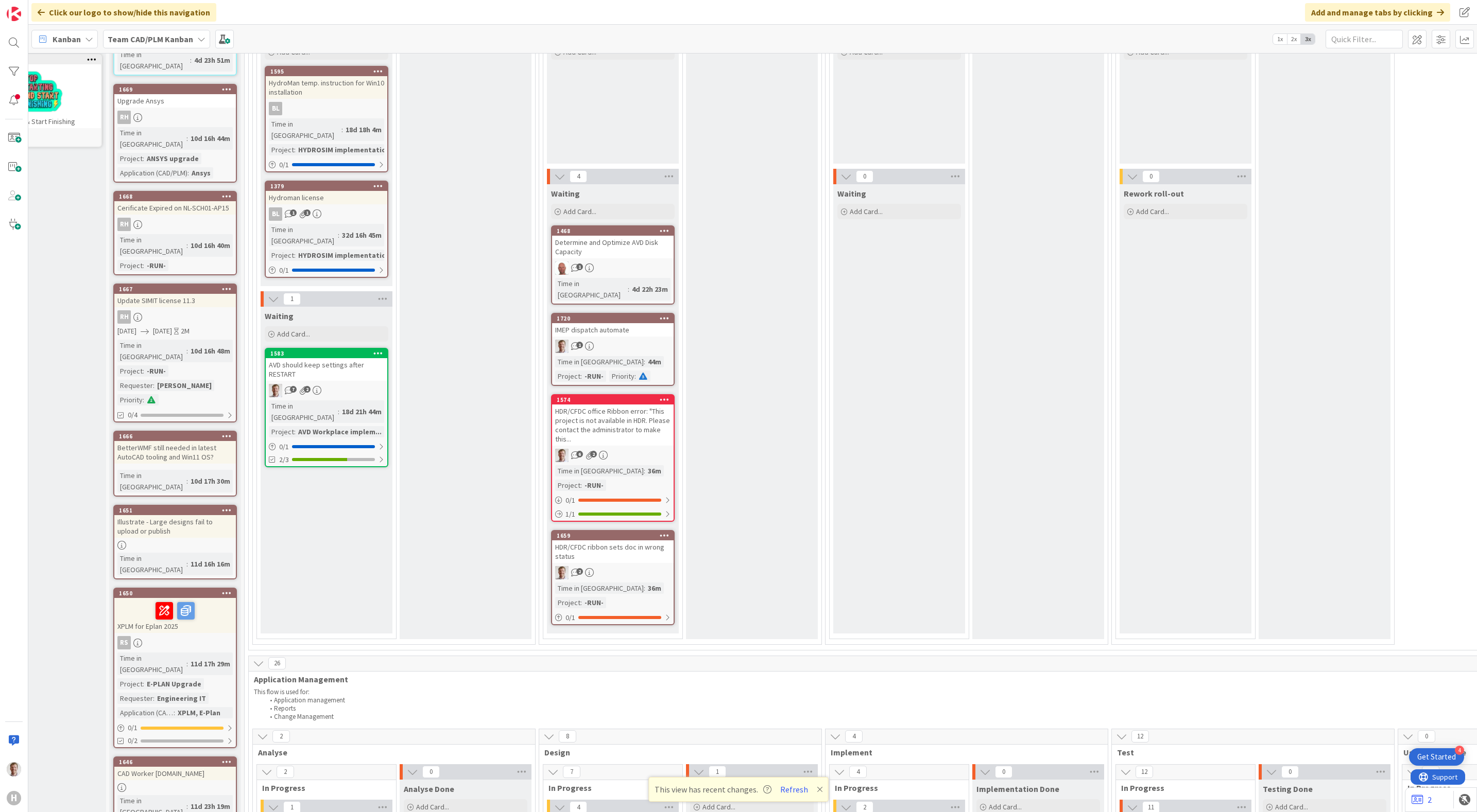
scroll to position [77, 57]
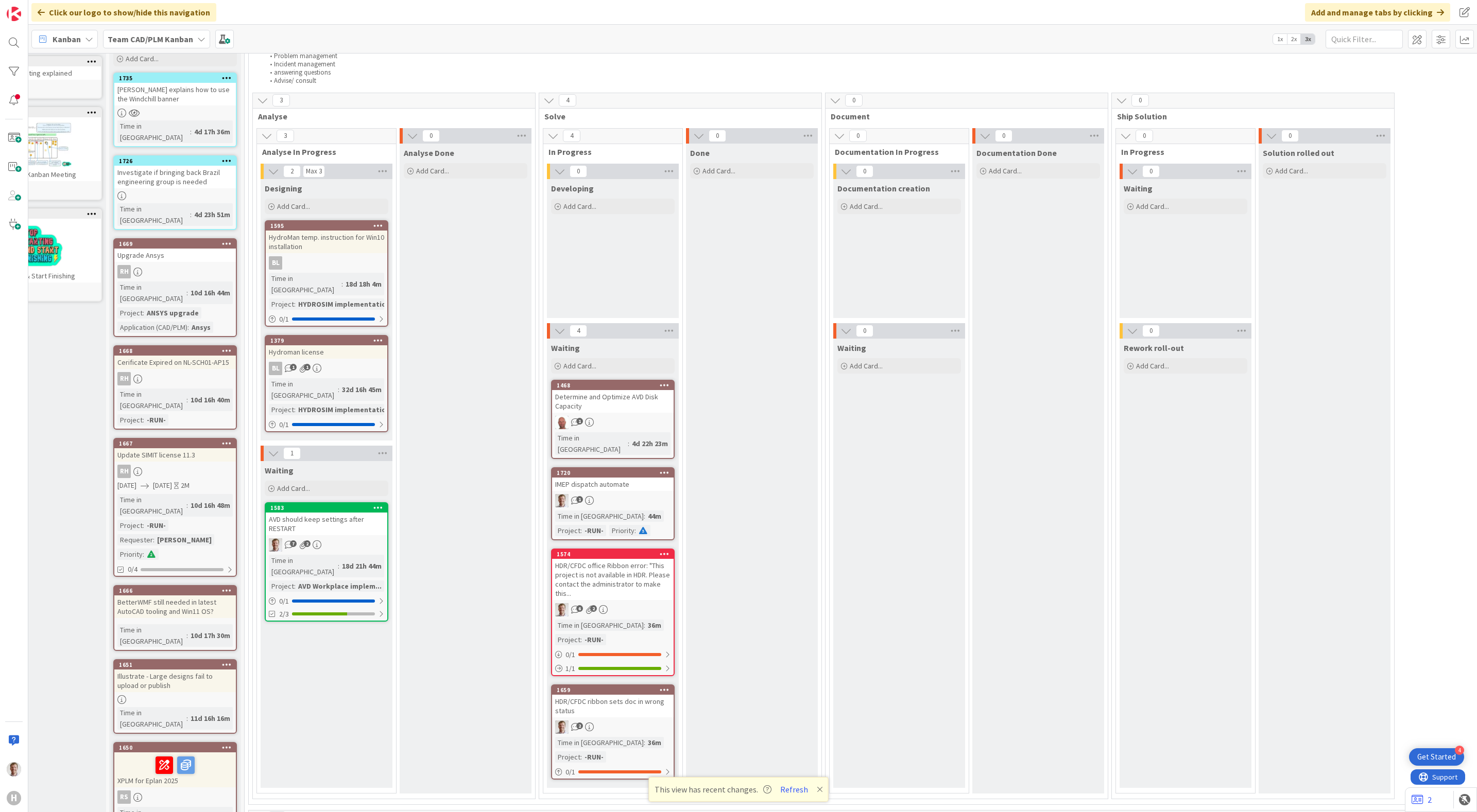
click at [630, 477] on div "IMEP dispatch automate" at bounding box center [613, 484] width 122 height 13
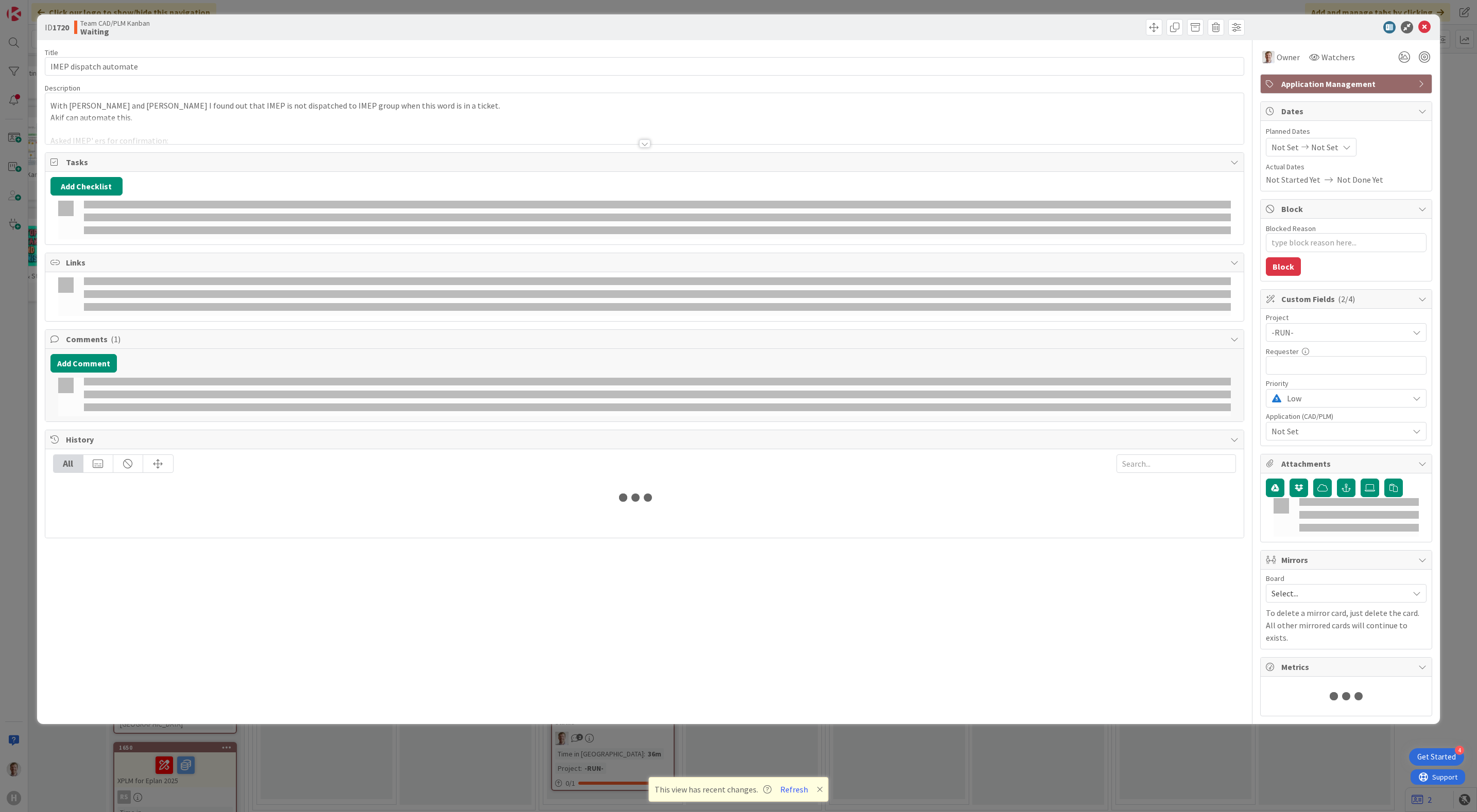
type textarea "x"
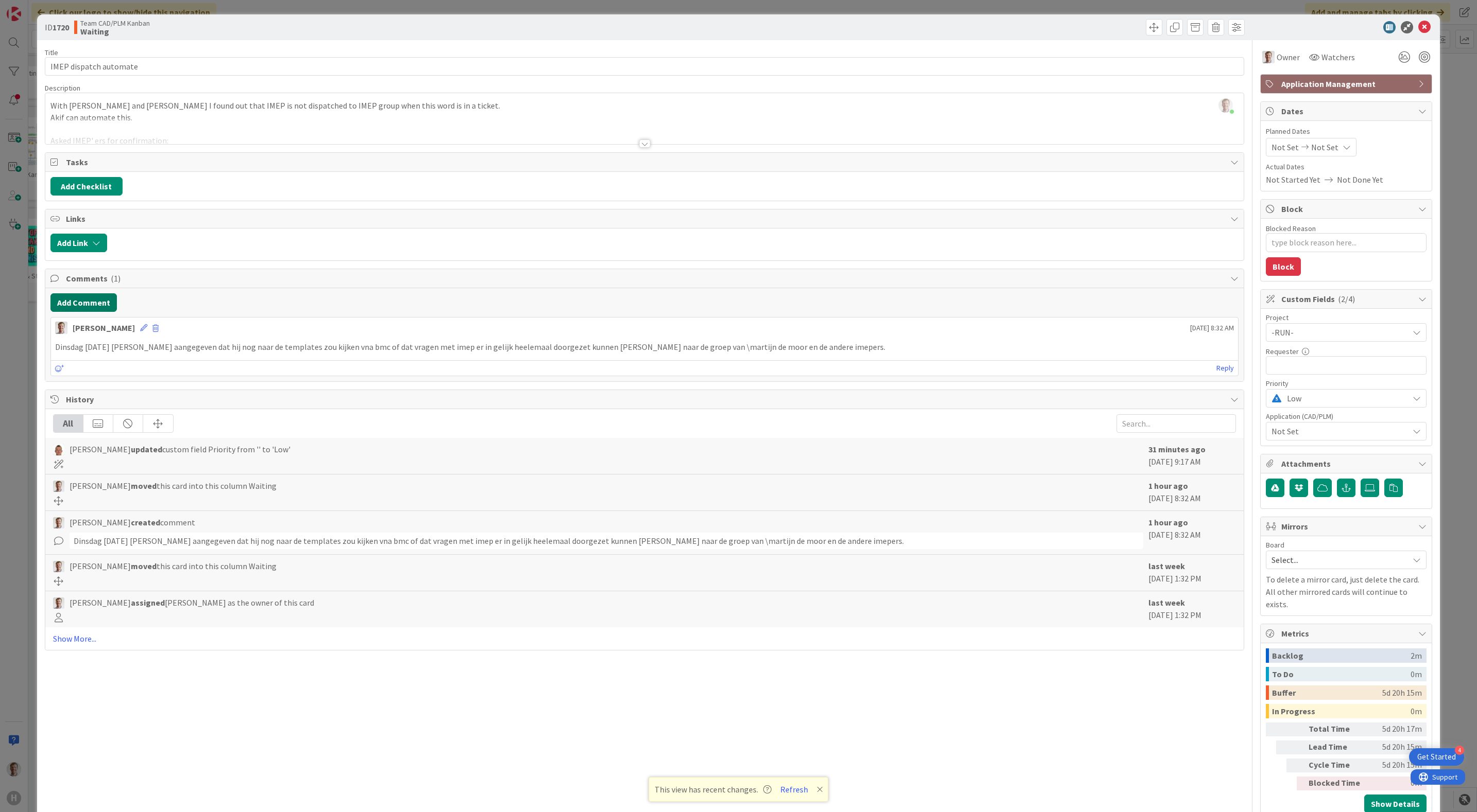
click at [87, 306] on button "Add Comment" at bounding box center [84, 302] width 67 height 18
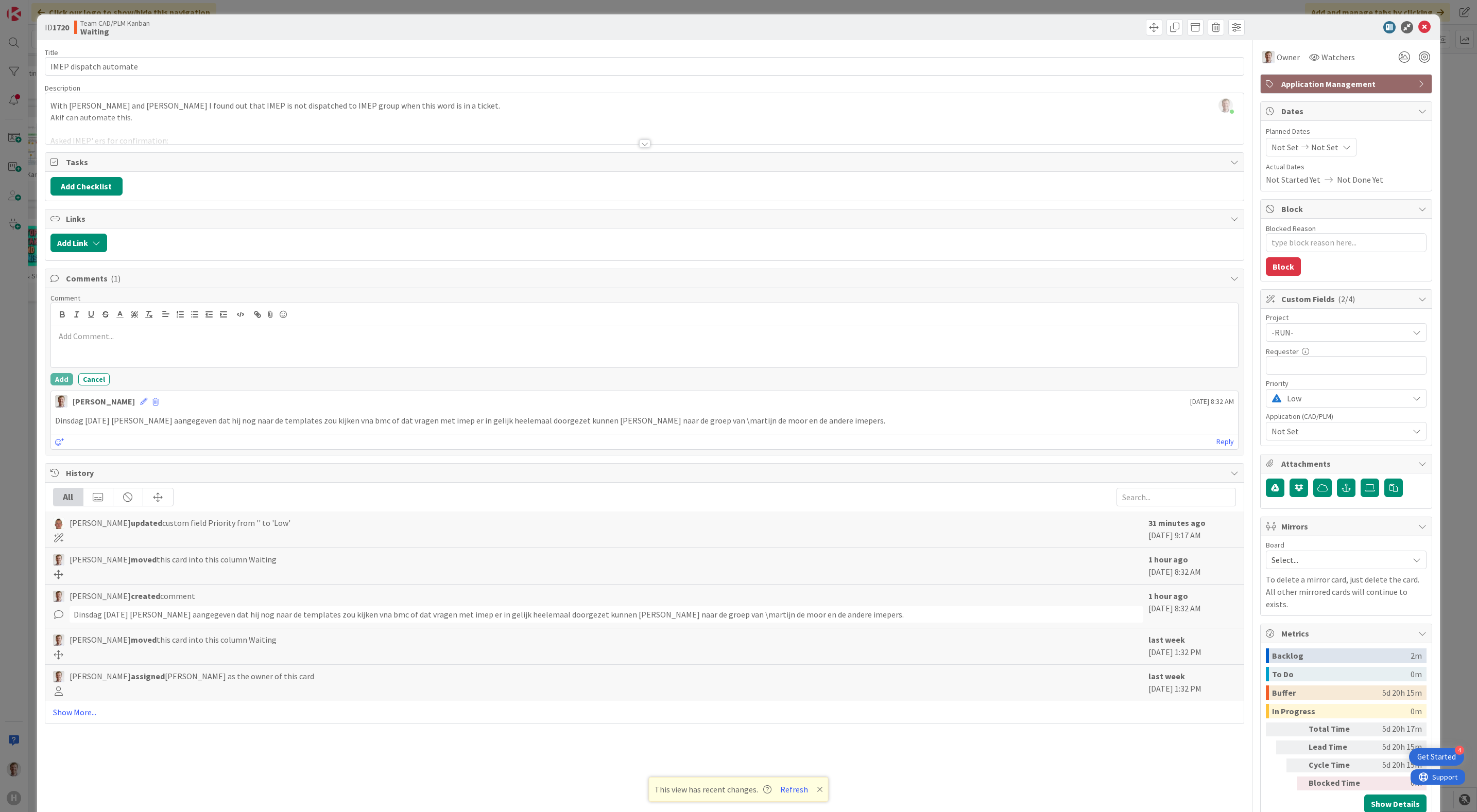
drag, startPoint x: 211, startPoint y: 346, endPoint x: 241, endPoint y: 359, distance: 32.7
click at [211, 348] on div at bounding box center [644, 346] width 1187 height 41
click at [56, 380] on button "Add" at bounding box center [62, 379] width 23 height 12
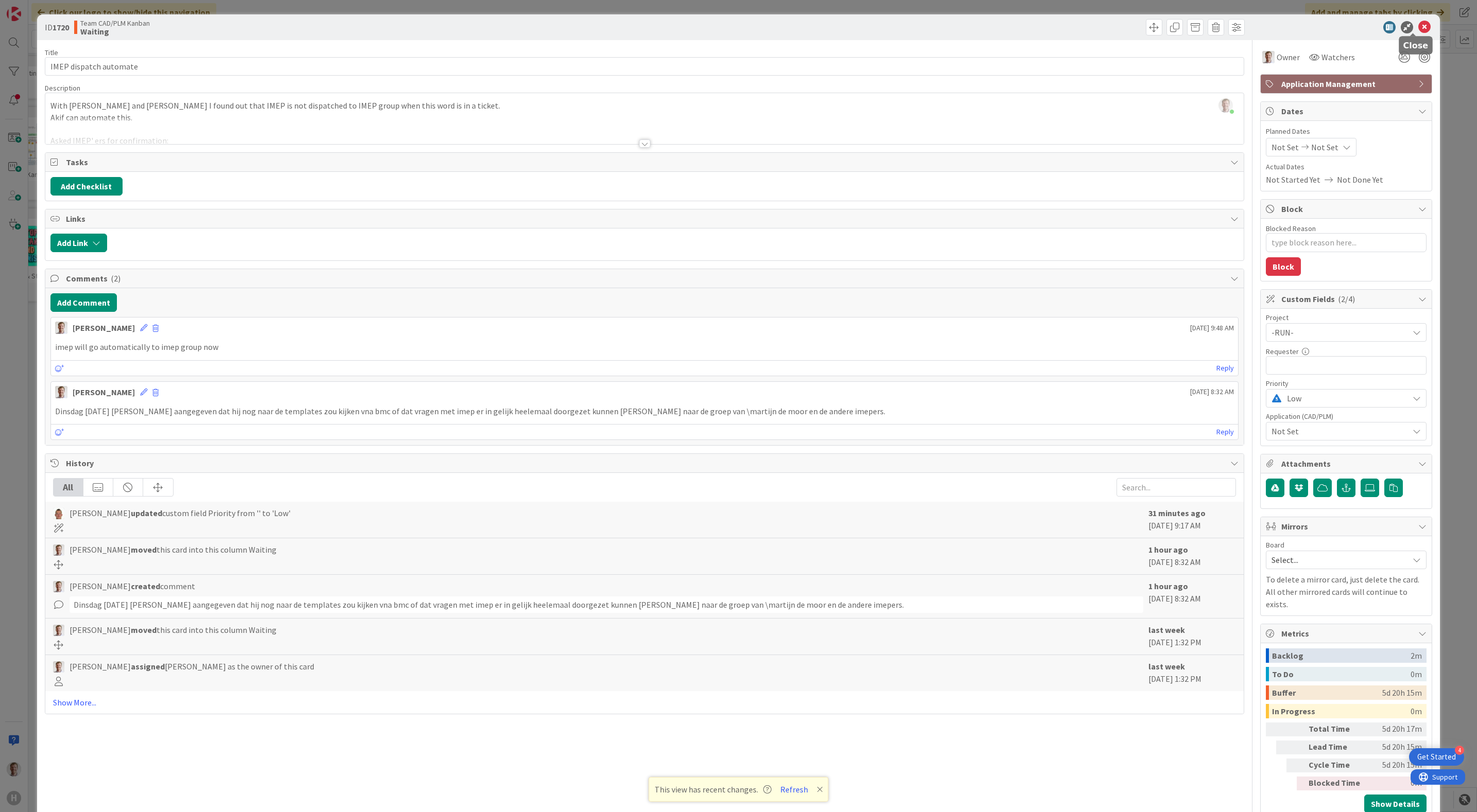
click at [1418, 24] on icon at bounding box center [1424, 27] width 12 height 12
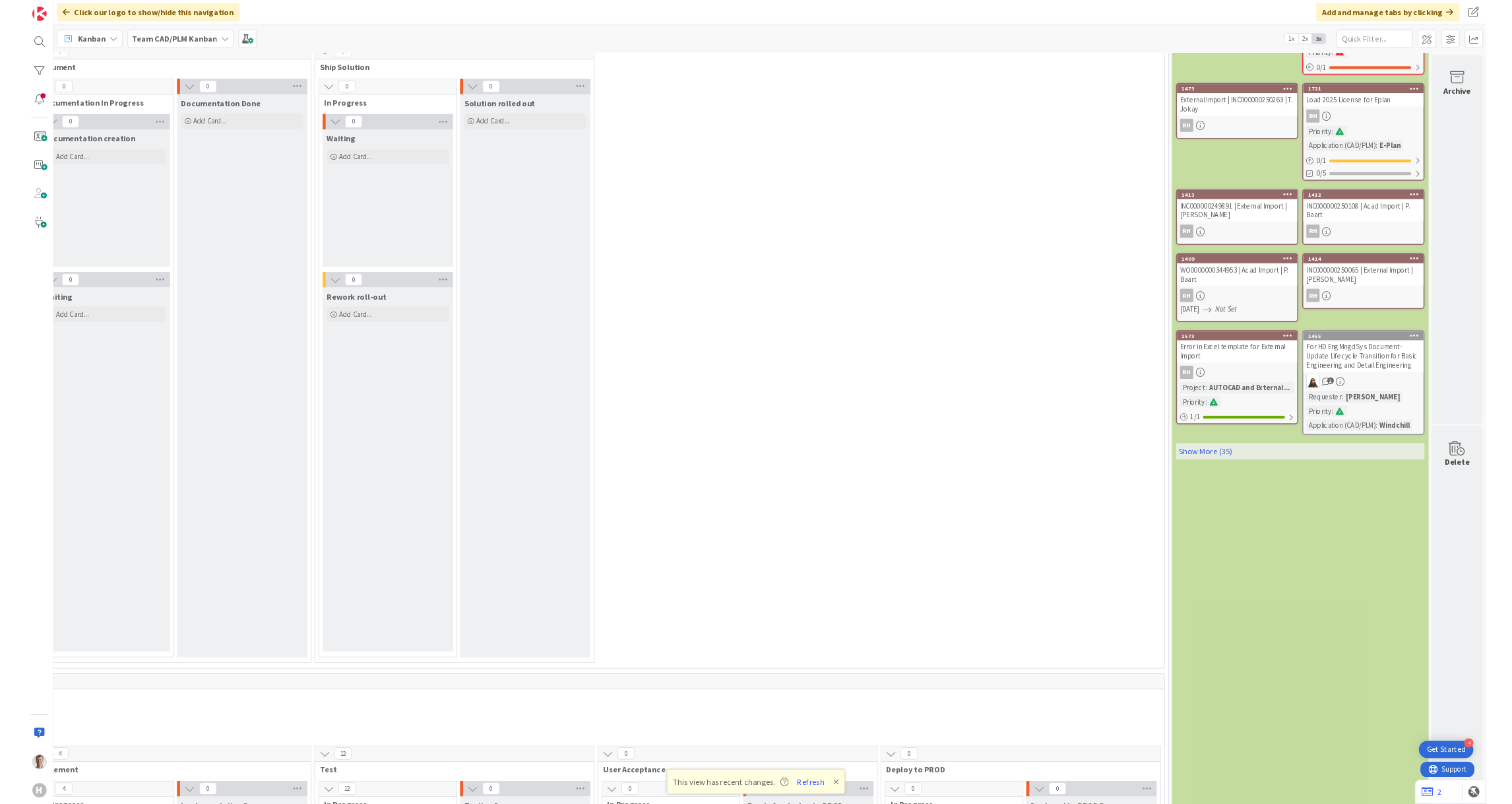
scroll to position [0, 1147]
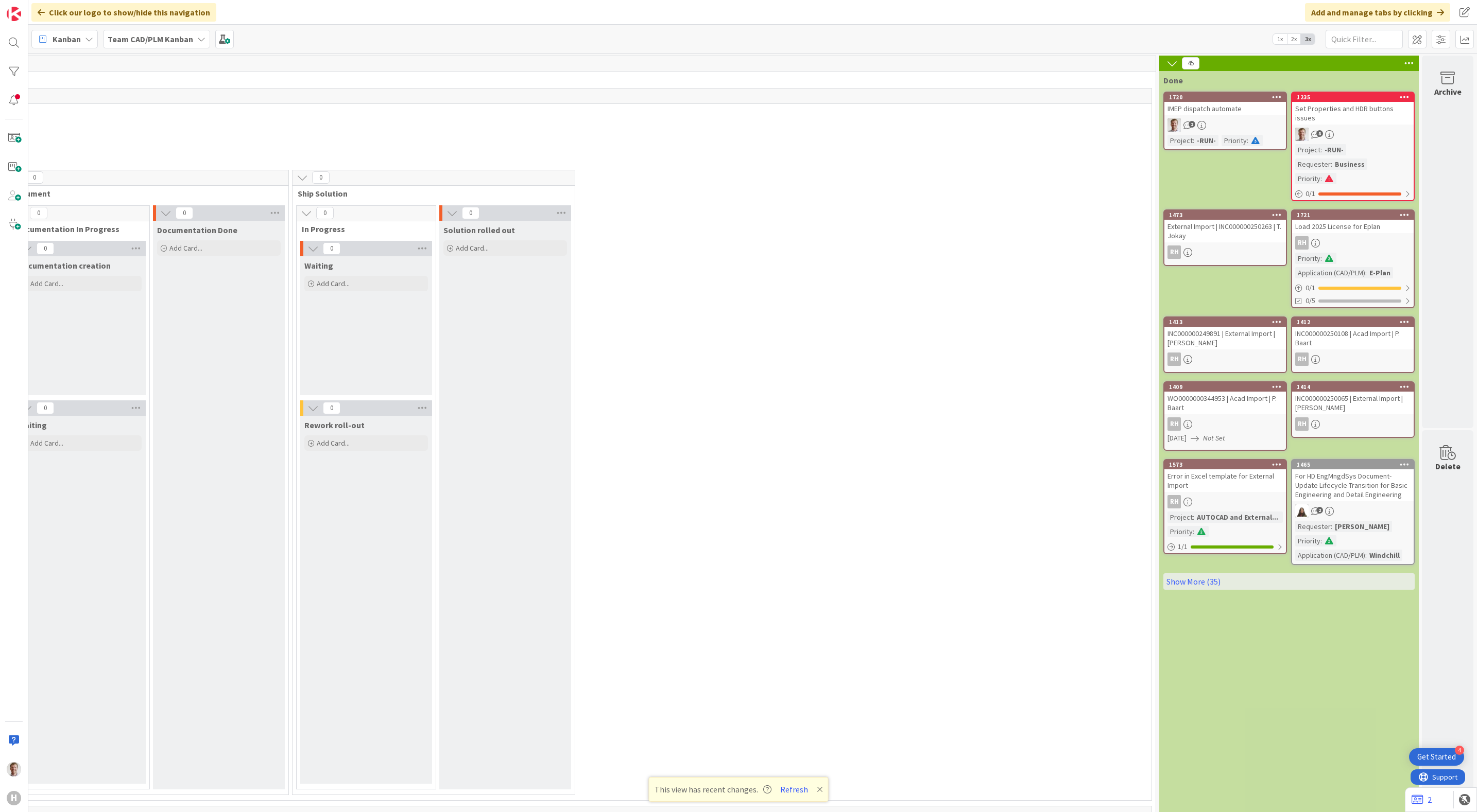
click at [707, 355] on div "3 Analyse 3 Analyse In Progress 2 Max 3 Designing Add Card... 1595 HydroMan tem…" at bounding box center [290, 485] width 1718 height 631
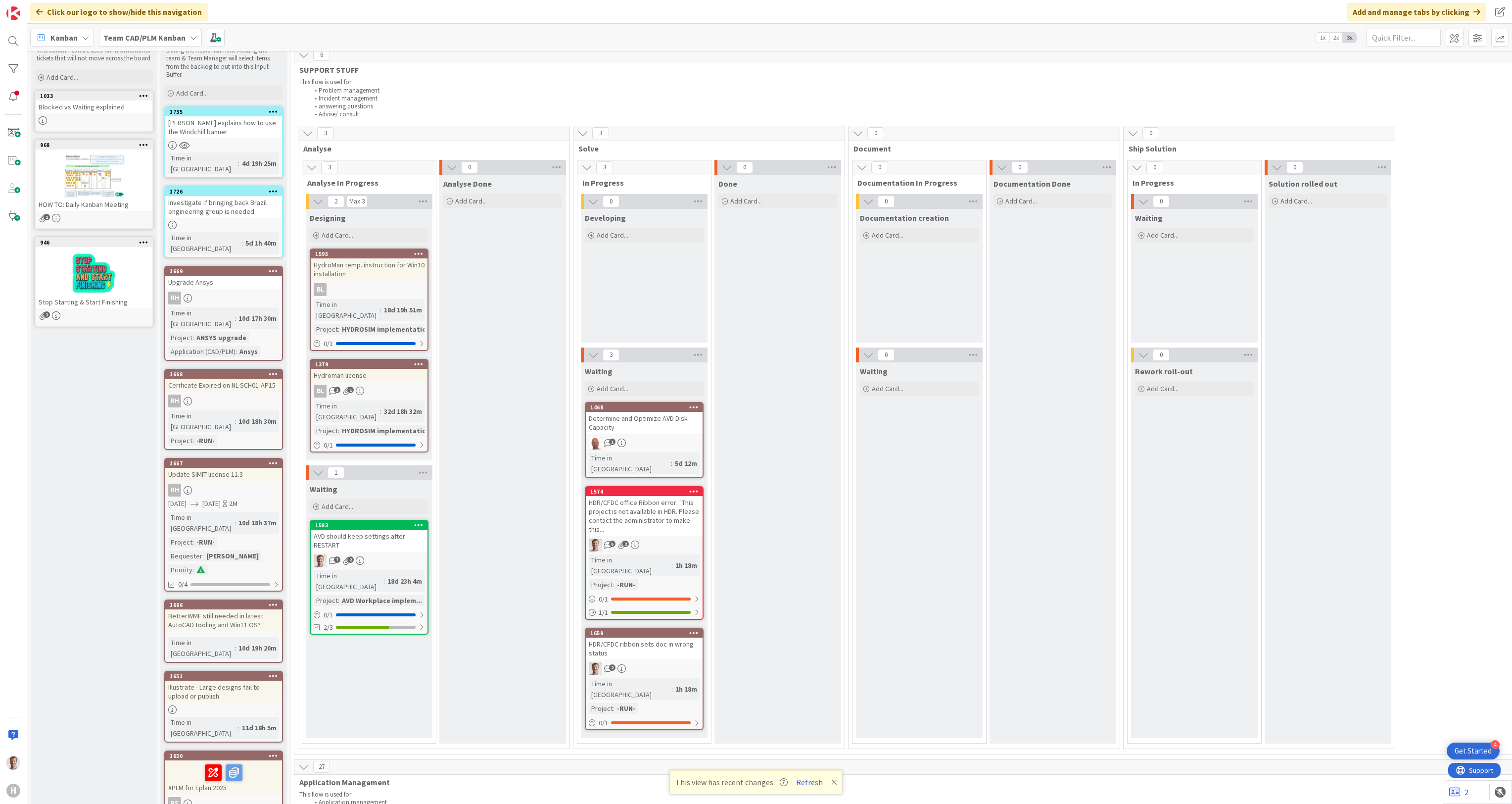
scroll to position [0, 0]
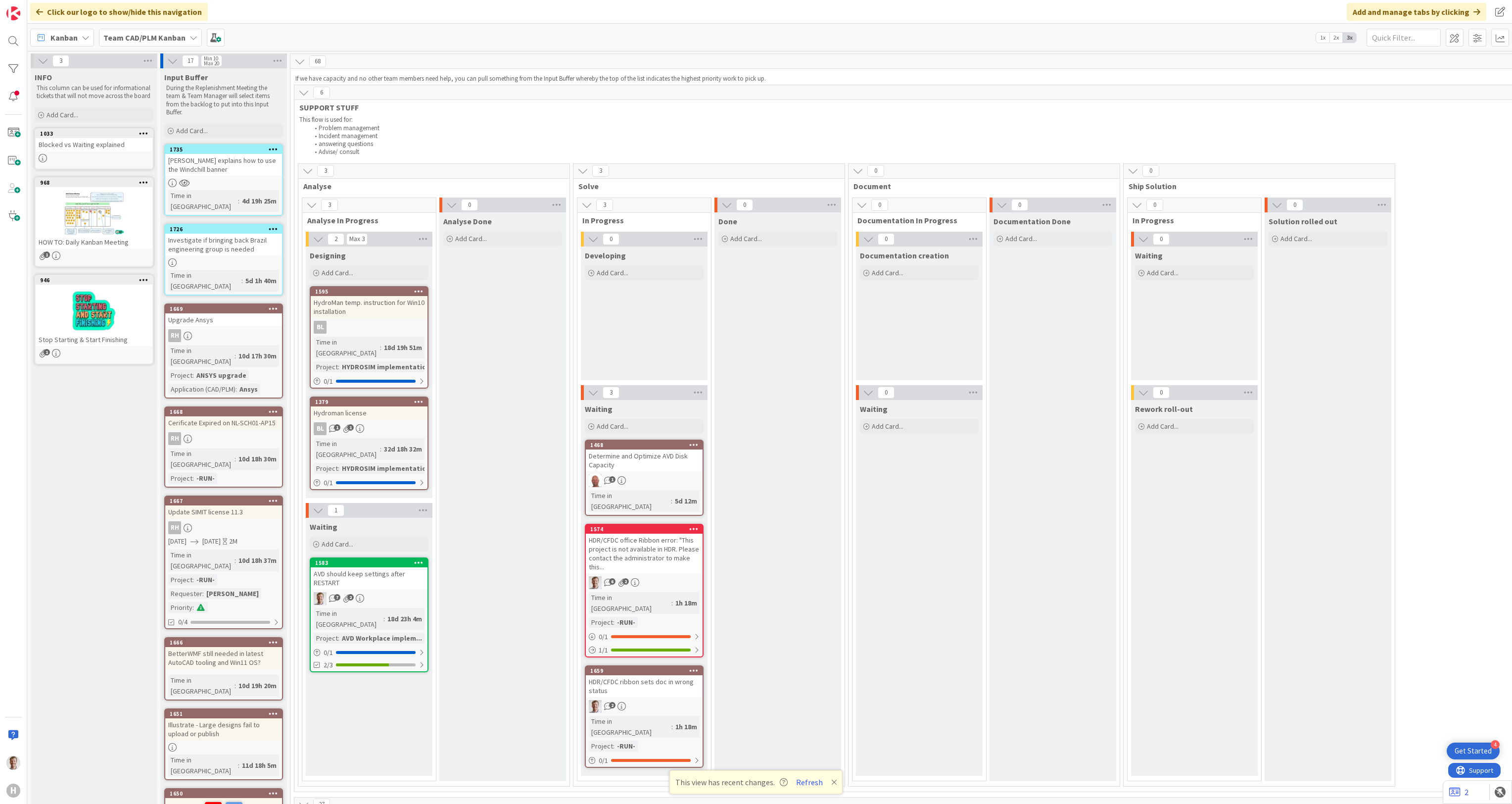
click at [73, 44] on div "Kanban" at bounding box center [62, 38] width 64 height 18
click at [83, 64] on span "My Zone" at bounding box center [87, 59] width 71 height 15
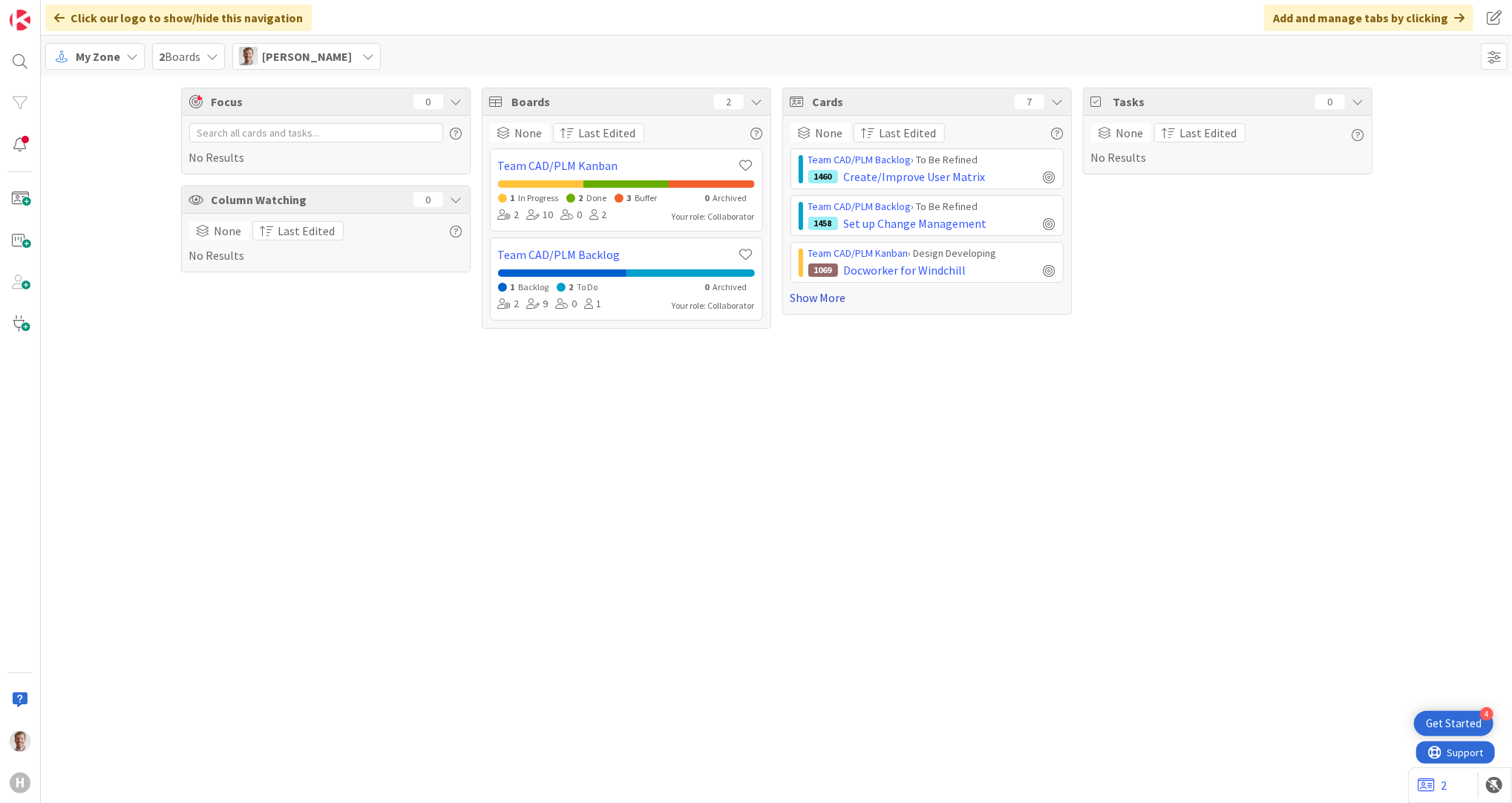
click at [800, 295] on link "Show More" at bounding box center [927, 298] width 273 height 18
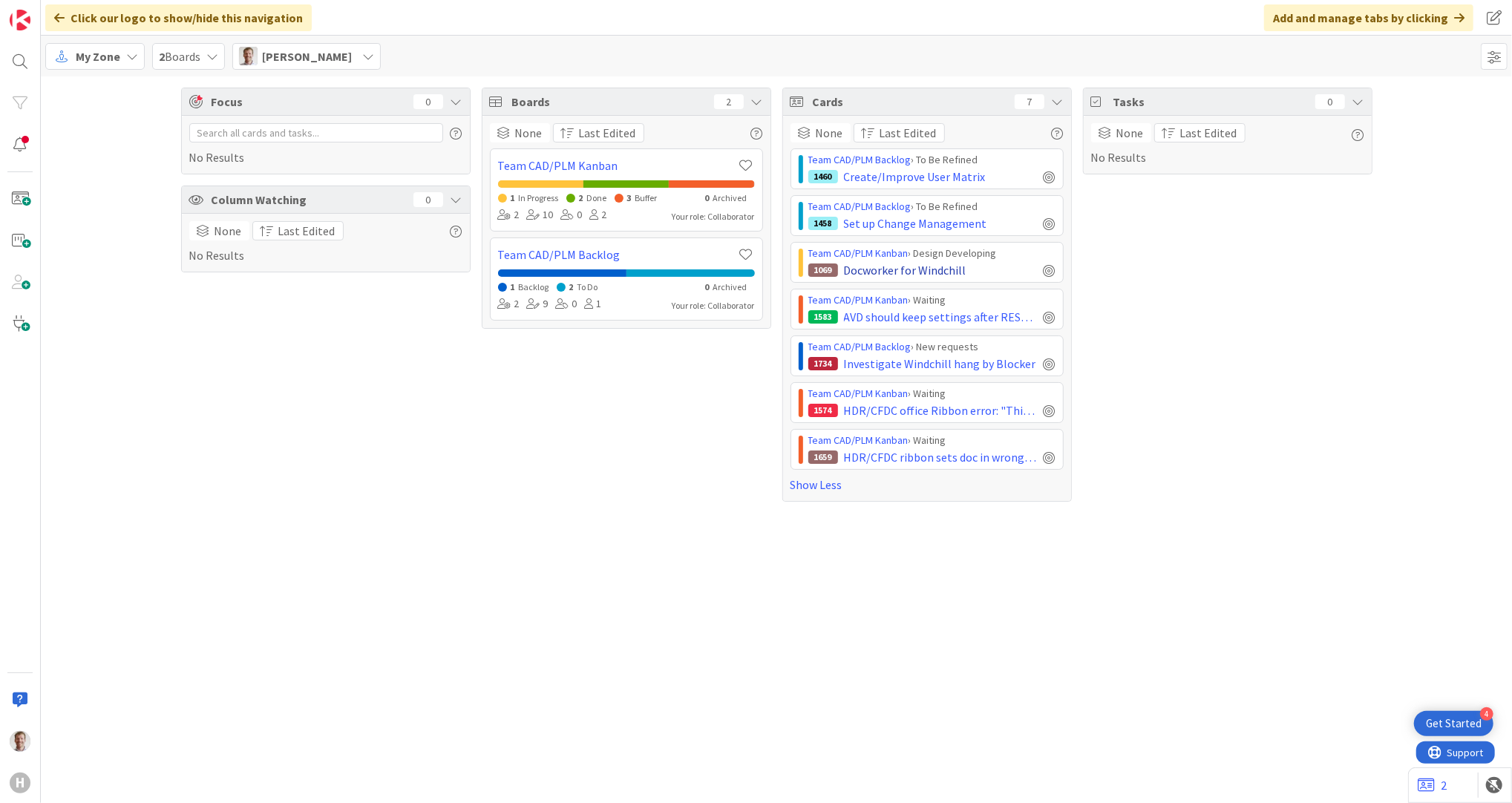
click at [964, 268] on div "1069 Docworker for Windchill" at bounding box center [932, 270] width 247 height 18
click at [877, 264] on span "Docworker for Windchill" at bounding box center [904, 270] width 122 height 18
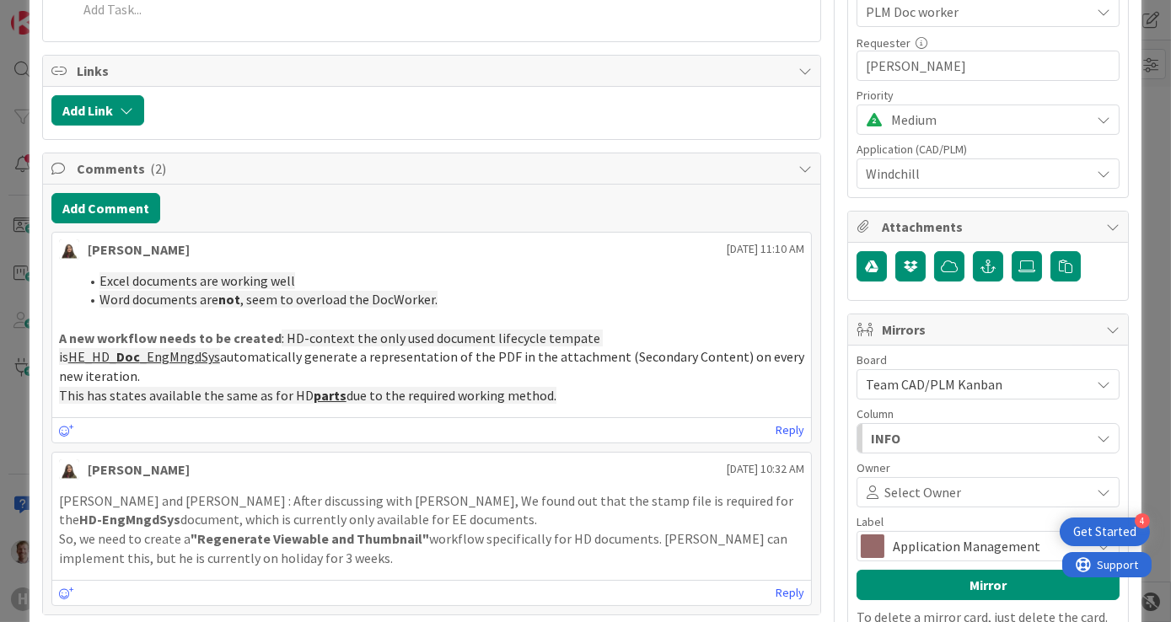
scroll to position [566, 0]
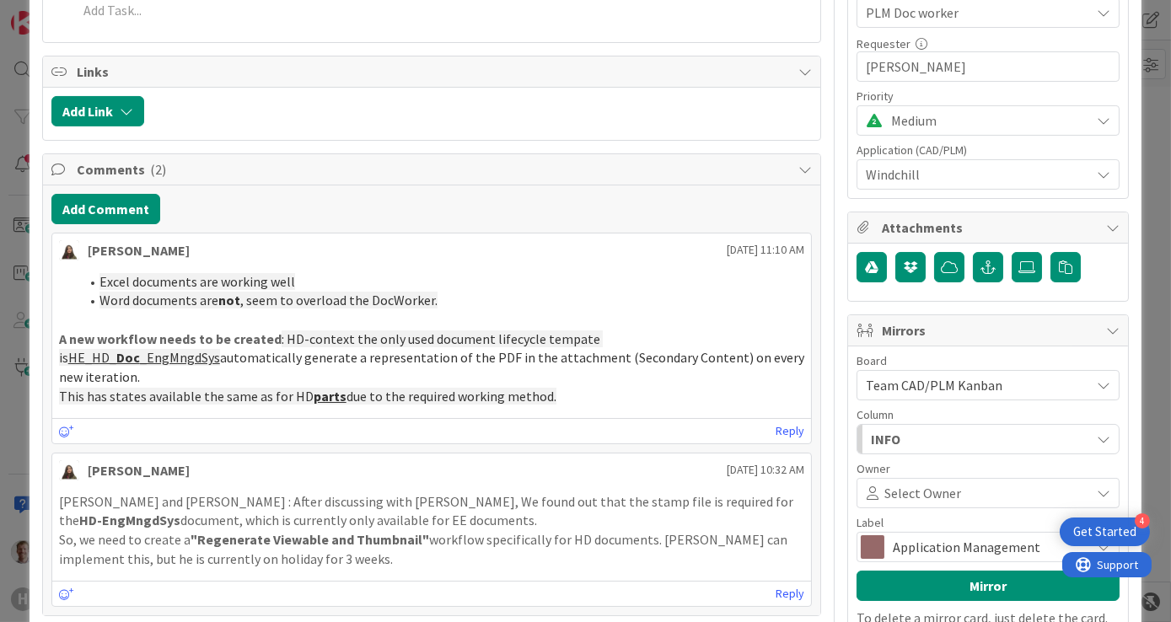
click at [249, 40] on div "Title 23 / 128 Docworker for Windchill Description Implemented Dockworker confi…" at bounding box center [432, 364] width 780 height 1730
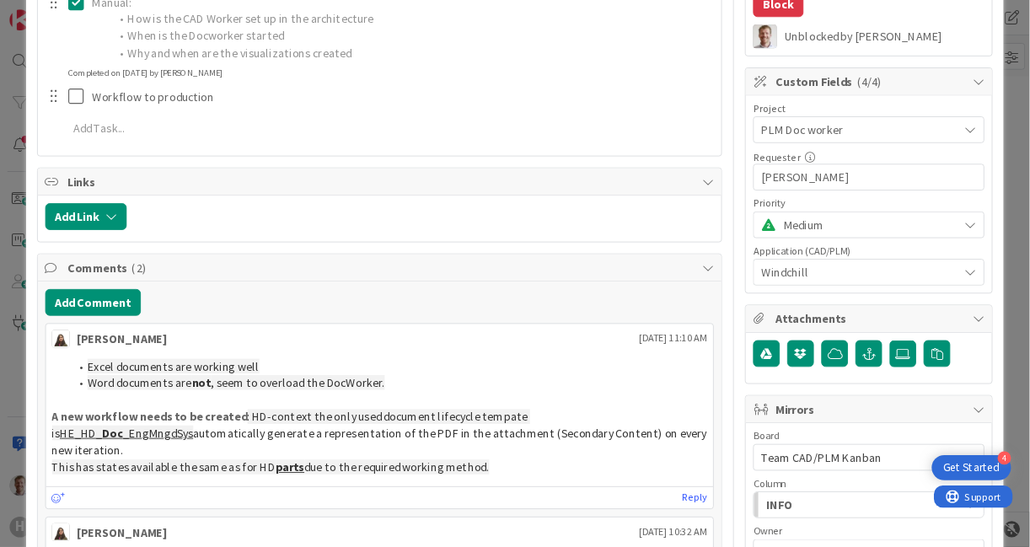
scroll to position [413, 0]
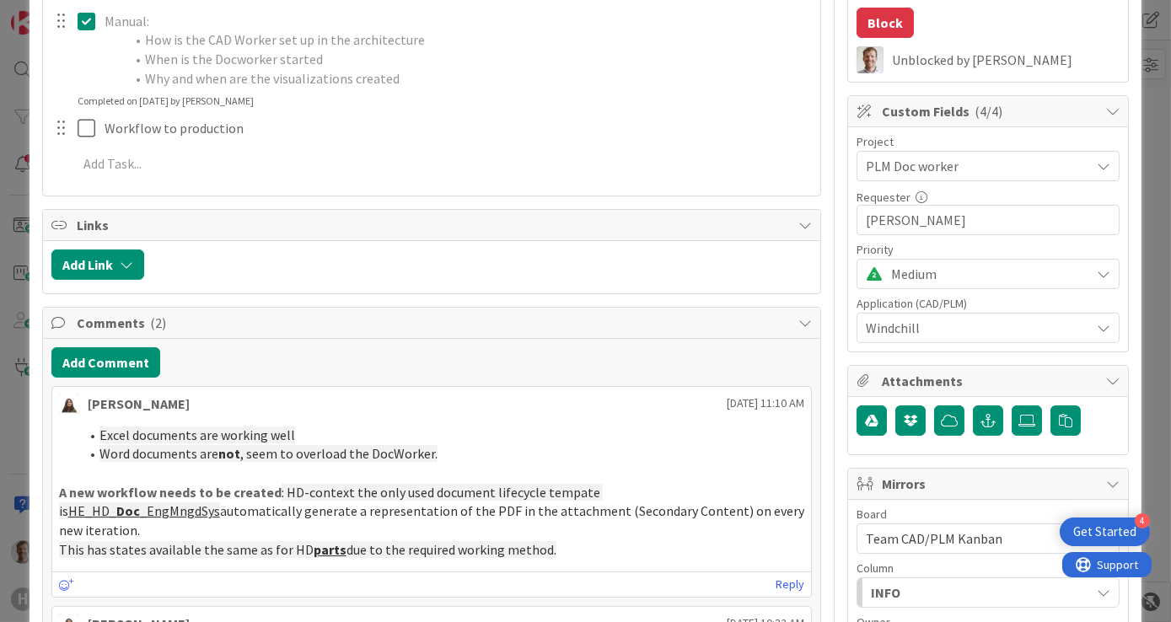
type textarea "x"
click at [115, 361] on button "Add Comment" at bounding box center [105, 362] width 109 height 30
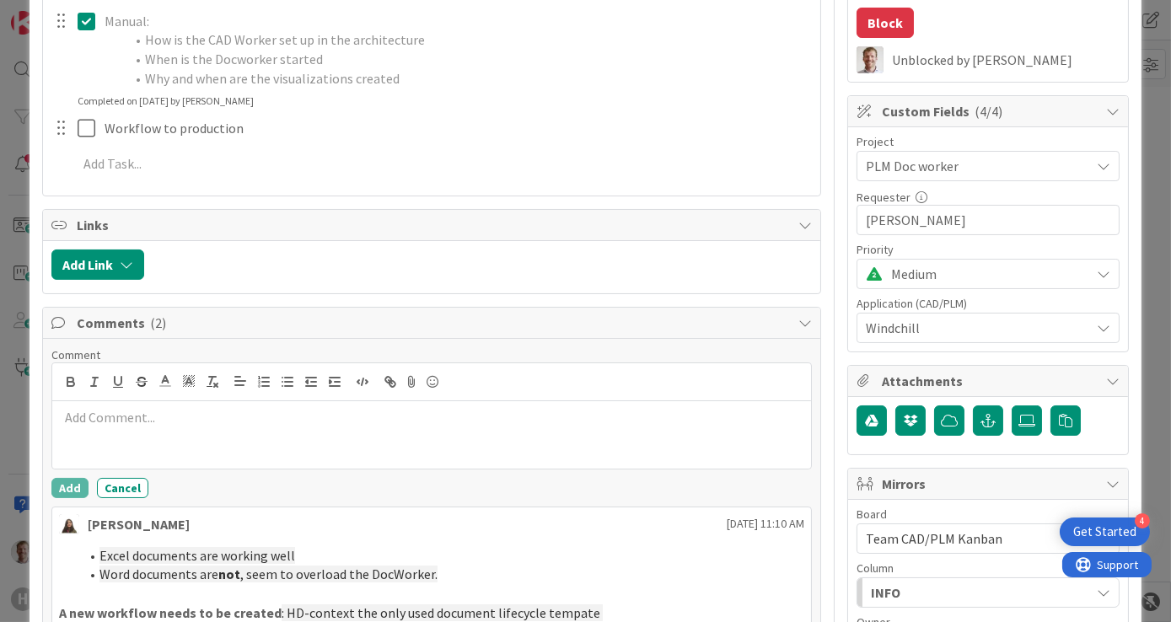
click at [190, 427] on div at bounding box center [431, 434] width 759 height 67
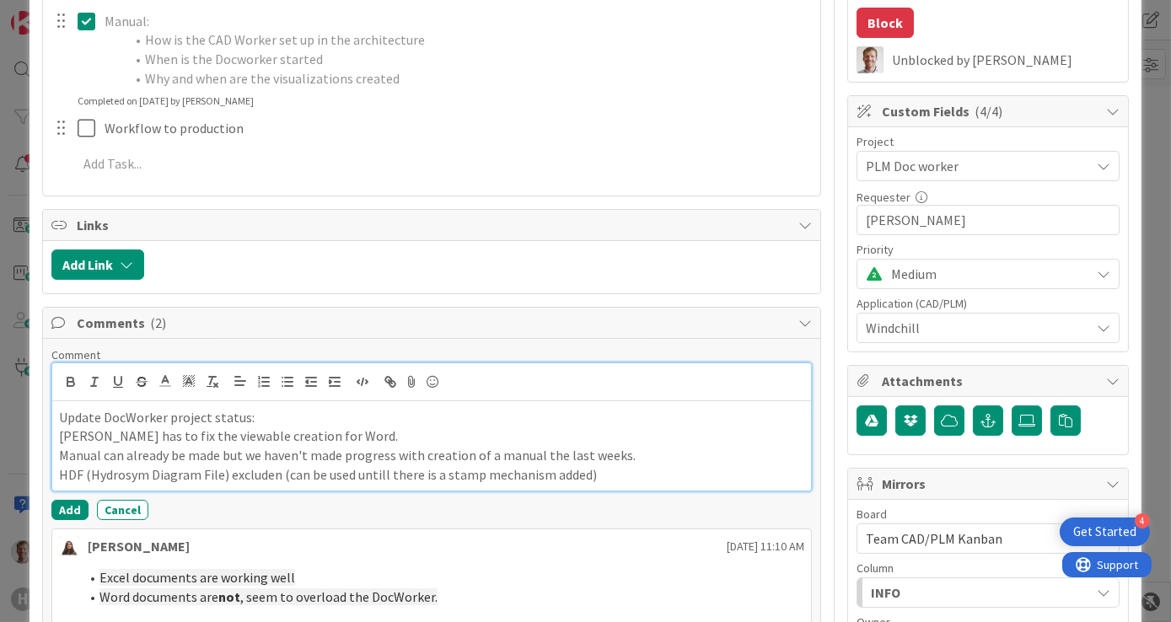
click at [314, 427] on p "[PERSON_NAME] has to fix the viewable creation for Word." at bounding box center [432, 436] width 746 height 19
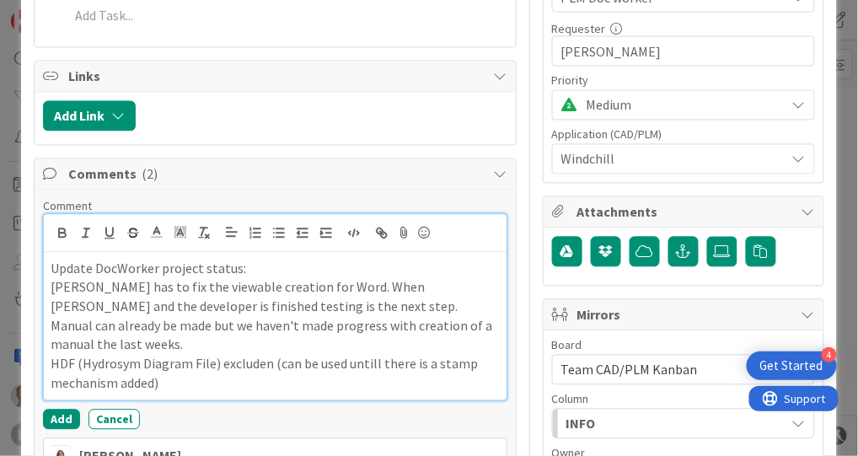
scroll to position [695, 0]
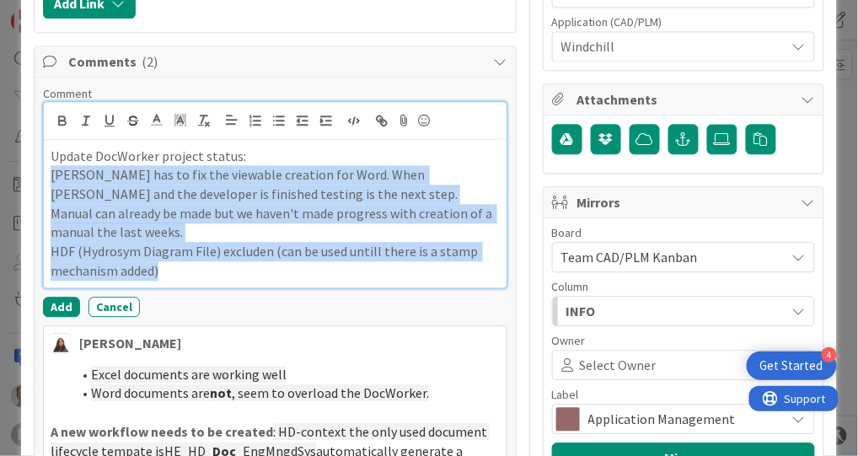
drag, startPoint x: 180, startPoint y: 266, endPoint x: 46, endPoint y: 164, distance: 169.1
click at [46, 164] on div "Update DocWorker project status: [PERSON_NAME] has to fix the viewable creation…" at bounding box center [275, 214] width 462 height 148
click at [279, 121] on line "button" at bounding box center [280, 121] width 8 height 0
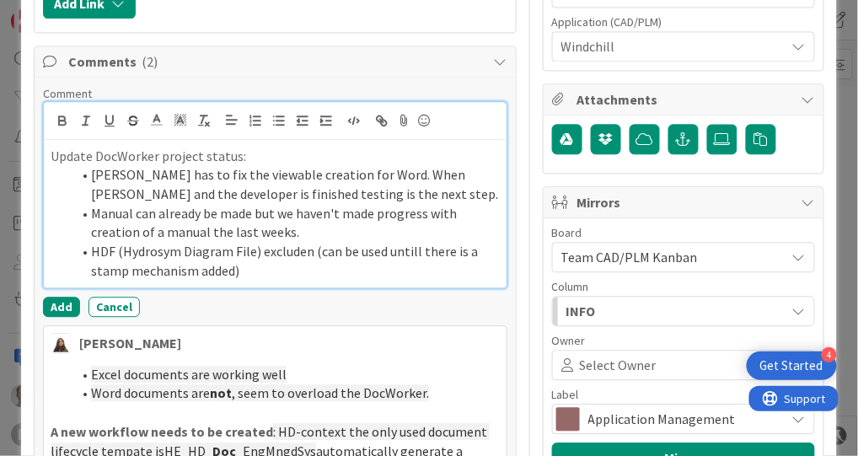
click at [290, 271] on li "HDF (Hydrosym Diagram File) excluden (can be used untill there is a stamp mecha…" at bounding box center [285, 261] width 428 height 38
click at [313, 223] on li "Manual can already be made but we haven't made progress with creation of a manu…" at bounding box center [285, 223] width 428 height 38
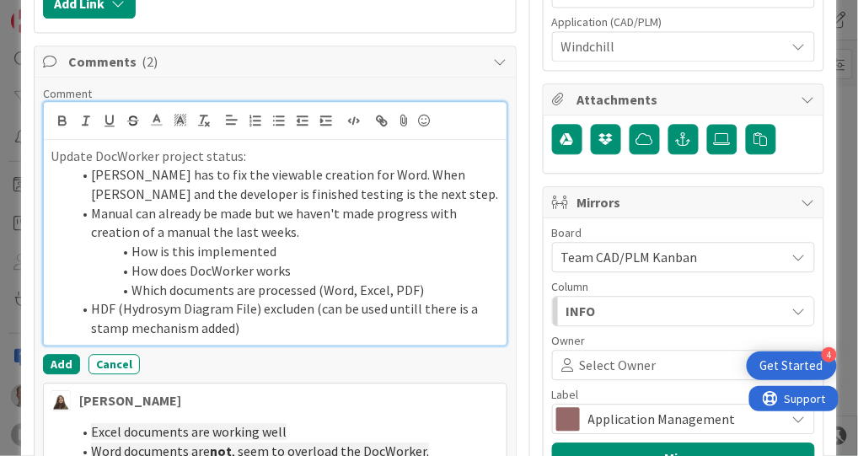
click at [280, 314] on li "HDF (Hydrosym Diagram File) excluden (can be used untill there is a stamp mecha…" at bounding box center [285, 318] width 428 height 38
drag, startPoint x: 261, startPoint y: 301, endPoint x: 283, endPoint y: 308, distance: 22.9
click at [265, 301] on li "HDF (Hydrosym Diagram File) excluden (can be used untill there is a stamp mecha…" at bounding box center [285, 318] width 428 height 38
click at [277, 305] on li "HDF (Hydrosym Diagram File) excluden (can be used untill there is a stamp mecha…" at bounding box center [285, 318] width 428 height 38
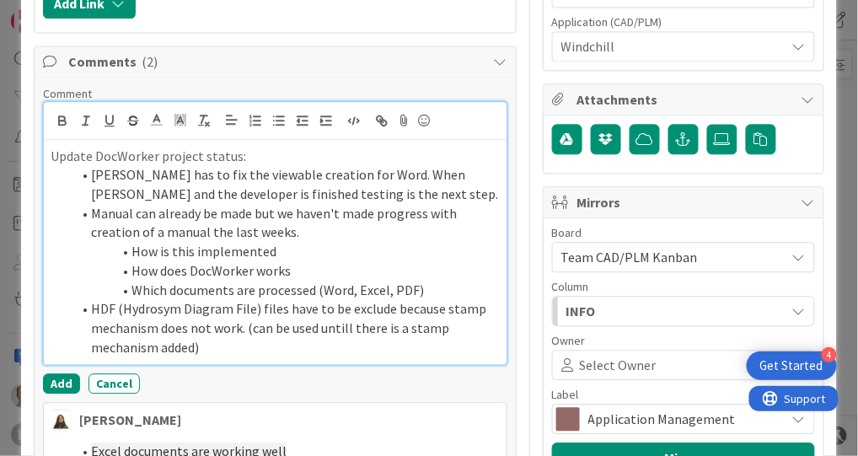
click at [284, 242] on li "How is this implemented" at bounding box center [285, 251] width 428 height 19
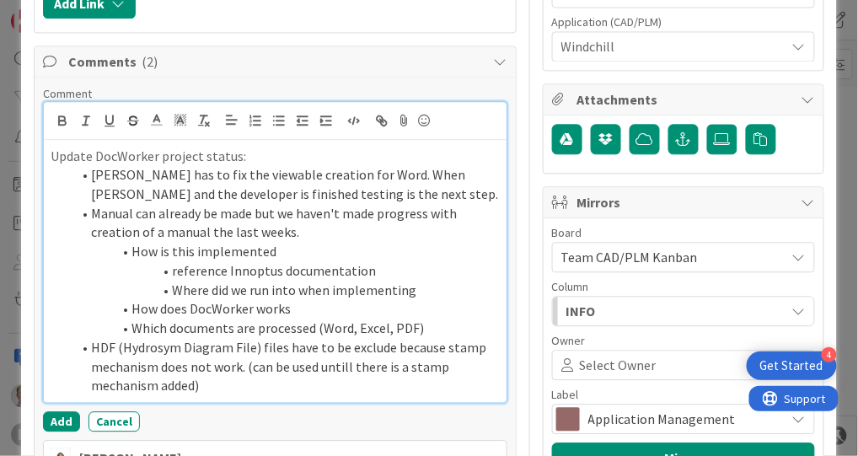
click at [331, 304] on li "How does DocWorker works" at bounding box center [285, 308] width 428 height 19
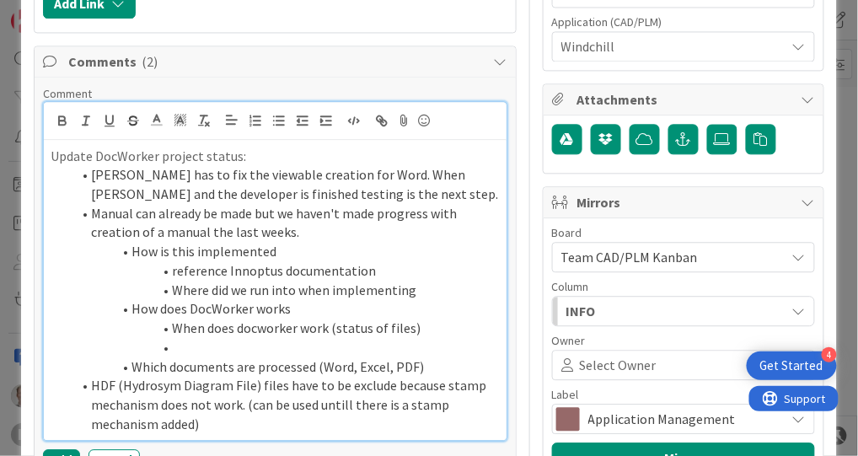
click at [450, 363] on li "Which documents are processed (Word, Excel, PDF)" at bounding box center [285, 366] width 428 height 19
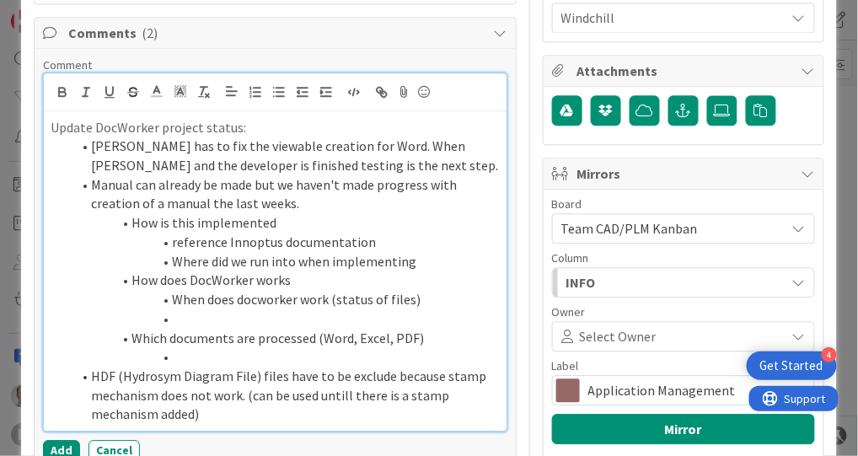
scroll to position [750, 0]
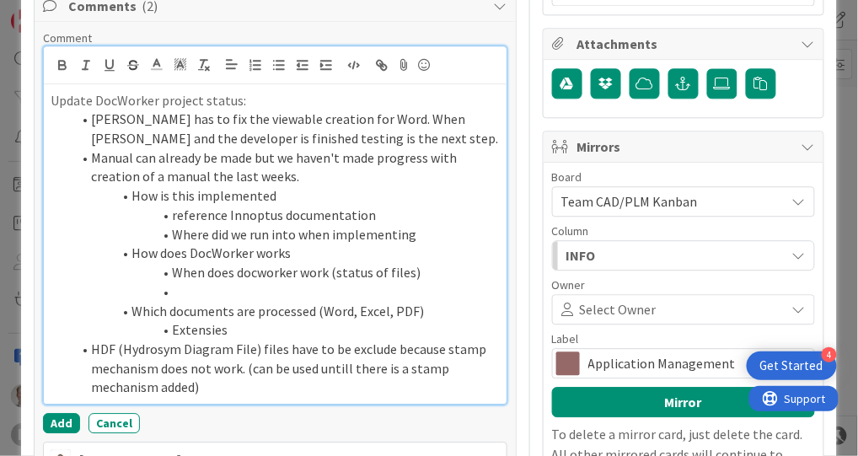
click at [213, 287] on li at bounding box center [285, 291] width 428 height 19
click at [244, 331] on li "Extensies" at bounding box center [285, 329] width 428 height 19
click at [209, 282] on li at bounding box center [285, 291] width 428 height 19
click at [329, 322] on li "mention Extensies" at bounding box center [285, 329] width 428 height 19
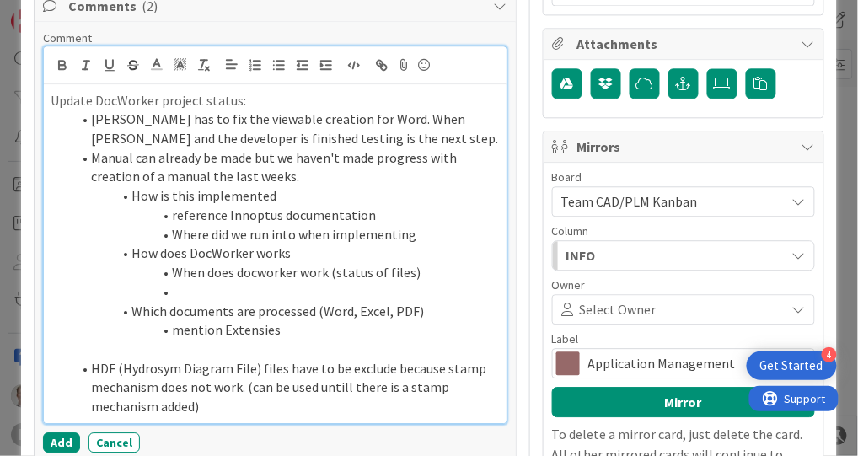
click at [359, 128] on li "[PERSON_NAME] has to fix the viewable creation for Word. When [PERSON_NAME] and…" at bounding box center [285, 129] width 428 height 38
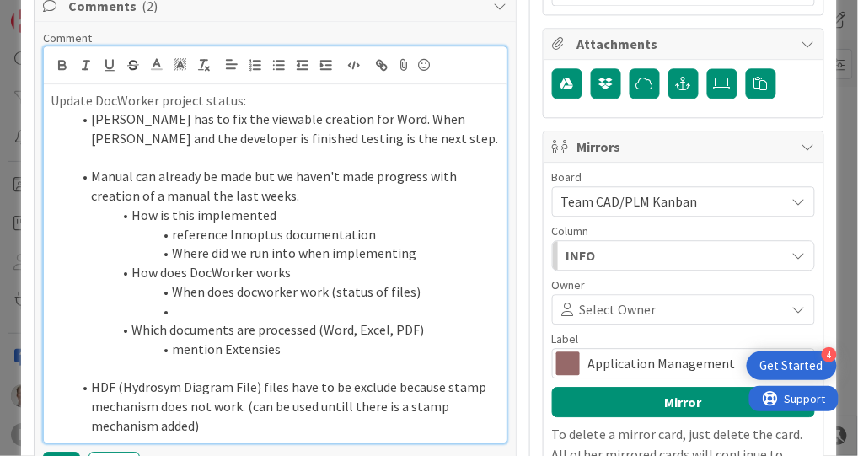
click at [239, 302] on li at bounding box center [285, 311] width 428 height 19
click at [362, 131] on li "[PERSON_NAME] has to fix the viewable creation for Word. When [PERSON_NAME] and…" at bounding box center [285, 129] width 428 height 38
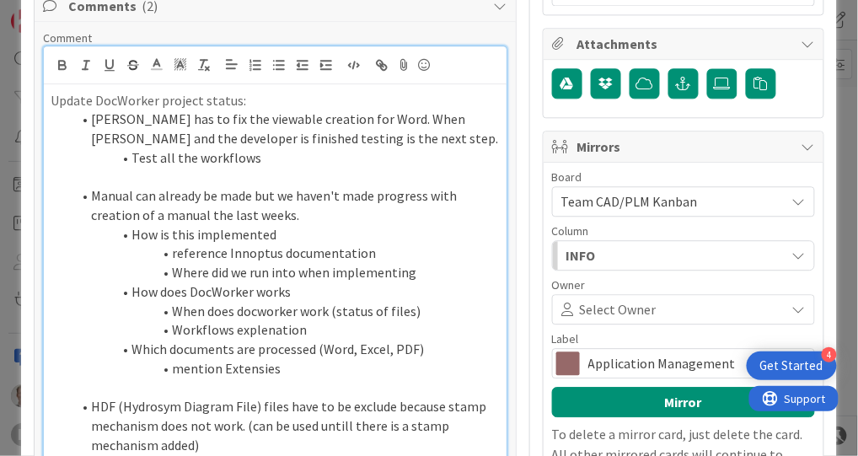
click at [90, 398] on li "HDF (Hydrosym Diagram File) files have to be exclude because stamp mechanism do…" at bounding box center [285, 425] width 428 height 57
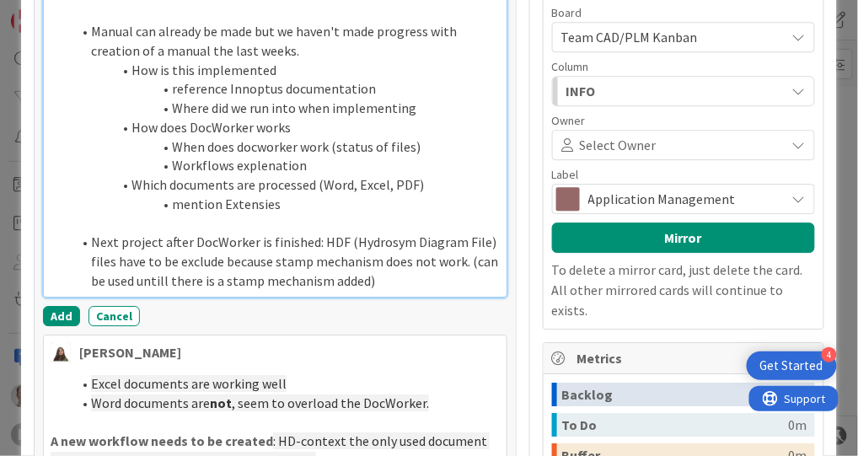
scroll to position [919, 0]
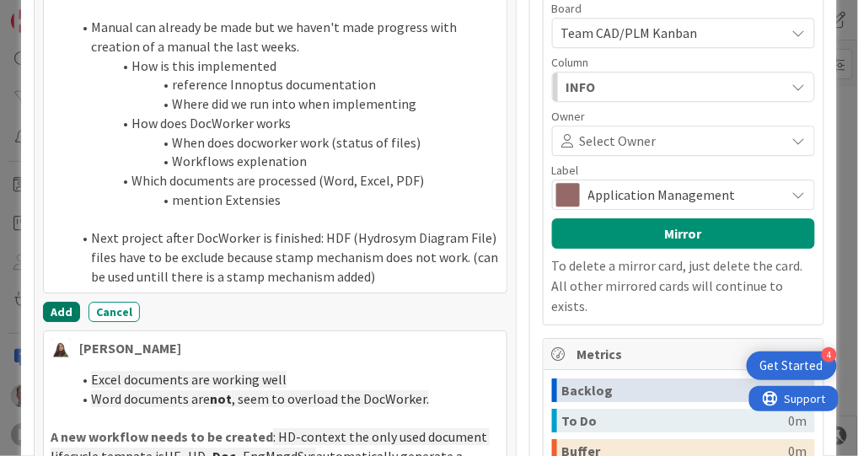
click at [54, 303] on button "Add" at bounding box center [61, 312] width 37 height 20
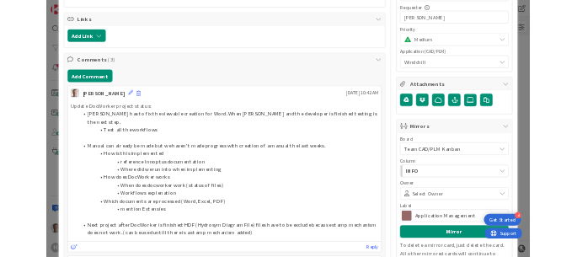
scroll to position [679, 0]
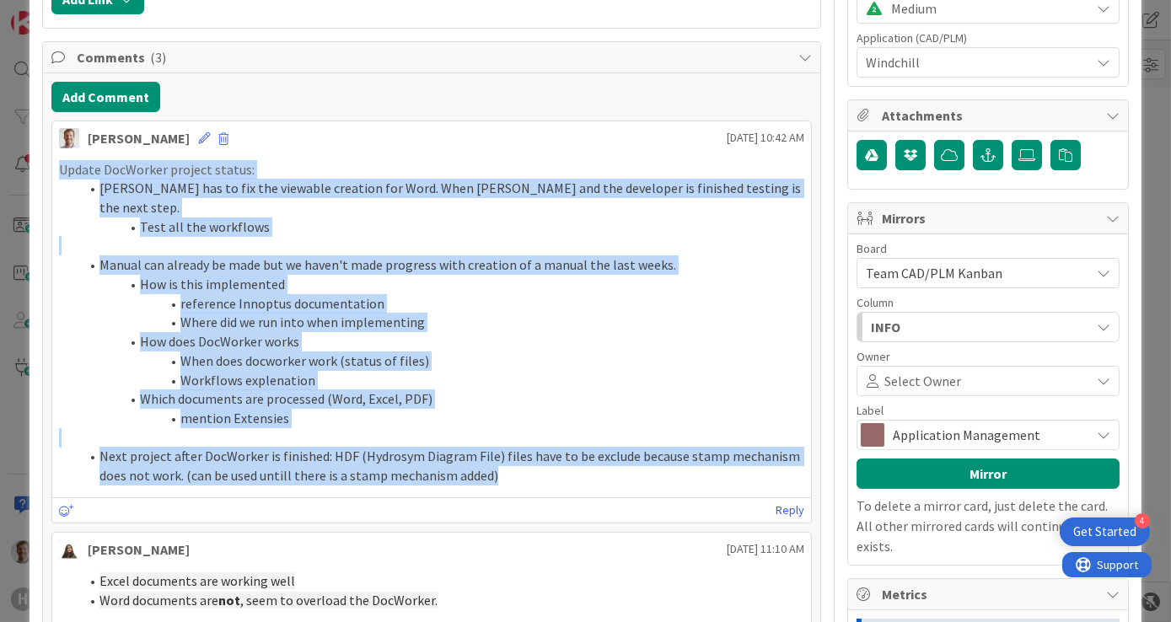
drag, startPoint x: 523, startPoint y: 449, endPoint x: 49, endPoint y: 163, distance: 554.4
click at [49, 163] on div "Add Comment [PERSON_NAME] [DATE] 10:42 AM Update DocWorker project status: [PER…" at bounding box center [432, 493] width 778 height 841
copy div "Update DocWorker project status: [PERSON_NAME] has to fix the viewable creation…"
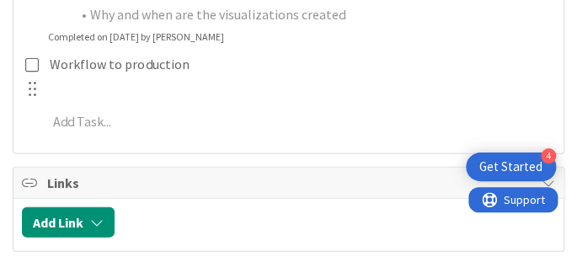
type textarea "x"
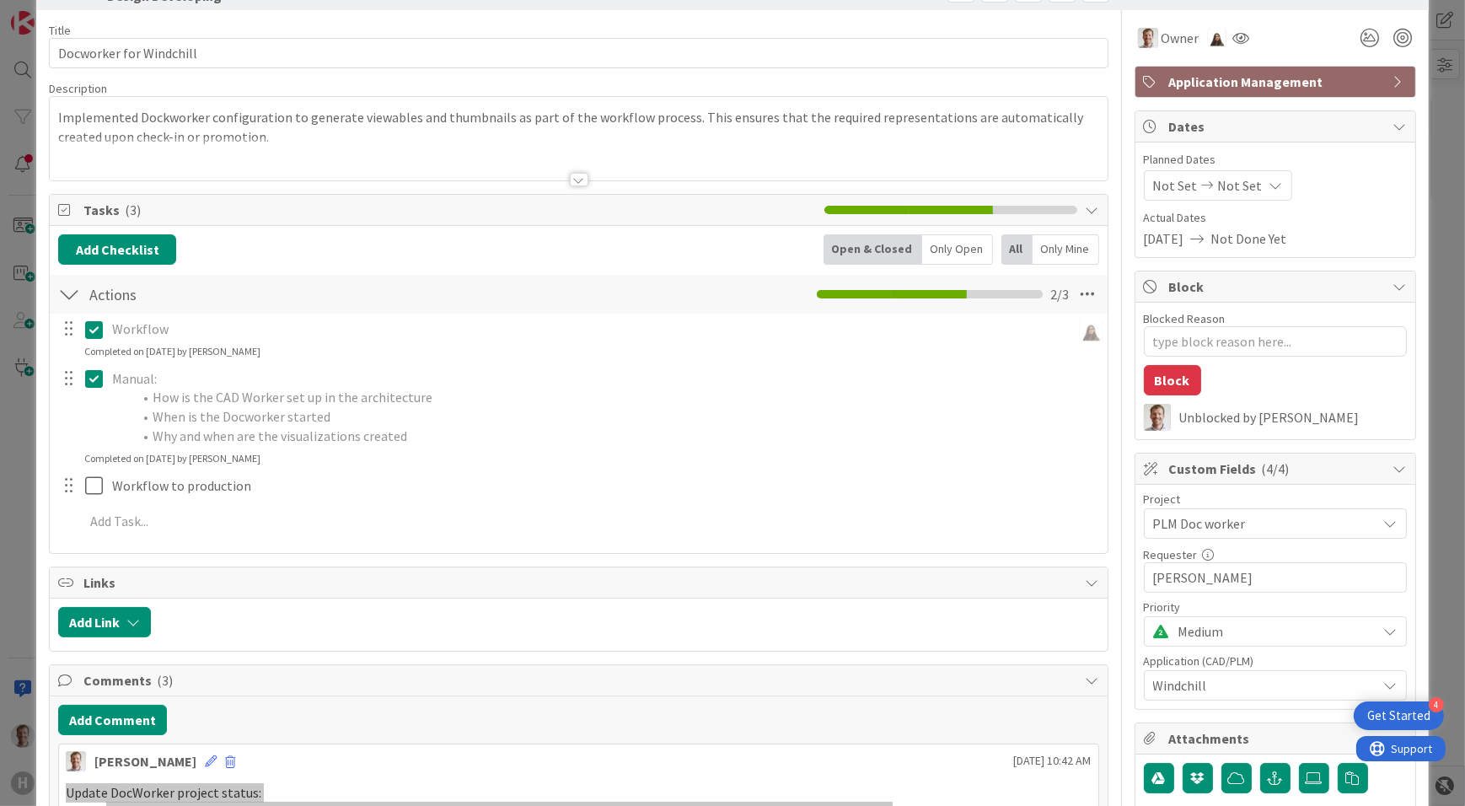
scroll to position [0, 0]
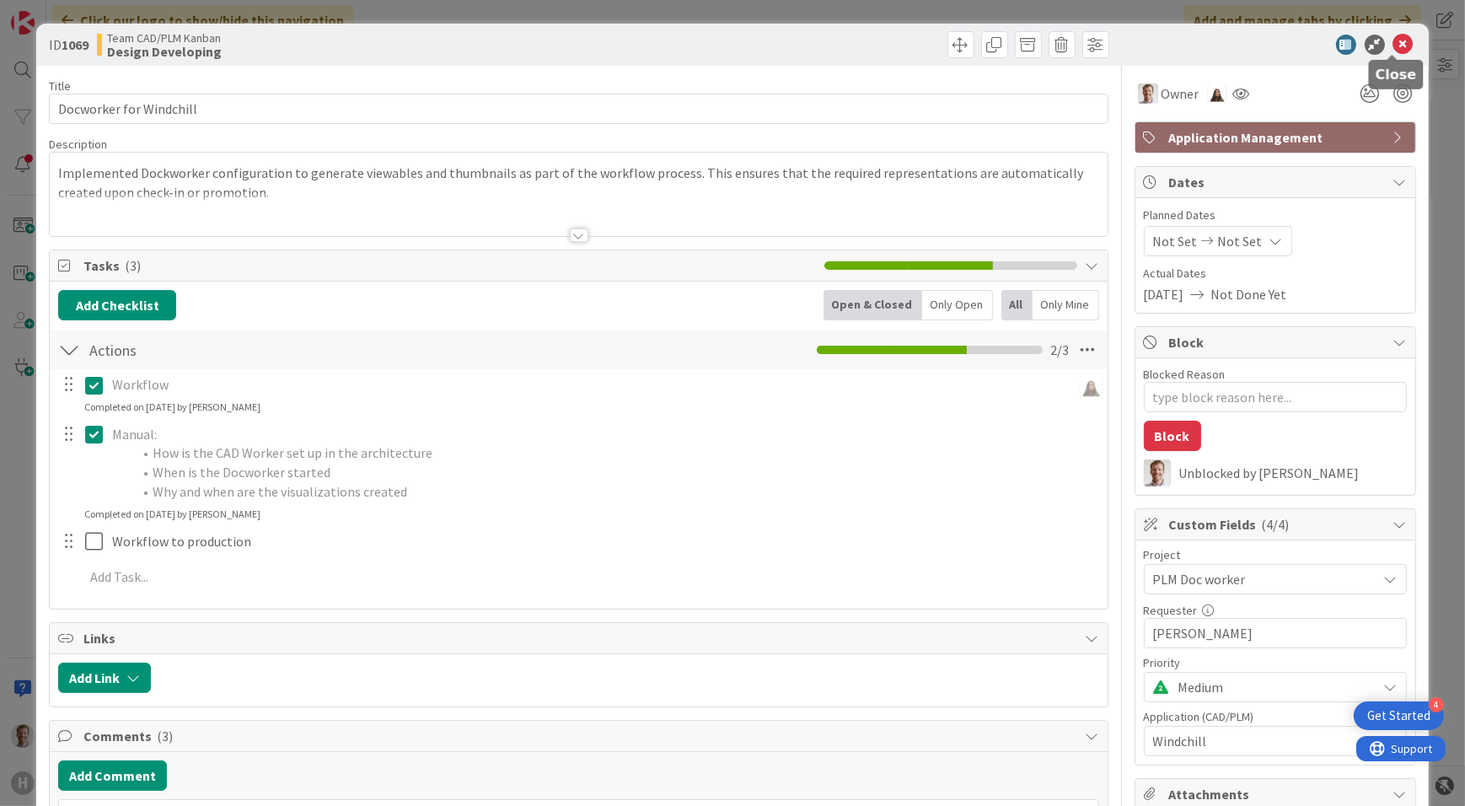
drag, startPoint x: 1391, startPoint y: 47, endPoint x: 829, endPoint y: 115, distance: 565.4
click at [1393, 47] on icon at bounding box center [1403, 45] width 20 height 20
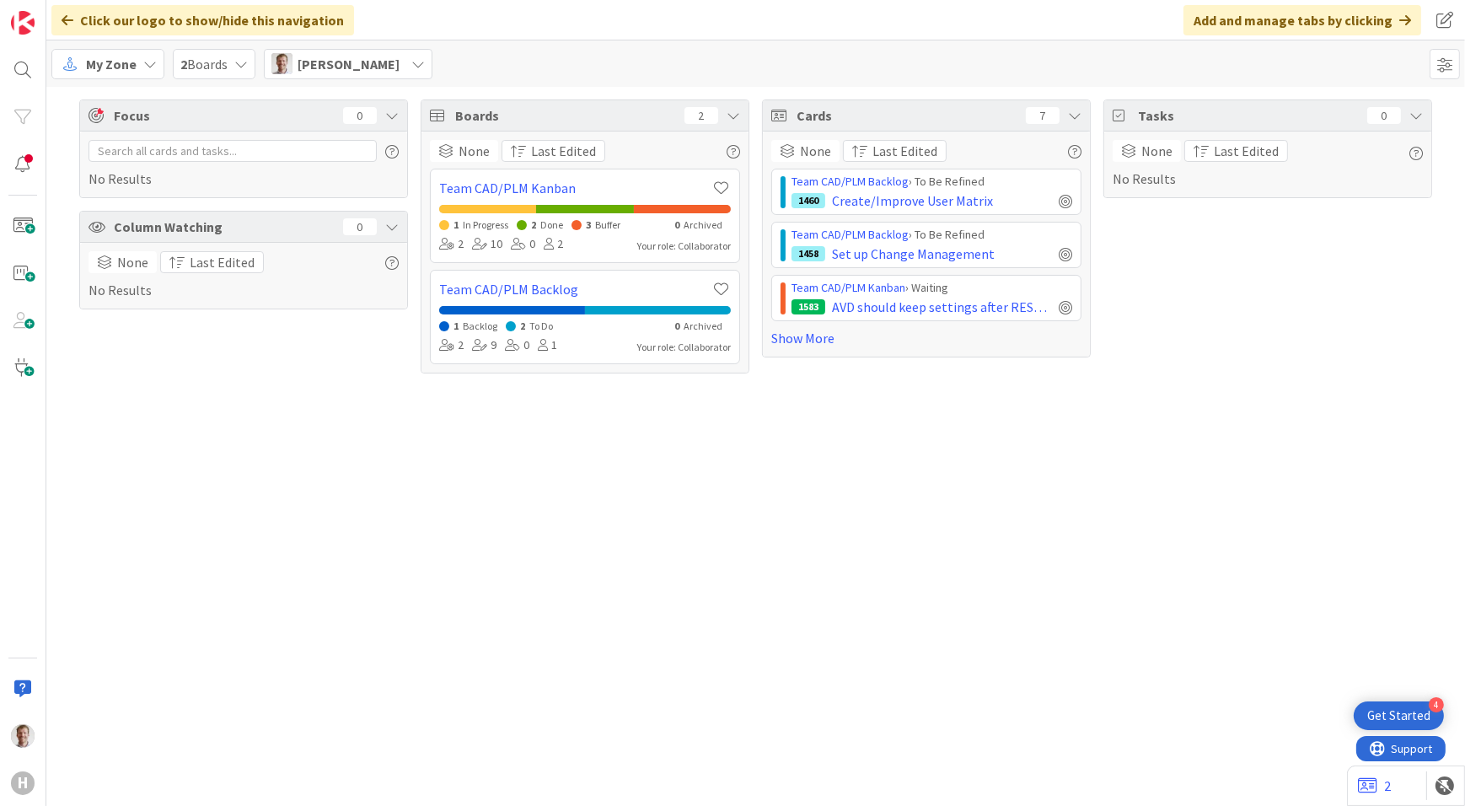
click at [926, 537] on div "Focus 0 No Results Column Watching 0 None Last Edited No Results Boards 2 None …" at bounding box center [755, 446] width 1419 height 719
click at [986, 495] on div "Focus 0 No Results Column Watching 0 None Last Edited No Results Boards 2 None …" at bounding box center [755, 446] width 1419 height 719
click at [782, 598] on div "Focus 0 No Results Column Watching 0 None Last Edited No Results Boards 2 None …" at bounding box center [755, 446] width 1419 height 719
click at [1044, 549] on div "Focus 0 No Results Column Watching 0 None Last Edited No Results Boards 2 None …" at bounding box center [755, 446] width 1419 height 719
